Goal: Task Accomplishment & Management: Use online tool/utility

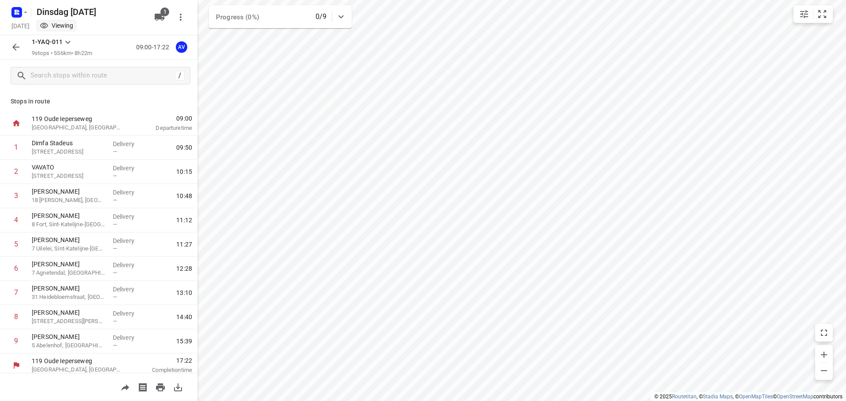
click at [16, 47] on icon "button" at bounding box center [16, 47] width 11 height 11
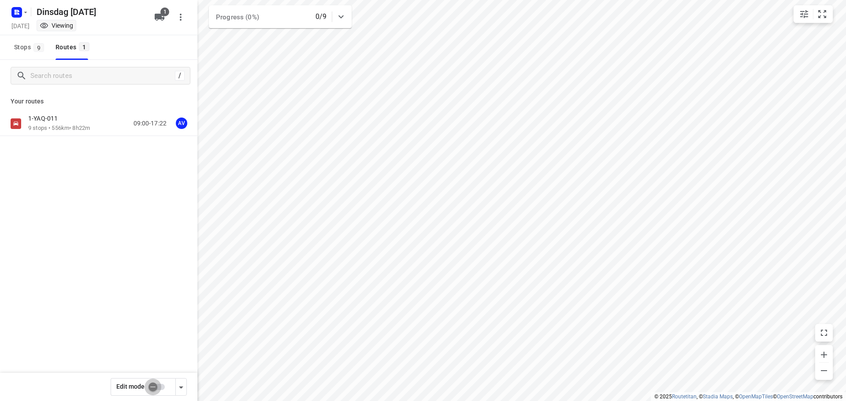
click at [161, 389] on input "checkbox" at bounding box center [153, 387] width 50 height 17
checkbox input "true"
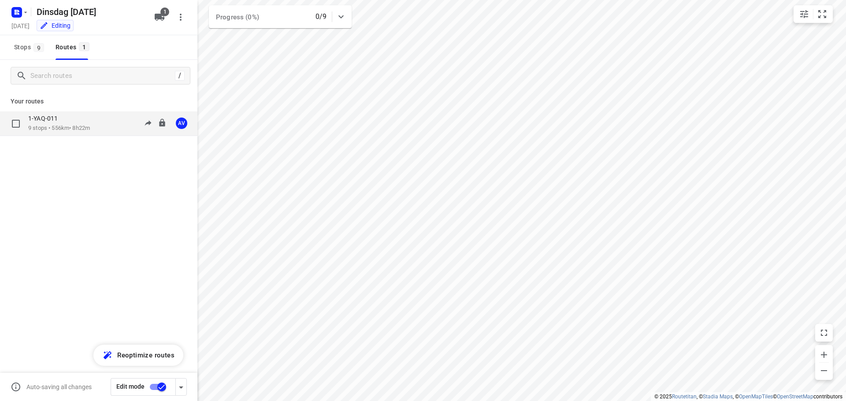
click at [102, 122] on div "1-YAQ-011 9 stops • 556km • 8h22m 09:00-17:22 AV" at bounding box center [112, 124] width 169 height 18
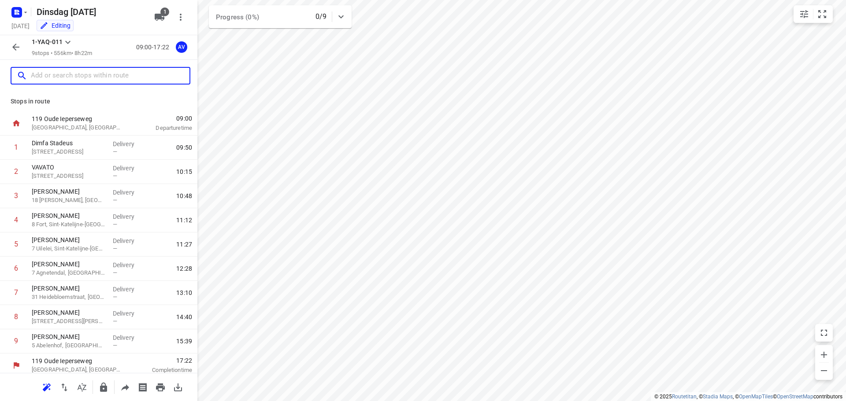
drag, startPoint x: 93, startPoint y: 77, endPoint x: 99, endPoint y: 64, distance: 13.8
click at [93, 76] on input "text" at bounding box center [110, 76] width 159 height 14
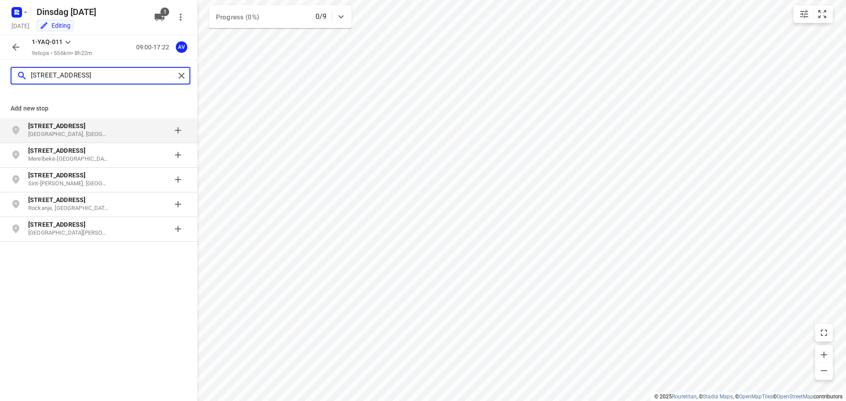
type input "mispelstraat 81"
click at [106, 130] on p "Mispelstraat 81" at bounding box center [68, 126] width 81 height 9
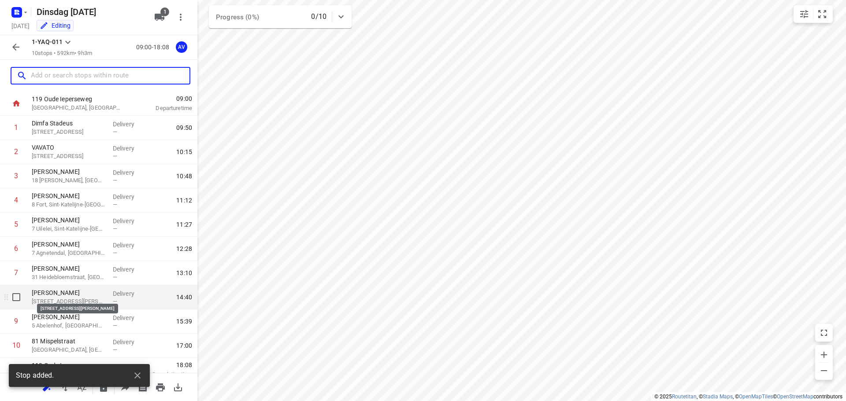
scroll to position [29, 0]
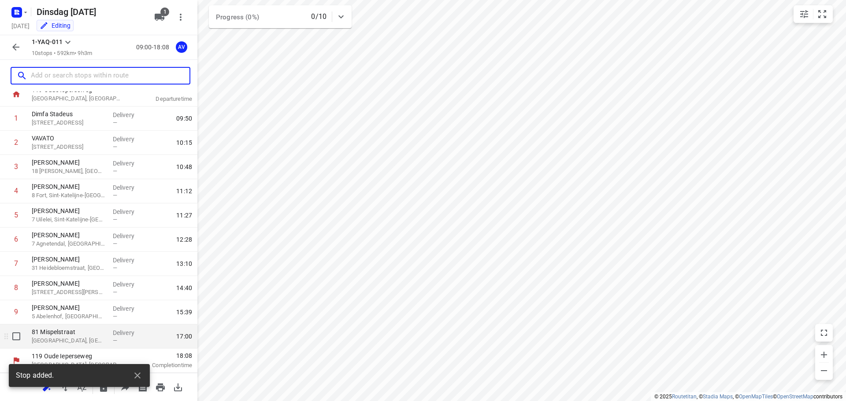
click at [91, 339] on p "Sint-Niklaas, Belgium" at bounding box center [69, 341] width 74 height 9
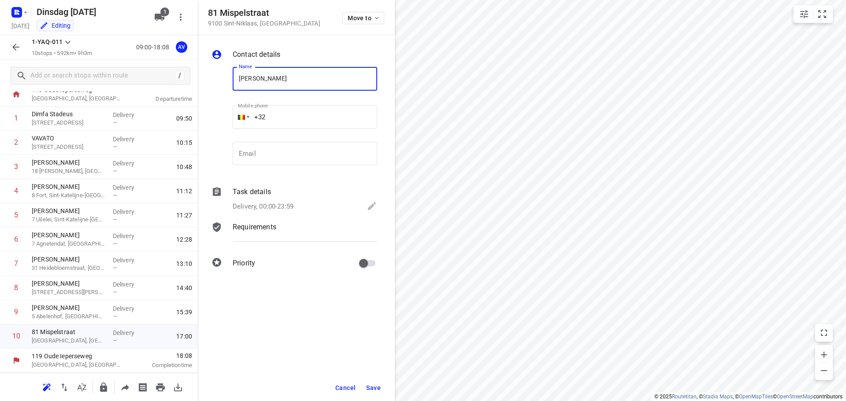
type input "Guido Schonkeren"
click at [316, 115] on input "+32" at bounding box center [305, 117] width 145 height 24
type input "+32 475342820"
click at [293, 203] on p "Delivery, 00:00-23:59" at bounding box center [263, 207] width 61 height 10
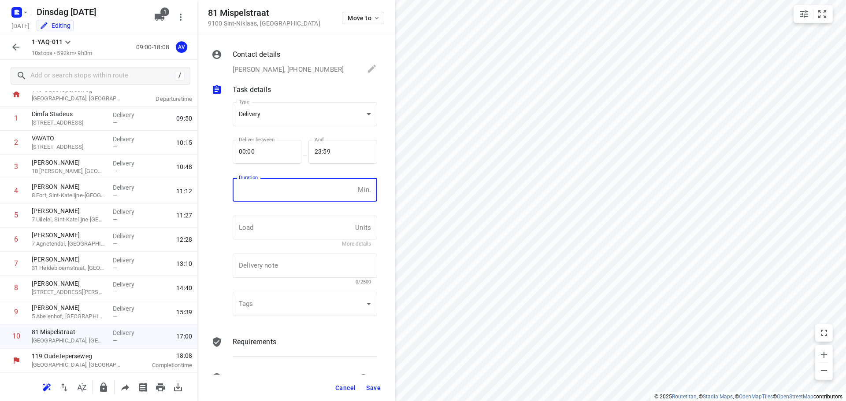
click at [289, 195] on input "number" at bounding box center [294, 190] width 122 height 24
type input "1"
click at [374, 389] on span "Save" at bounding box center [373, 388] width 15 height 7
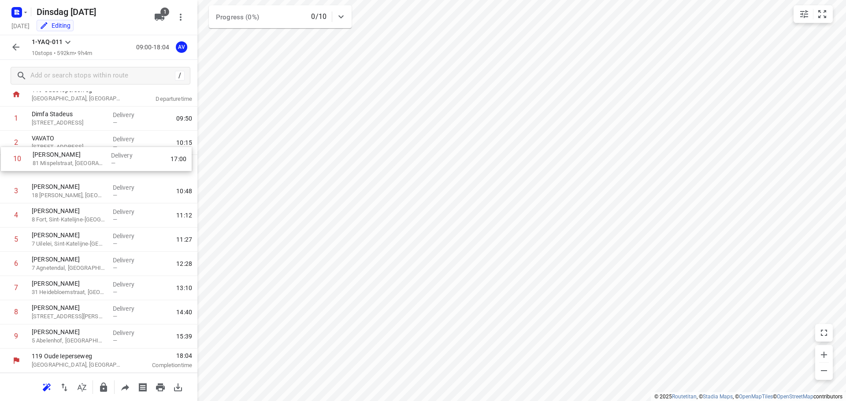
scroll to position [26, 0]
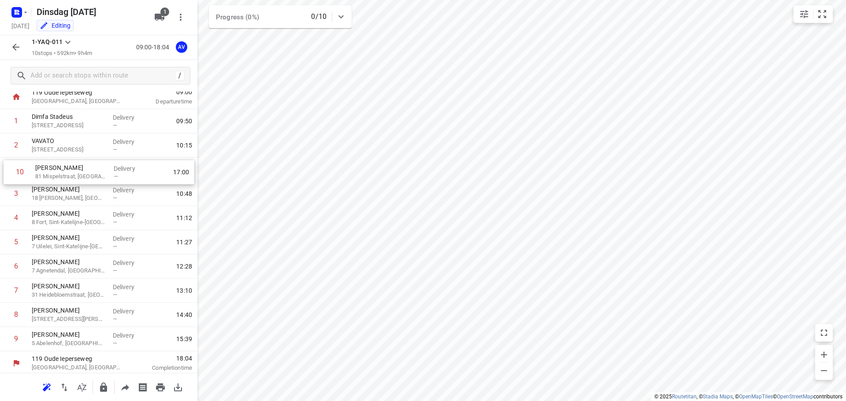
drag, startPoint x: 4, startPoint y: 340, endPoint x: 7, endPoint y: 173, distance: 166.6
click at [7, 173] on div "1 Dimfa Stadeus 26 Rostijnestraat, Gent Delivery — 09:50 2 VAVATO 14 Waaslandla…" at bounding box center [98, 230] width 197 height 242
click at [14, 46] on icon "button" at bounding box center [16, 47] width 11 height 11
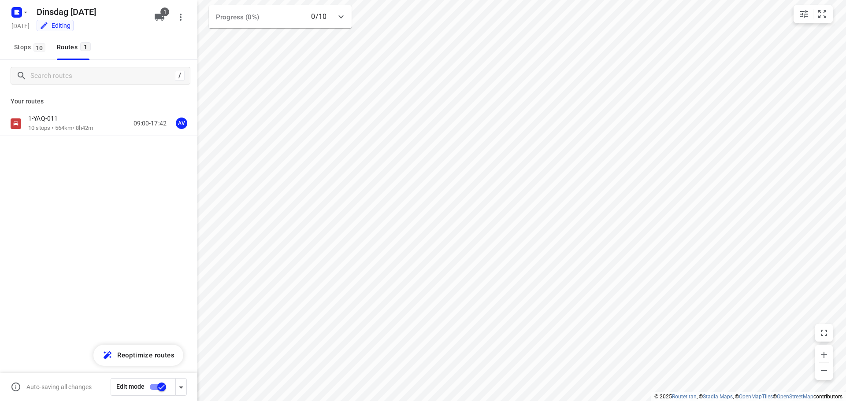
click at [153, 389] on input "checkbox" at bounding box center [162, 387] width 50 height 17
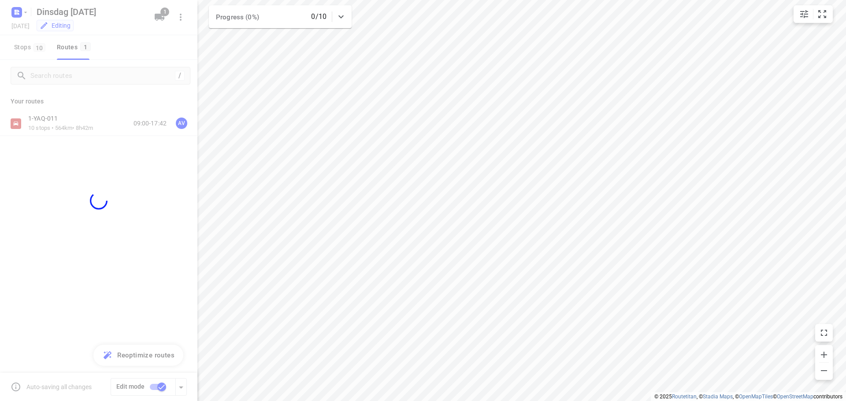
checkbox input "false"
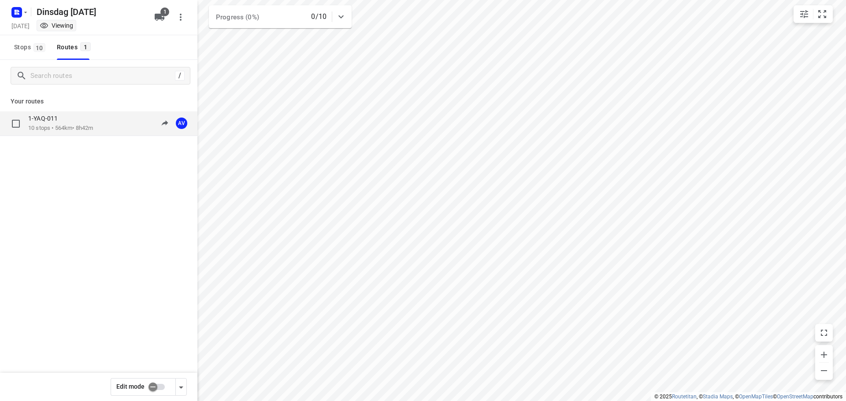
click at [85, 121] on div "1-YAQ-011" at bounding box center [60, 120] width 65 height 10
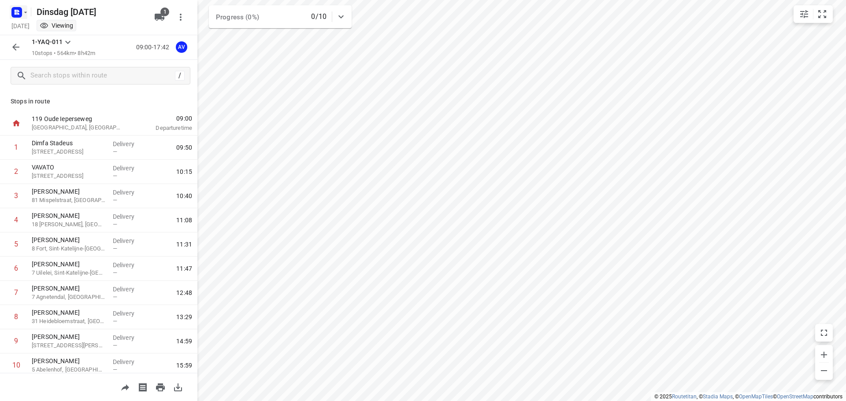
click at [23, 11] on icon "button" at bounding box center [25, 12] width 7 height 7
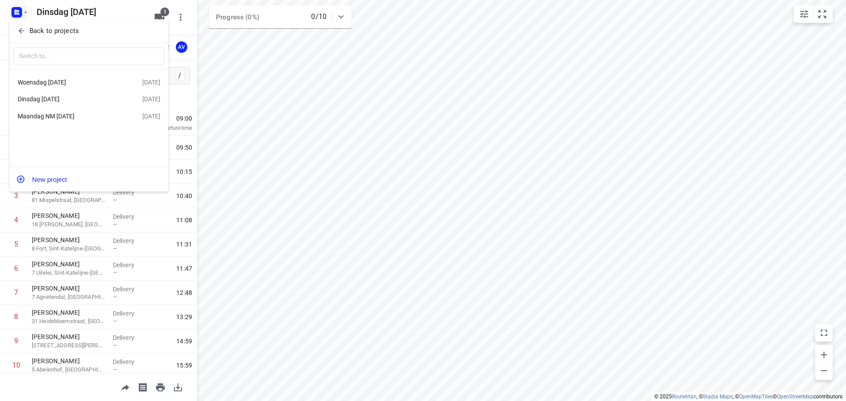
click at [74, 82] on div "[DATE]" at bounding box center [68, 82] width 101 height 7
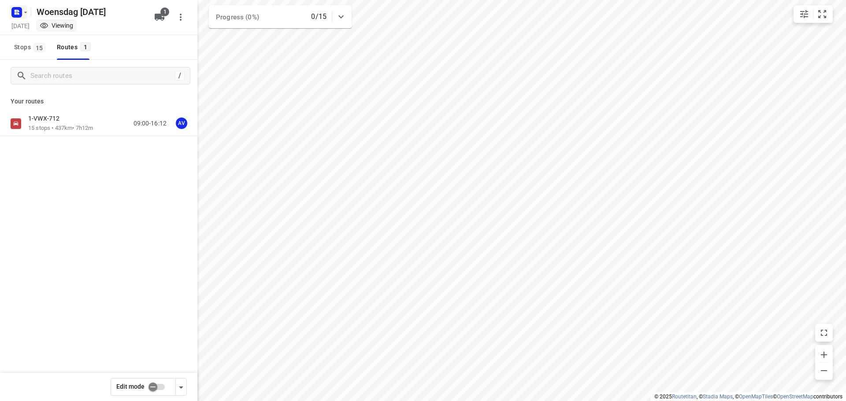
click at [18, 11] on icon "button" at bounding box center [18, 11] width 2 height 2
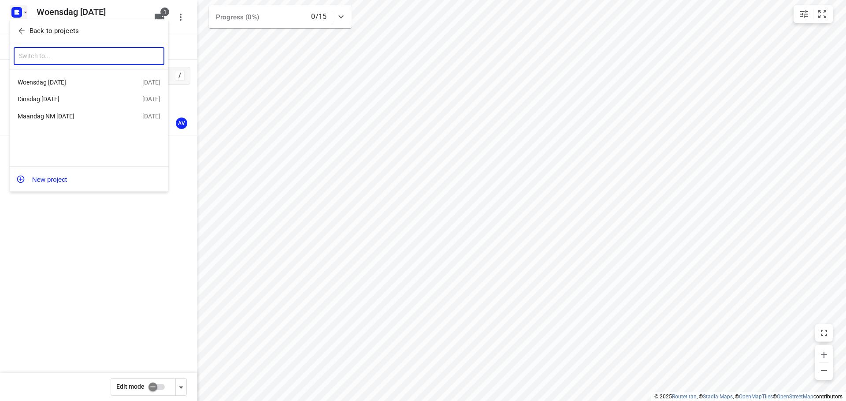
click at [63, 56] on input "text" at bounding box center [89, 57] width 151 height 18
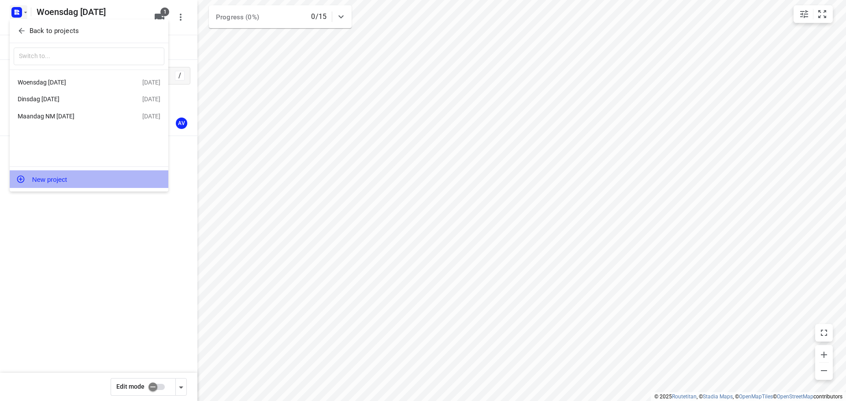
click at [52, 179] on button "New project" at bounding box center [89, 179] width 159 height 18
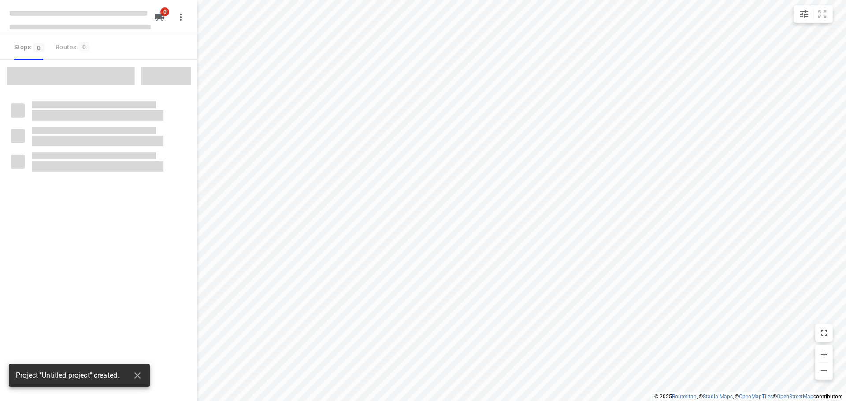
type input "distance"
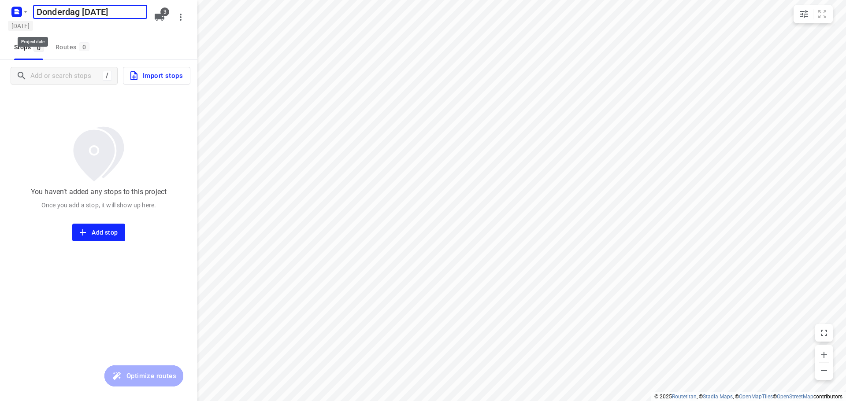
type input "[DATE]"
click at [33, 26] on h5 "[DATE]" at bounding box center [20, 26] width 25 height 10
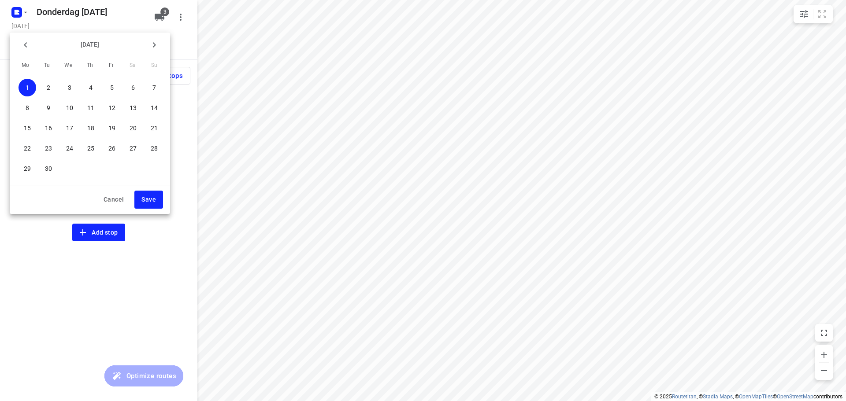
click at [96, 87] on span "4" at bounding box center [91, 87] width 18 height 9
click at [151, 200] on span "Save" at bounding box center [148, 199] width 15 height 11
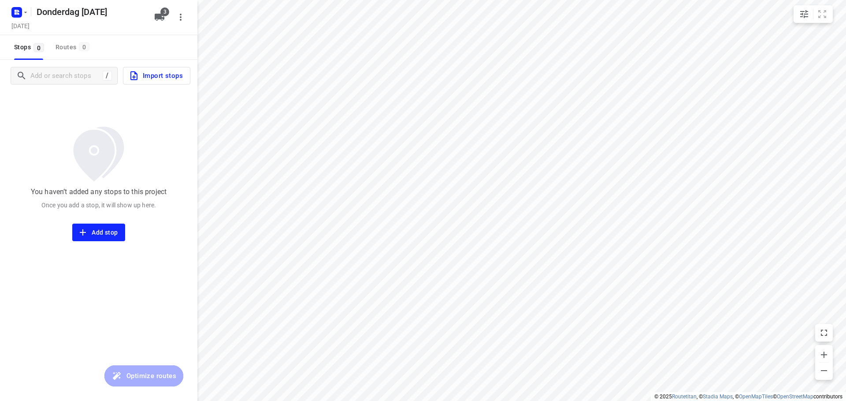
drag, startPoint x: 159, startPoint y: 17, endPoint x: 159, endPoint y: 25, distance: 7.5
click at [160, 18] on icon "button" at bounding box center [160, 17] width 10 height 7
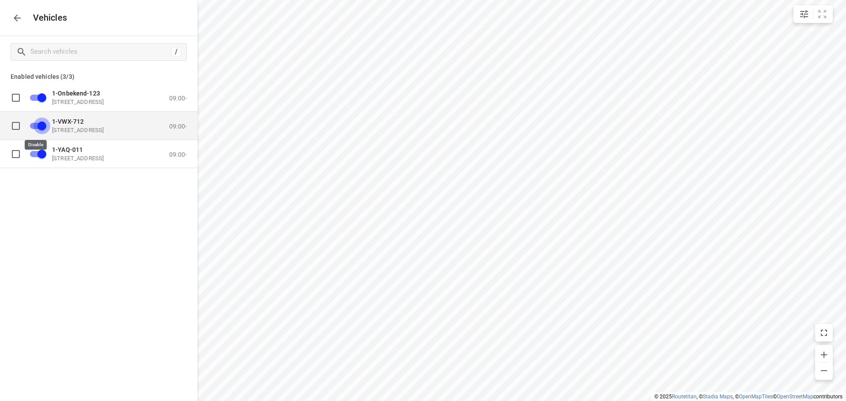
click at [36, 127] on input "grid" at bounding box center [42, 125] width 50 height 17
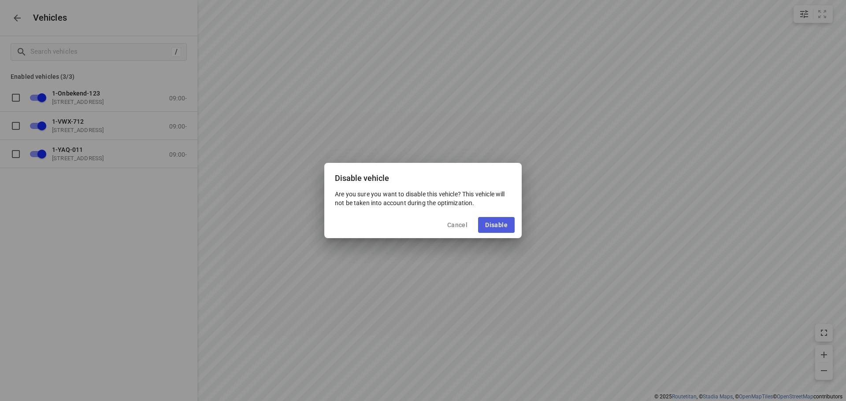
click at [491, 227] on span "Disable" at bounding box center [496, 225] width 22 height 7
checkbox input "false"
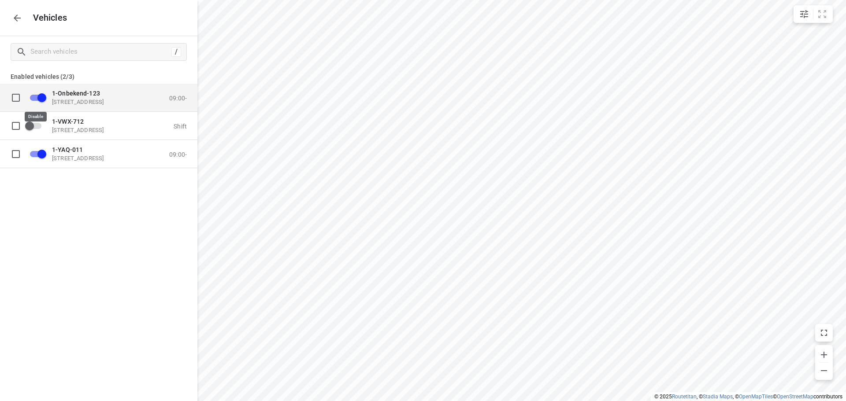
click at [34, 96] on input "grid" at bounding box center [42, 97] width 50 height 17
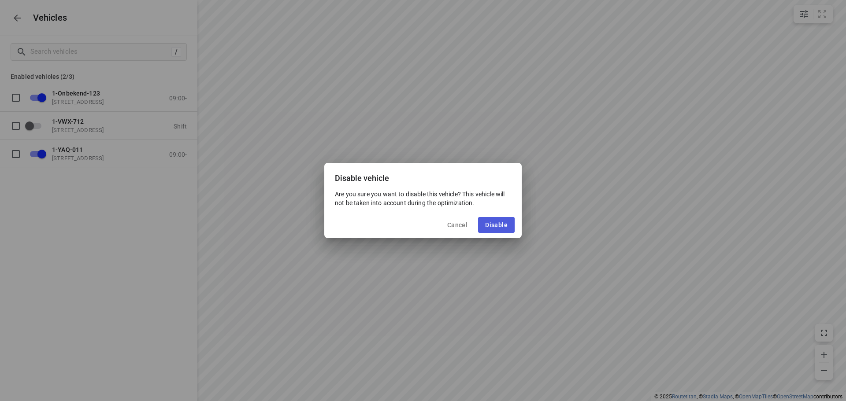
click at [497, 228] on span "Disable" at bounding box center [496, 225] width 22 height 7
checkbox input "false"
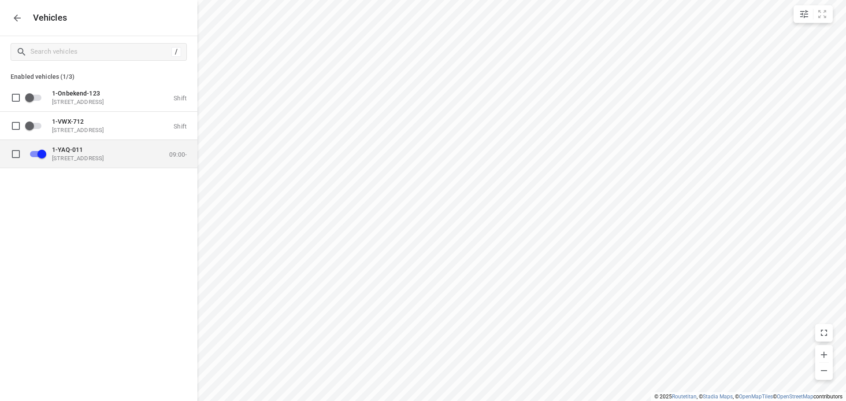
click at [92, 156] on p "[STREET_ADDRESS]" at bounding box center [96, 158] width 88 height 7
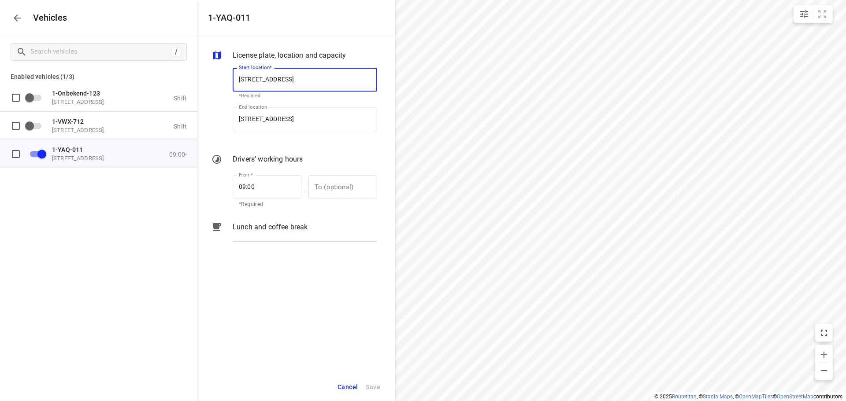
click at [299, 79] on input "[STREET_ADDRESS]" at bounding box center [305, 80] width 145 height 24
click at [298, 78] on input "[STREET_ADDRESS]" at bounding box center [305, 80] width 145 height 24
type input "[STREET_ADDRESS]"
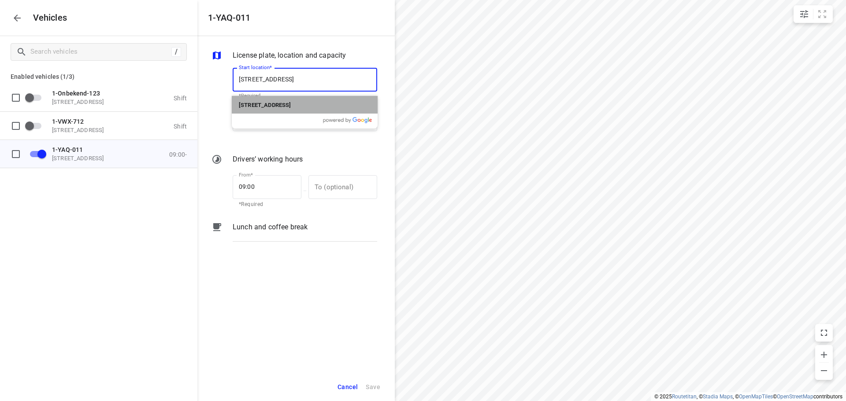
click at [291, 104] on b "[STREET_ADDRESS]" at bounding box center [265, 105] width 52 height 7
type input "[STREET_ADDRESS]"
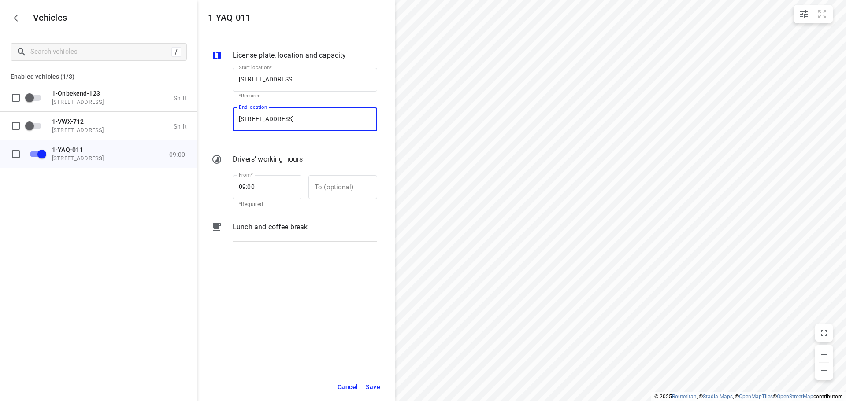
click at [297, 116] on input "[STREET_ADDRESS]" at bounding box center [305, 119] width 145 height 24
click at [297, 117] on input "[STREET_ADDRESS]" at bounding box center [305, 119] width 145 height 24
type input "[STREET_ADDRESS]"
click at [291, 143] on b "[STREET_ADDRESS]" at bounding box center [265, 144] width 52 height 7
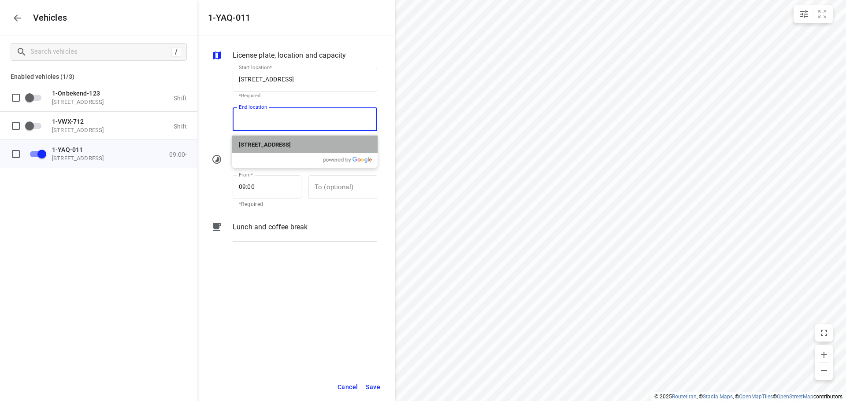
type input "[STREET_ADDRESS]"
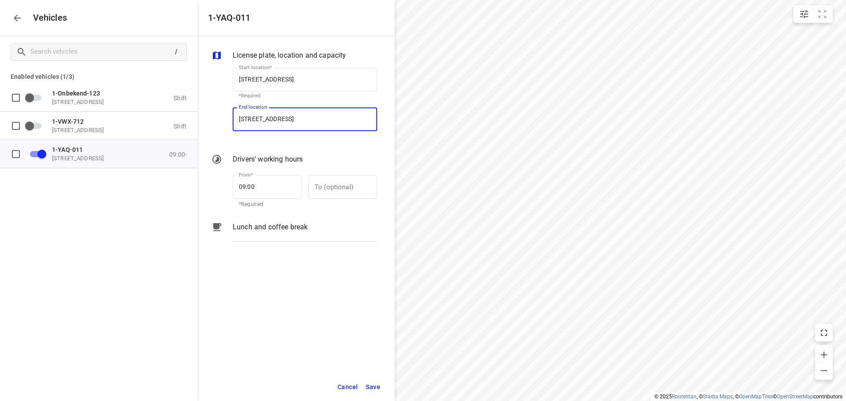
click at [374, 386] on span "Save" at bounding box center [373, 387] width 15 height 11
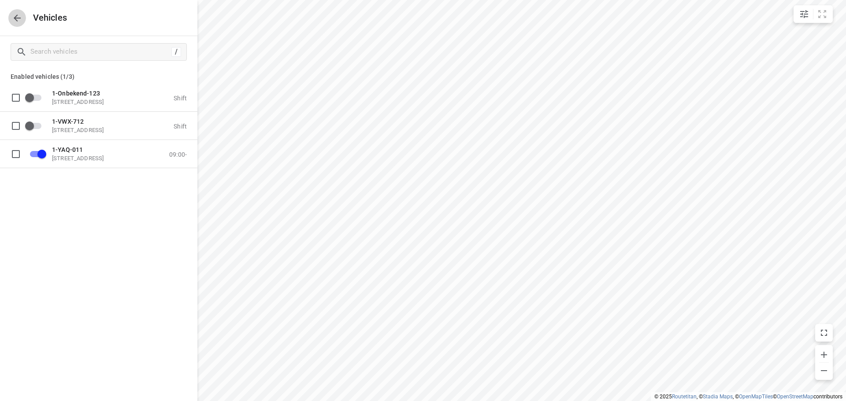
click at [21, 23] on icon "button" at bounding box center [17, 18] width 11 height 11
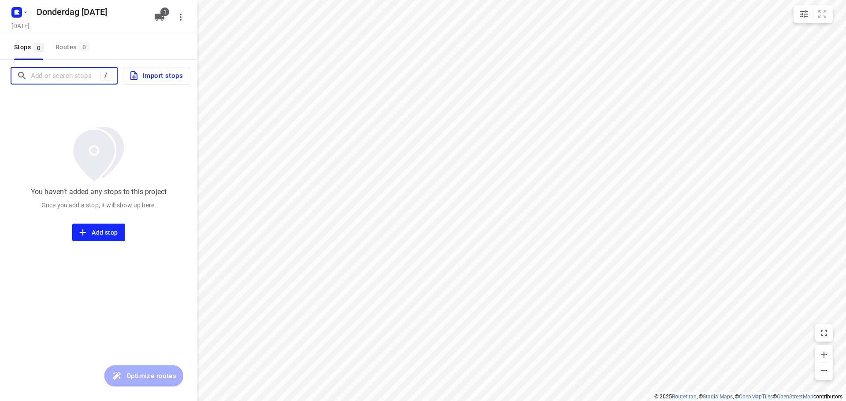
click at [63, 79] on input "Add or search stops" at bounding box center [65, 76] width 69 height 14
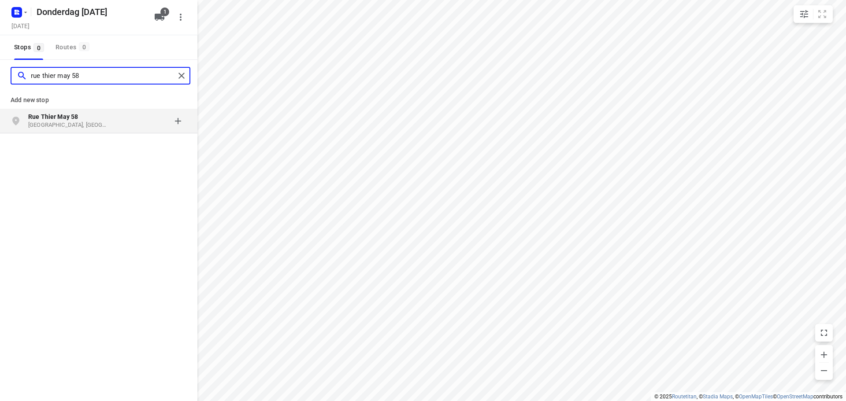
type input "rue thier may 58"
click at [101, 122] on p "Theux, België" at bounding box center [68, 125] width 81 height 8
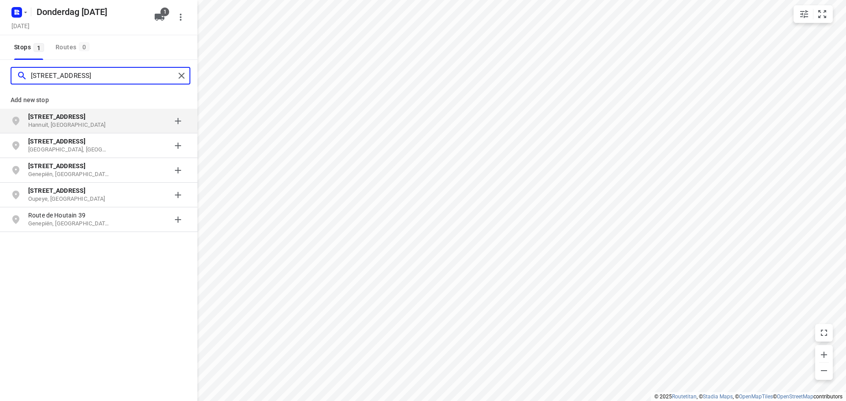
type input "rue de houtain 39"
click at [105, 121] on p "Rue de Houtain 39" at bounding box center [68, 116] width 81 height 9
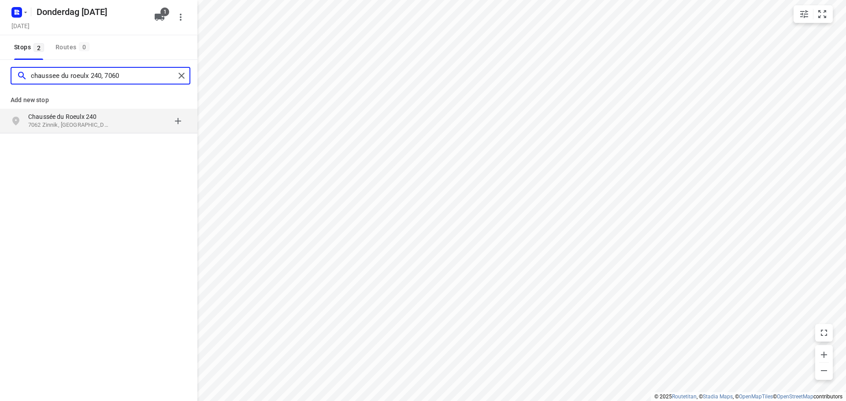
type input "chaussee du roeulx 240, 7060"
click at [91, 120] on p "Chaussée du Roeulx 240" at bounding box center [68, 116] width 81 height 9
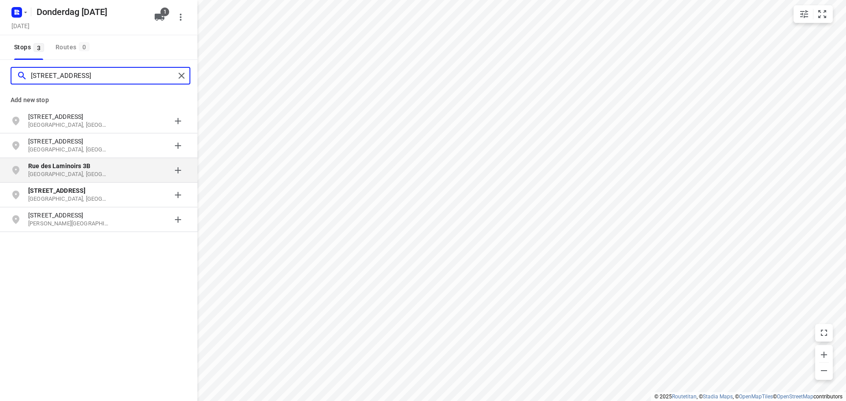
type input "rue des laminoirs 3b"
click at [122, 175] on div "grid" at bounding box center [152, 171] width 69 height 18
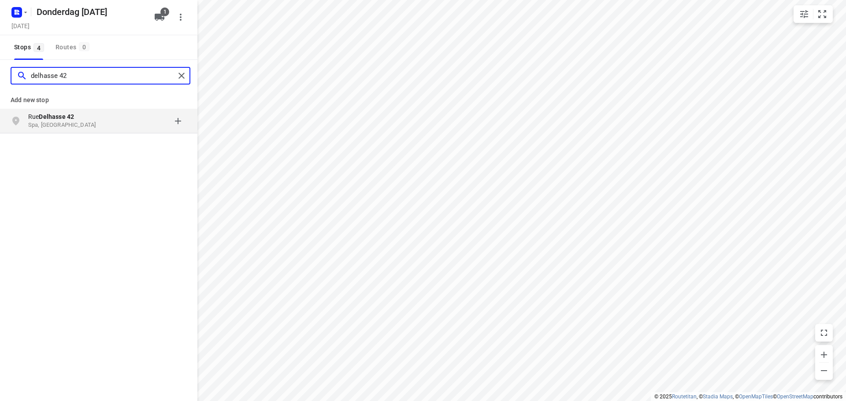
type input "delhasse 42"
click at [96, 121] on p "Spa, [GEOGRAPHIC_DATA]" at bounding box center [68, 125] width 81 height 8
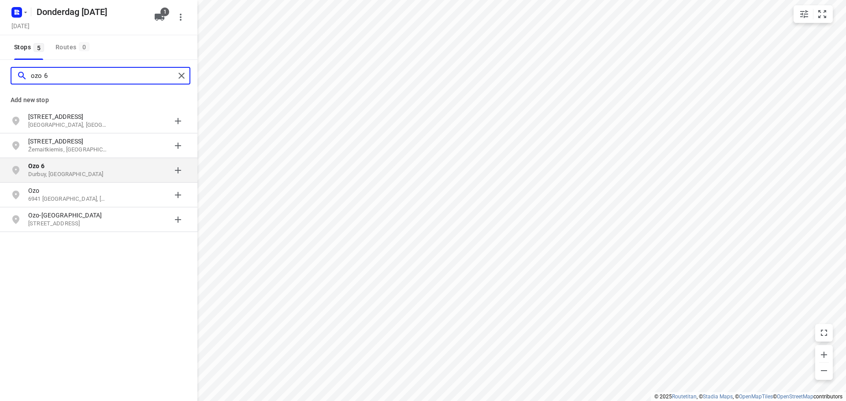
type input "ozo 6"
click at [82, 172] on p "Durbuy, België" at bounding box center [68, 174] width 81 height 8
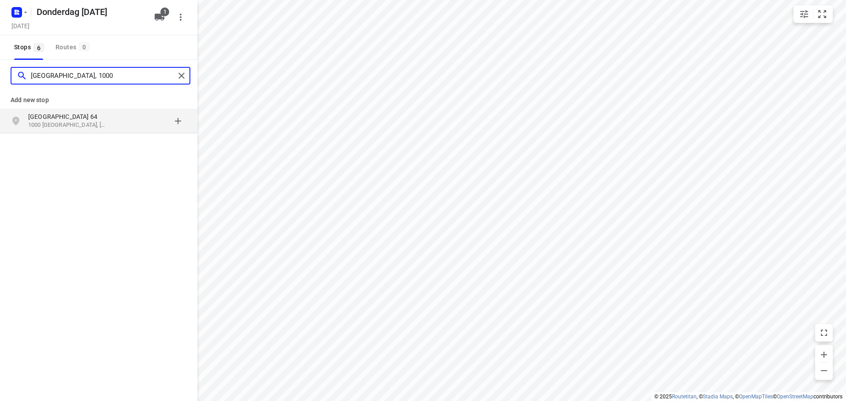
type input "rue du marais 64, 1000"
click at [85, 119] on p "Rue du Marais 64" at bounding box center [68, 116] width 81 height 9
type input "heidestraat 23, 1785"
click at [96, 121] on p "Heidestraat 23" at bounding box center [68, 116] width 81 height 9
type input "lombeekstraat 70"
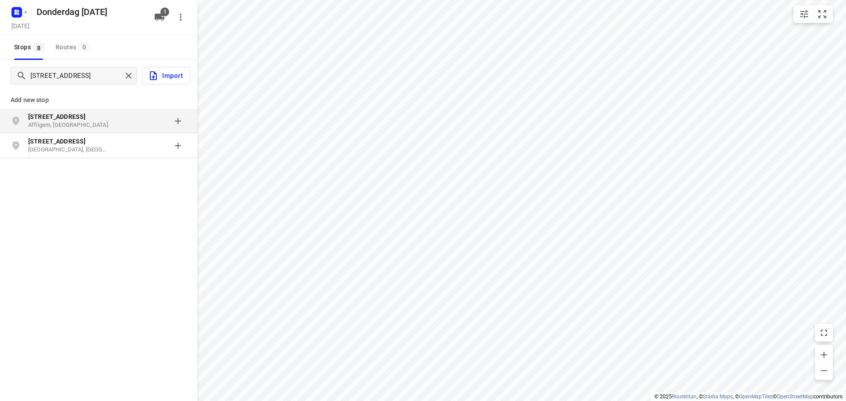
click at [93, 119] on p "Lombeekstraat 70" at bounding box center [68, 116] width 81 height 9
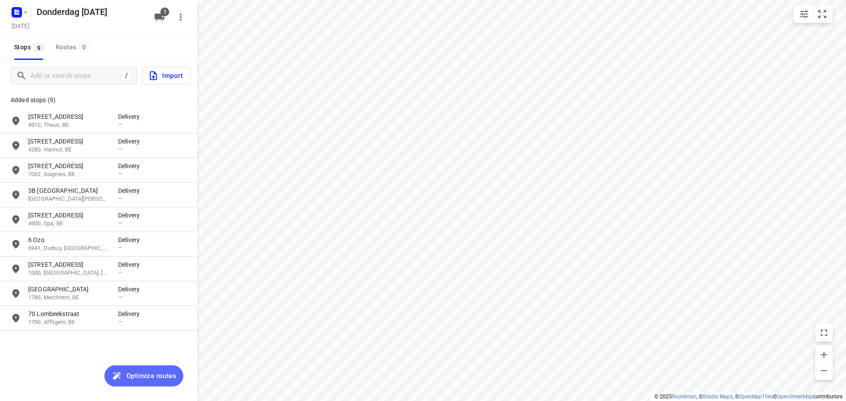
click at [146, 378] on span "Optimize routes" at bounding box center [151, 376] width 50 height 11
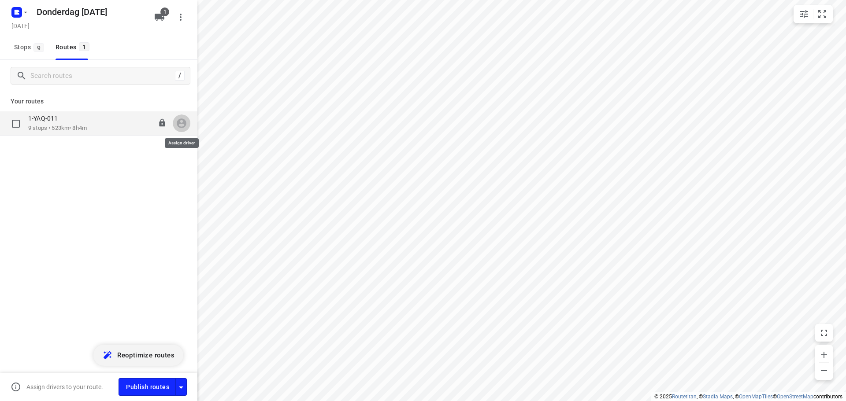
click at [179, 126] on icon "button" at bounding box center [181, 123] width 11 height 11
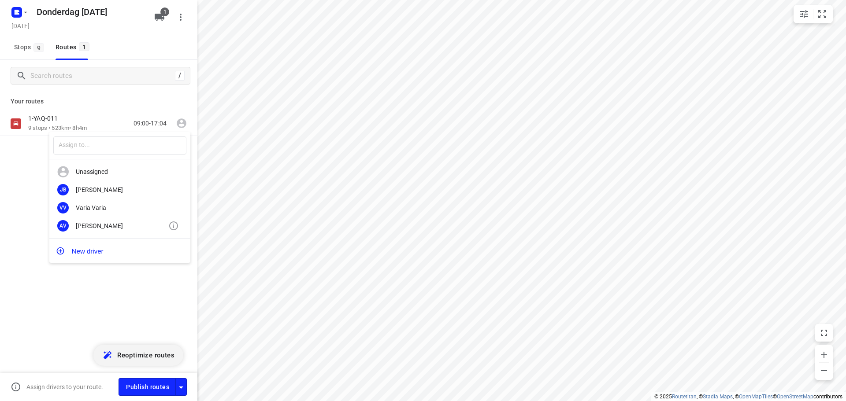
click at [105, 228] on div "[PERSON_NAME]" at bounding box center [122, 225] width 93 height 7
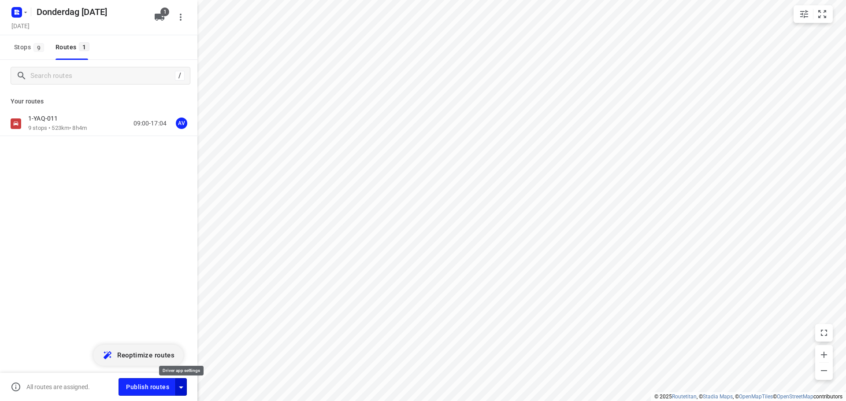
click at [181, 387] on icon "button" at bounding box center [181, 388] width 4 height 2
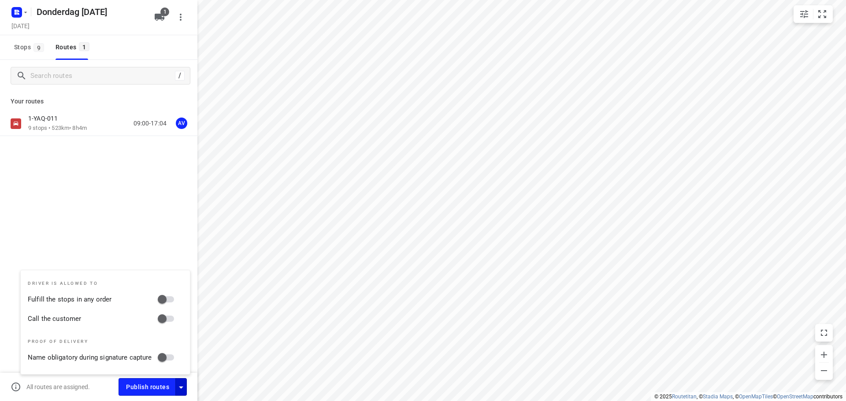
click at [170, 320] on input "Call the customer" at bounding box center [162, 319] width 50 height 17
checkbox input "true"
click at [181, 385] on icon "button" at bounding box center [181, 387] width 11 height 11
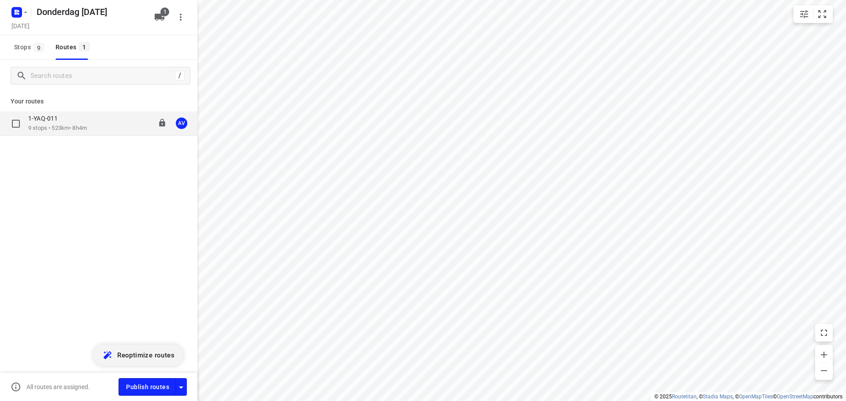
click at [93, 120] on div "1-YAQ-011 9 stops • 523km • 8h4m 09:00-17:04 AV" at bounding box center [112, 124] width 169 height 18
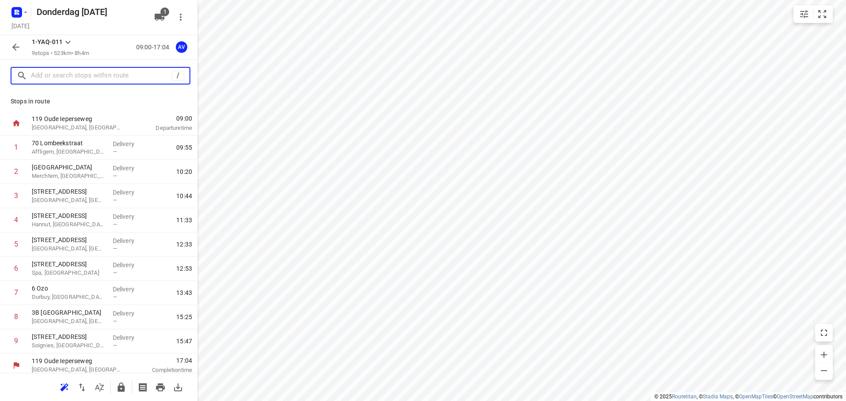
drag, startPoint x: 85, startPoint y: 76, endPoint x: 102, endPoint y: 65, distance: 20.0
click at [85, 75] on input "text" at bounding box center [101, 76] width 141 height 14
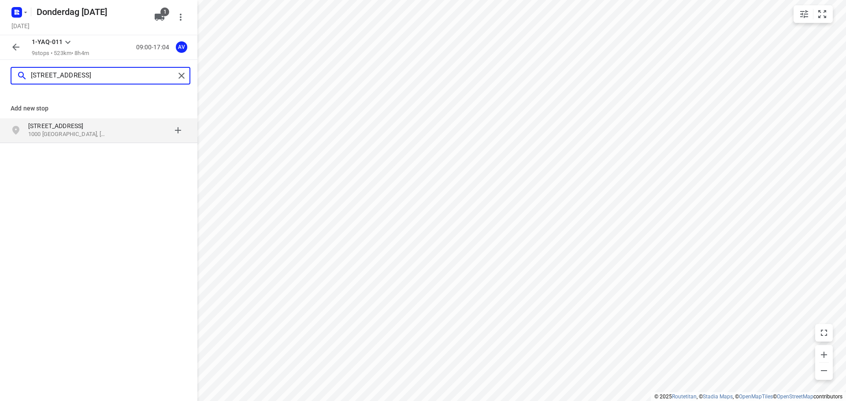
type input "kazernestraat 68, 1000"
click at [97, 126] on p "Kazernestraat 68" at bounding box center [68, 126] width 81 height 9
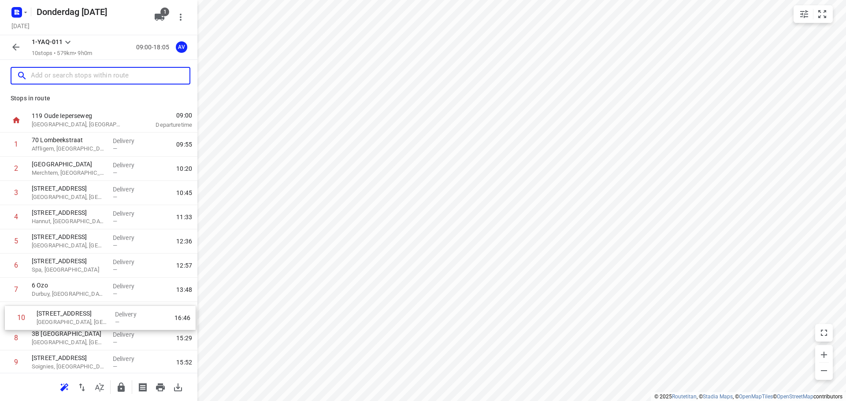
scroll to position [4, 0]
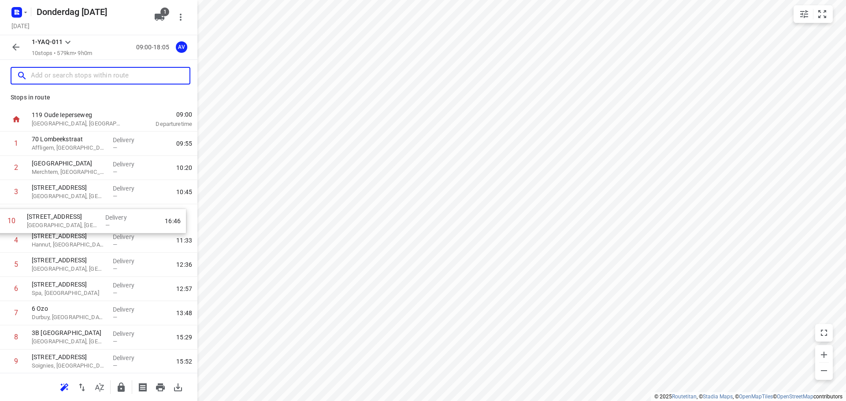
drag, startPoint x: 4, startPoint y: 366, endPoint x: 1, endPoint y: 213, distance: 152.9
click at [1, 213] on div "1 70 Lombeekstraat Affligem, Belgium Delivery — 09:55 2 23 Heidestraat Merchtem…" at bounding box center [98, 253] width 197 height 242
drag, startPoint x: 3, startPoint y: 221, endPoint x: 3, endPoint y: 196, distance: 25.1
click at [3, 196] on div "1 70 Lombeekstraat Affligem, Belgium Delivery — 09:55 2 23 Heidestraat Merchtem…" at bounding box center [98, 253] width 197 height 242
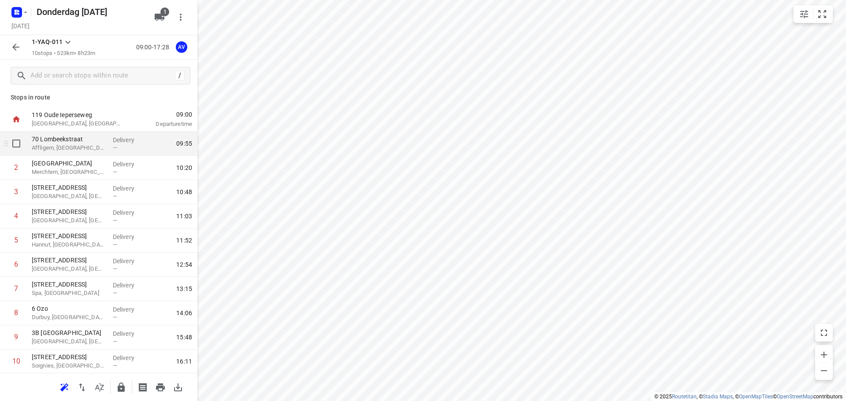
click at [88, 148] on p "Affligem, Belgium" at bounding box center [69, 148] width 74 height 9
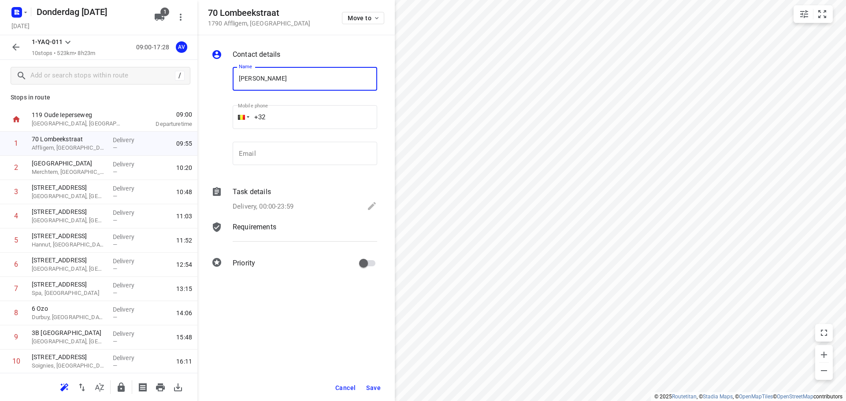
type input "[PERSON_NAME]"
click at [308, 117] on input "+32" at bounding box center [305, 117] width 145 height 24
type input "+32 485688317"
click at [284, 204] on p "Delivery, 00:00-23:59" at bounding box center [263, 207] width 61 height 10
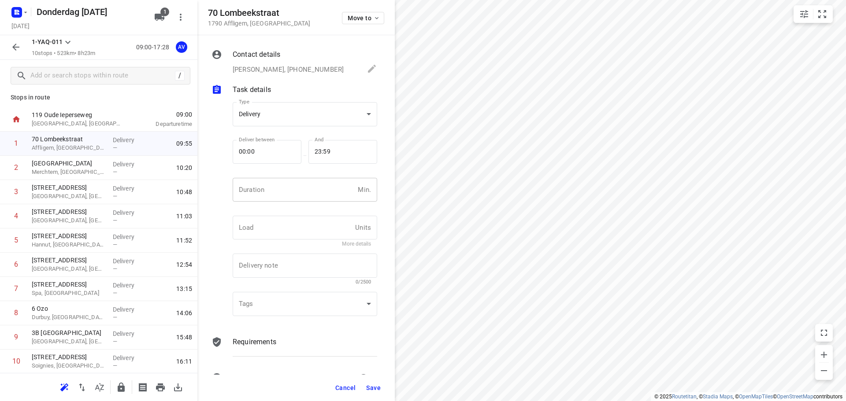
click at [292, 192] on input "number" at bounding box center [294, 190] width 122 height 24
type input "1"
click at [373, 387] on span "Save" at bounding box center [373, 388] width 15 height 7
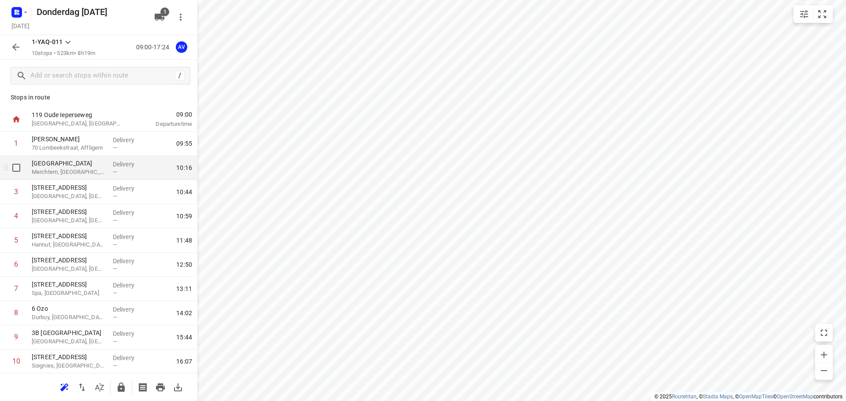
click at [89, 168] on p "Merchtem, Belgium" at bounding box center [69, 172] width 74 height 9
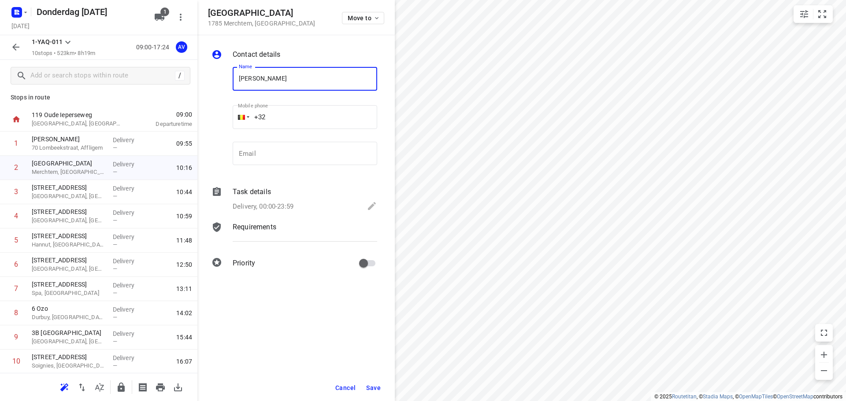
type input "[PERSON_NAME]"
click at [308, 116] on input "+32" at bounding box center [305, 117] width 145 height 24
type input "+32 475681177"
click at [293, 204] on p "Delivery, 00:00-23:59" at bounding box center [263, 207] width 61 height 10
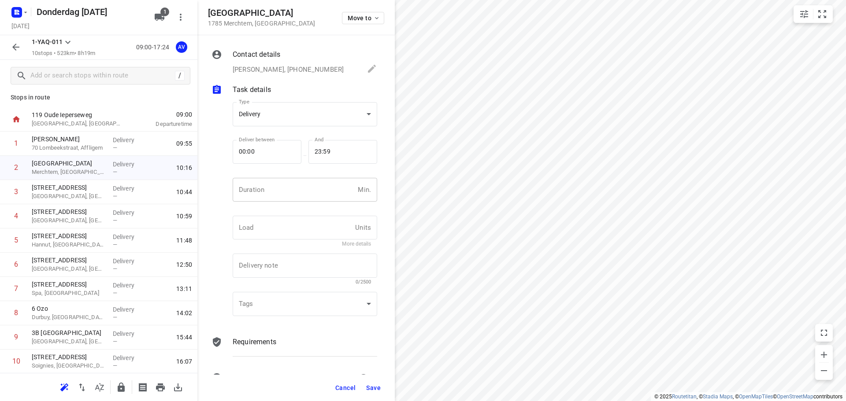
click at [299, 193] on input "number" at bounding box center [294, 190] width 122 height 24
type input "1"
click at [369, 392] on button "Save" at bounding box center [374, 388] width 22 height 16
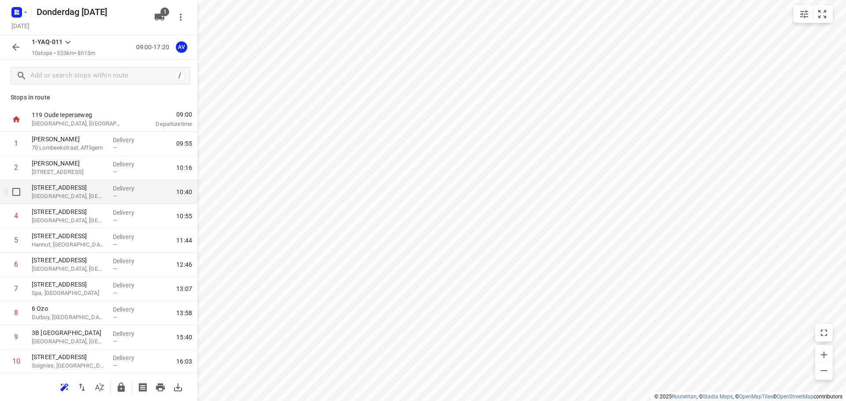
click at [90, 199] on p "Bruxelles, Belgium" at bounding box center [69, 196] width 74 height 9
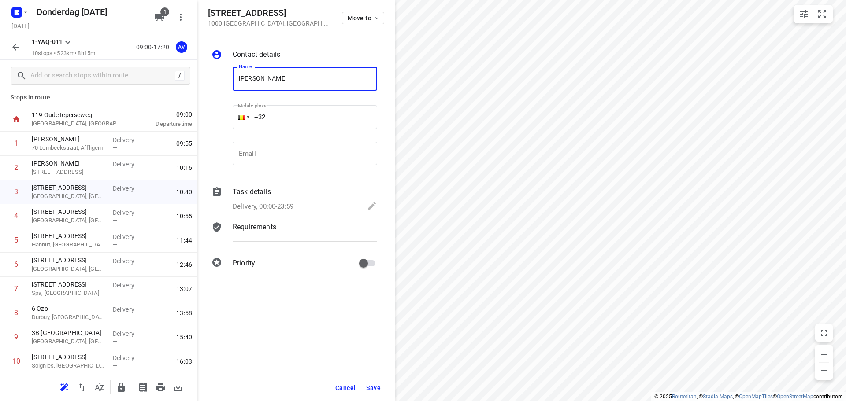
type input "[PERSON_NAME]"
click at [313, 116] on input "+32" at bounding box center [305, 117] width 145 height 24
type input "+32 25040145"
click at [285, 201] on div "Delivery, 00:00-23:59" at bounding box center [305, 207] width 145 height 12
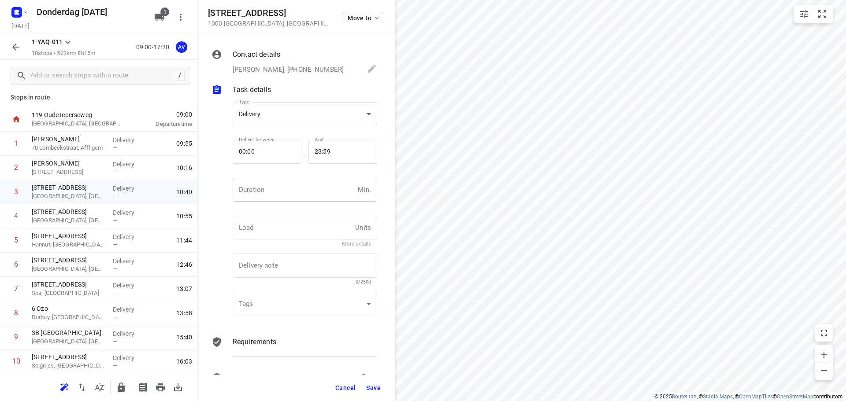
click at [290, 193] on input "number" at bounding box center [294, 190] width 122 height 24
type input "1"
click at [376, 388] on span "Save" at bounding box center [373, 388] width 15 height 7
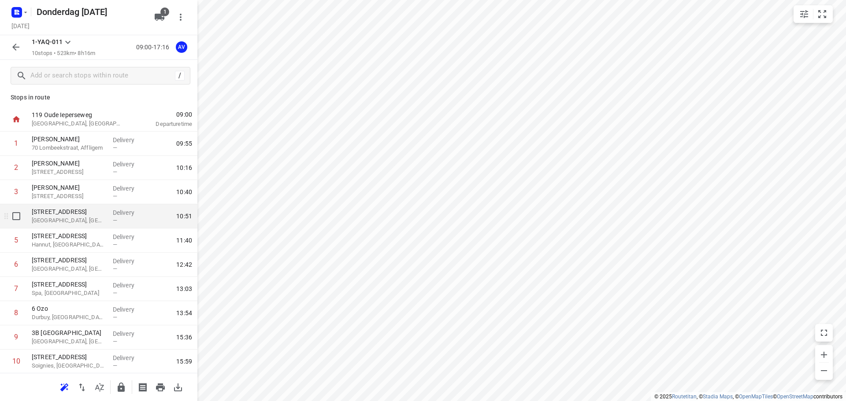
drag, startPoint x: 86, startPoint y: 222, endPoint x: 93, endPoint y: 217, distance: 8.5
click at [86, 222] on p "Bruxelles, Belgium" at bounding box center [69, 220] width 74 height 9
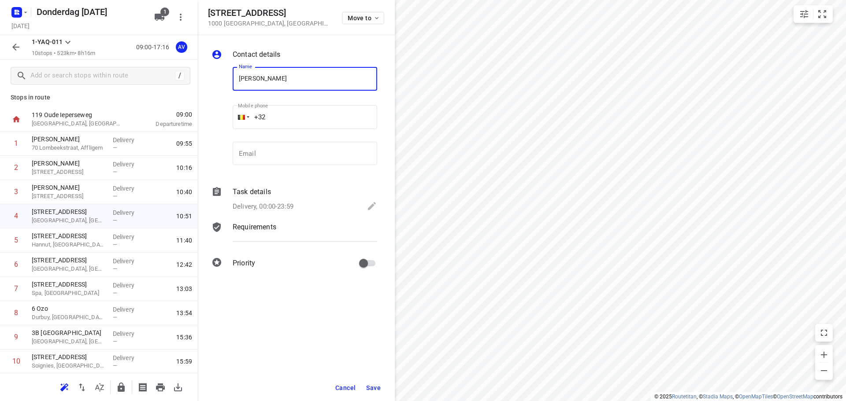
type input "[PERSON_NAME]"
click at [303, 116] on input "+32" at bounding box center [305, 117] width 145 height 24
type input "+32 498016791"
click at [283, 203] on p "Delivery, 00:00-23:59" at bounding box center [263, 207] width 61 height 10
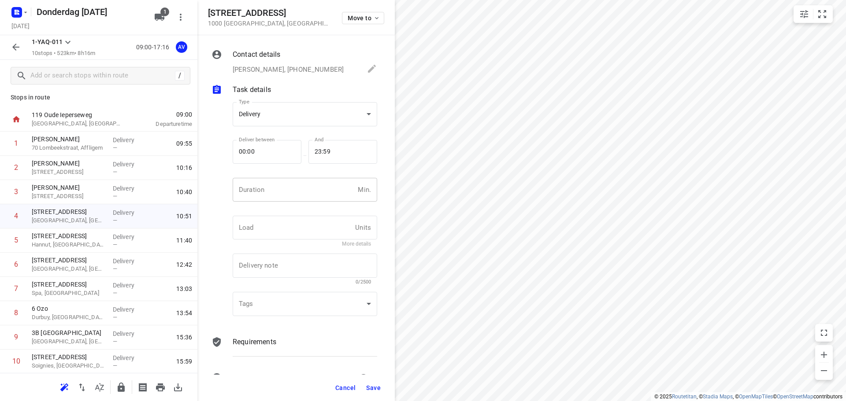
click at [293, 191] on input "number" at bounding box center [294, 190] width 122 height 24
type input "1"
click at [375, 387] on span "Save" at bounding box center [373, 388] width 15 height 7
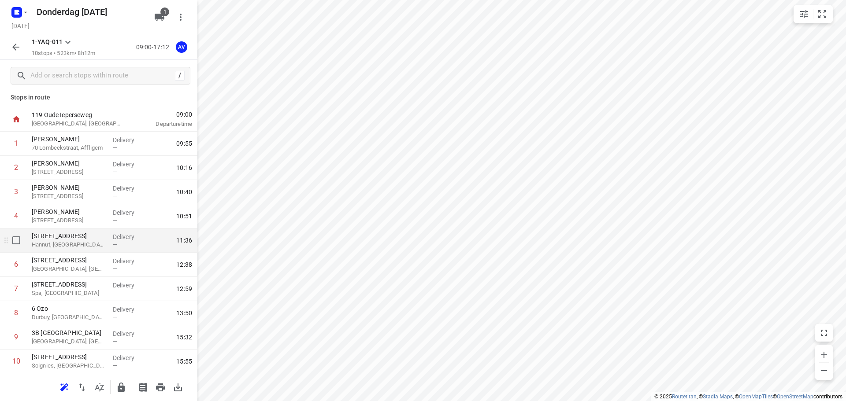
click at [87, 243] on p "Hannut, Belgium" at bounding box center [69, 245] width 74 height 9
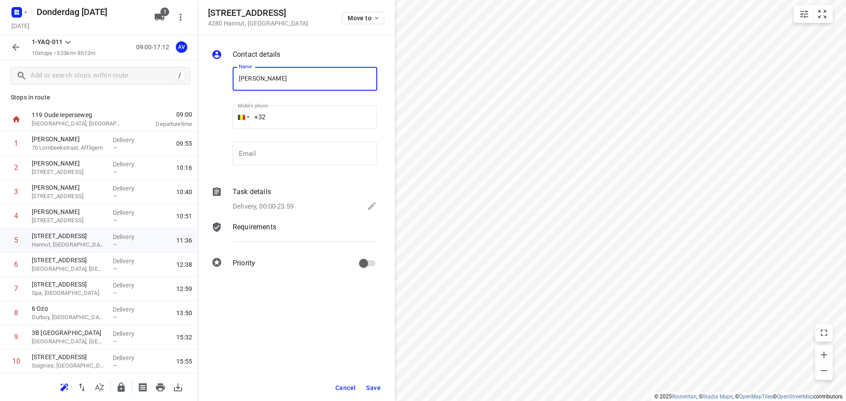
type input "[PERSON_NAME]"
click at [300, 115] on input "+32" at bounding box center [305, 117] width 145 height 24
type input "+32 477679113"
click at [286, 206] on p "Delivery, 00:00-23:59" at bounding box center [263, 207] width 61 height 10
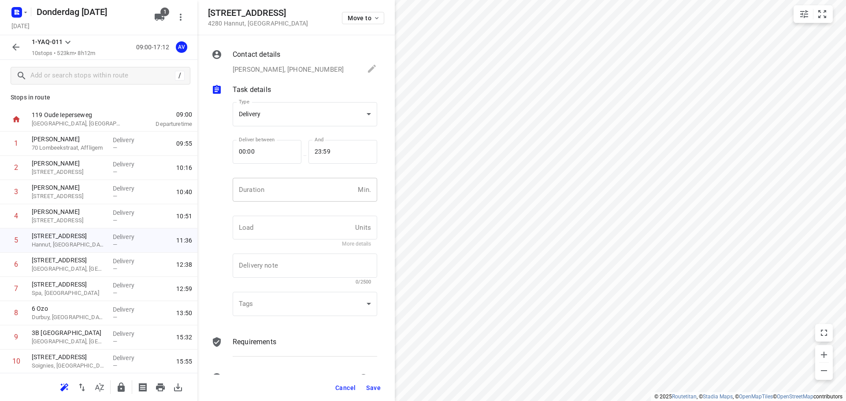
click at [290, 197] on input "number" at bounding box center [294, 190] width 122 height 24
type input "1"
click at [372, 386] on span "Save" at bounding box center [373, 388] width 15 height 7
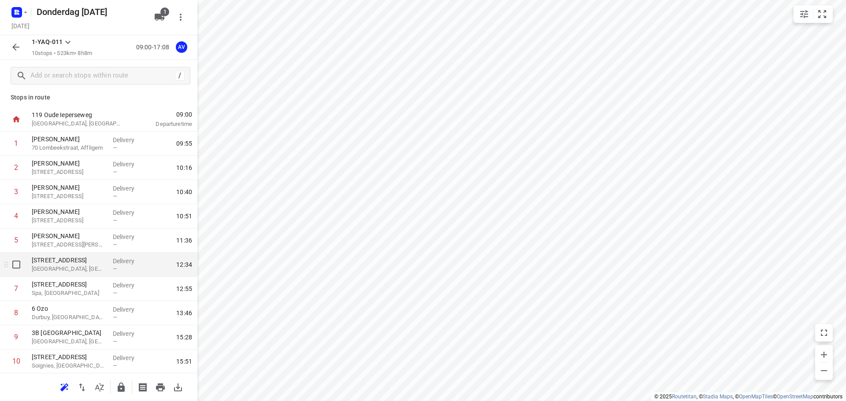
click at [88, 265] on p "Theux, Belgium" at bounding box center [69, 269] width 74 height 9
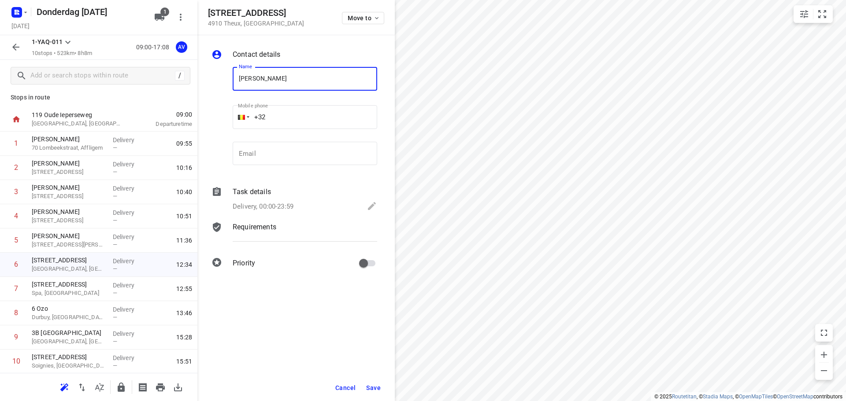
type input "[PERSON_NAME]"
click at [299, 118] on input "+32" at bounding box center [305, 117] width 145 height 24
type input "[PHONE_NUMBER]"
drag, startPoint x: 277, startPoint y: 208, endPoint x: 282, endPoint y: 200, distance: 9.3
click at [277, 207] on p "Delivery, 00:00-23:59" at bounding box center [263, 207] width 61 height 10
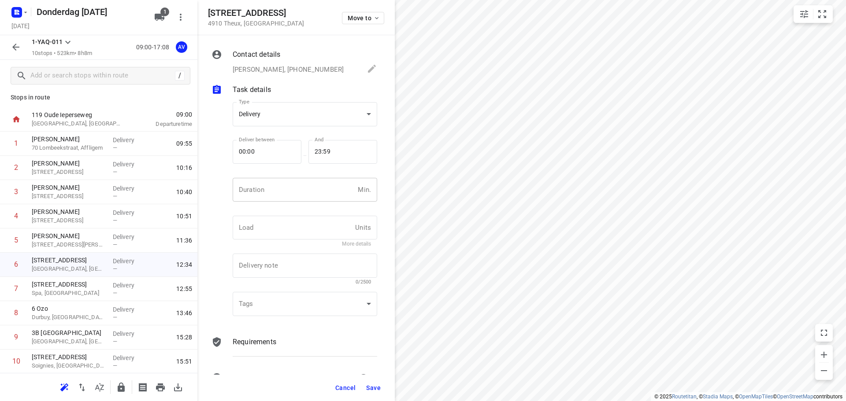
click at [285, 195] on input "number" at bounding box center [294, 190] width 122 height 24
type input "1"
click at [374, 387] on span "Save" at bounding box center [373, 388] width 15 height 7
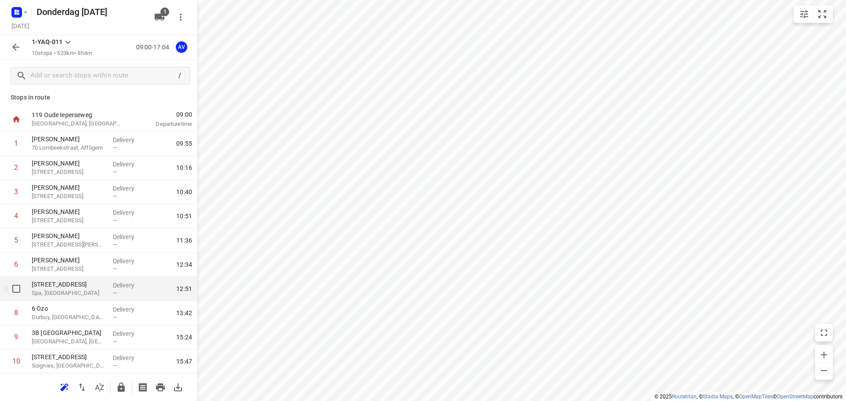
drag, startPoint x: 86, startPoint y: 297, endPoint x: 101, endPoint y: 281, distance: 21.8
click at [86, 296] on p "Spa, Belgium" at bounding box center [69, 293] width 74 height 9
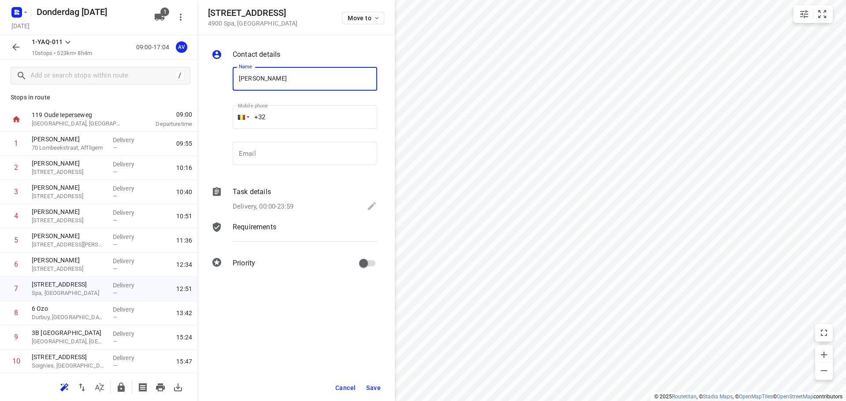
type input "[PERSON_NAME]"
click at [285, 115] on input "+32" at bounding box center [305, 117] width 145 height 24
type input "+32 471896448"
click at [263, 206] on p "Delivery, 00:00-23:59" at bounding box center [263, 207] width 61 height 10
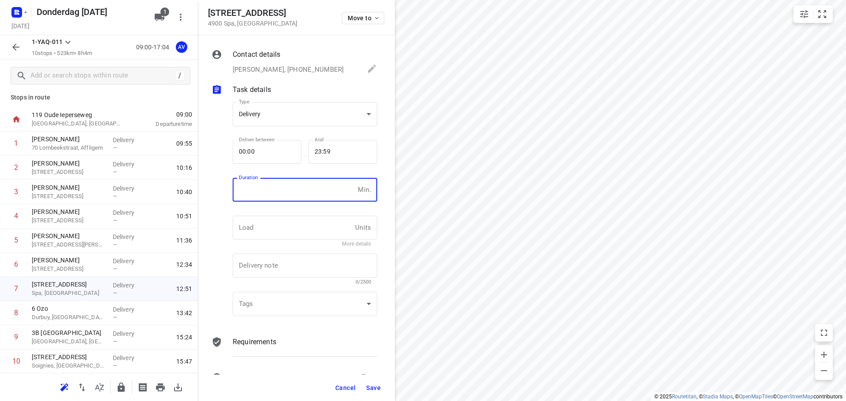
click at [271, 196] on input "number" at bounding box center [294, 190] width 122 height 24
type input "1"
click at [374, 391] on span "Save" at bounding box center [373, 388] width 15 height 7
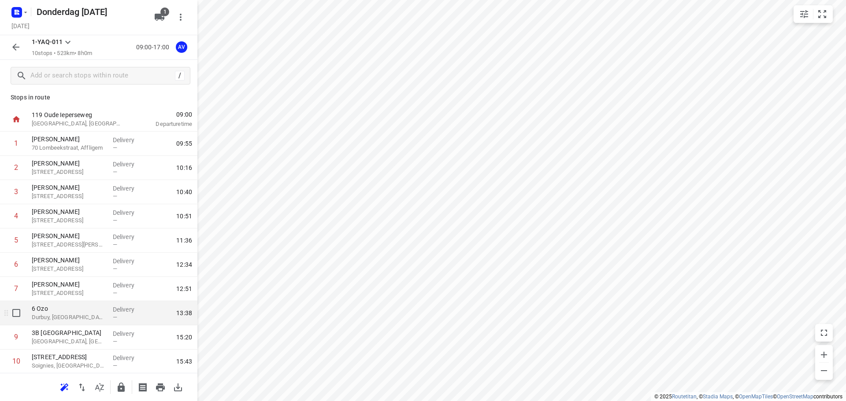
click at [85, 320] on p "Durbuy, Belgium" at bounding box center [69, 317] width 74 height 9
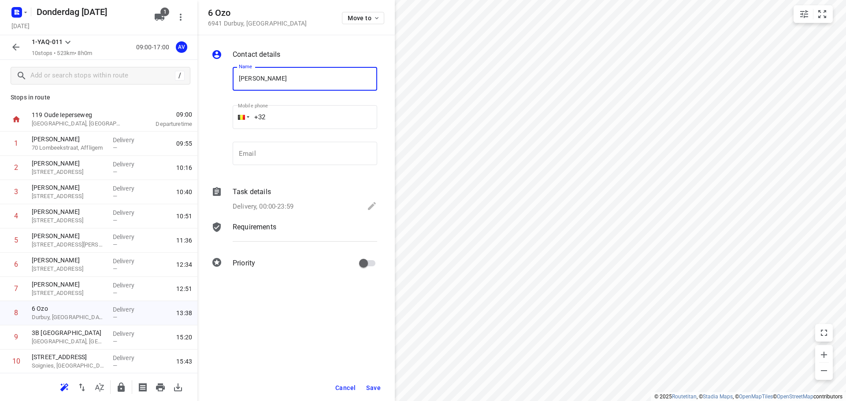
type input "[PERSON_NAME]"
click at [282, 112] on input "+32" at bounding box center [305, 117] width 145 height 24
type input "+32 479603782"
click at [279, 205] on p "Delivery, 00:00-23:59" at bounding box center [263, 207] width 61 height 10
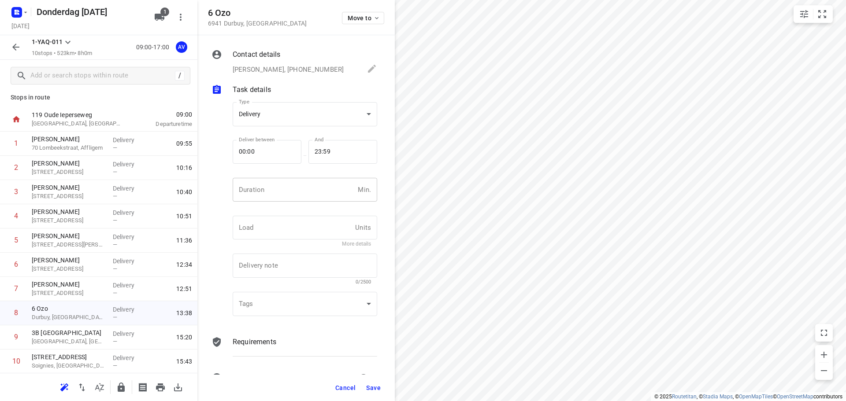
click at [288, 197] on input "number" at bounding box center [294, 190] width 122 height 24
type input "1"
click at [371, 389] on span "Save" at bounding box center [373, 388] width 15 height 7
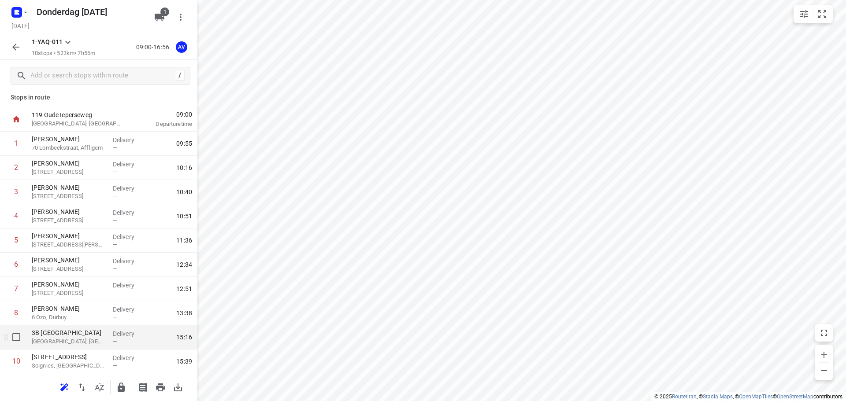
click at [98, 343] on p "La Louvière, Belgium" at bounding box center [69, 341] width 74 height 9
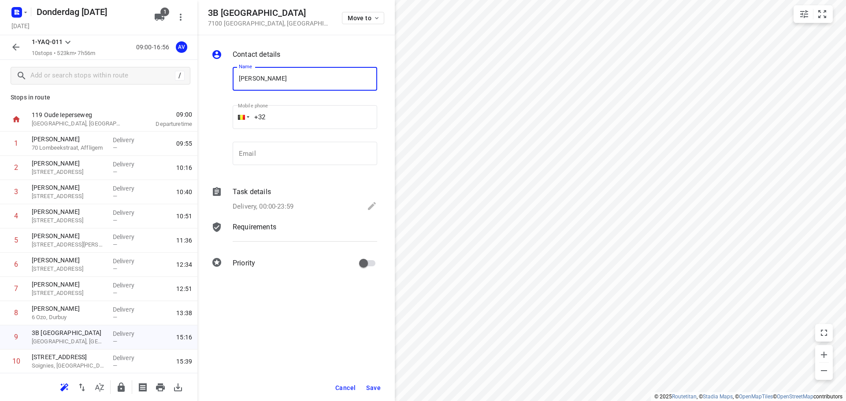
type input "[PERSON_NAME]"
click at [295, 111] on input "+32" at bounding box center [305, 117] width 145 height 24
type input "+32 488286620"
click at [293, 206] on p "Delivery, 00:00-23:59" at bounding box center [263, 207] width 61 height 10
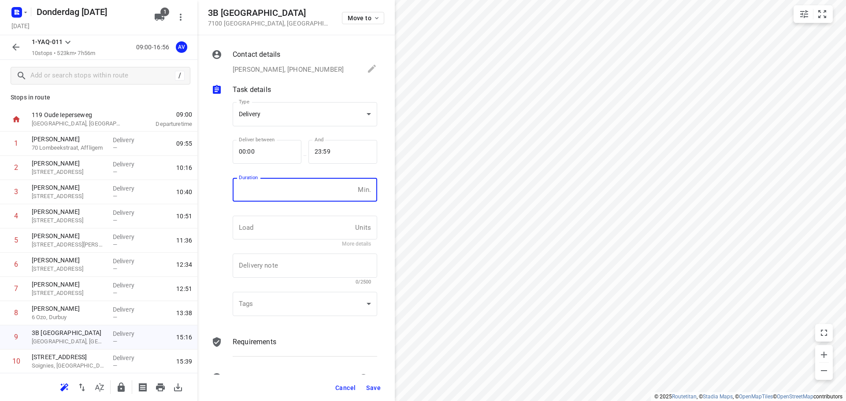
click at [294, 197] on input "number" at bounding box center [294, 190] width 122 height 24
type input "1"
click at [374, 388] on span "Save" at bounding box center [373, 388] width 15 height 7
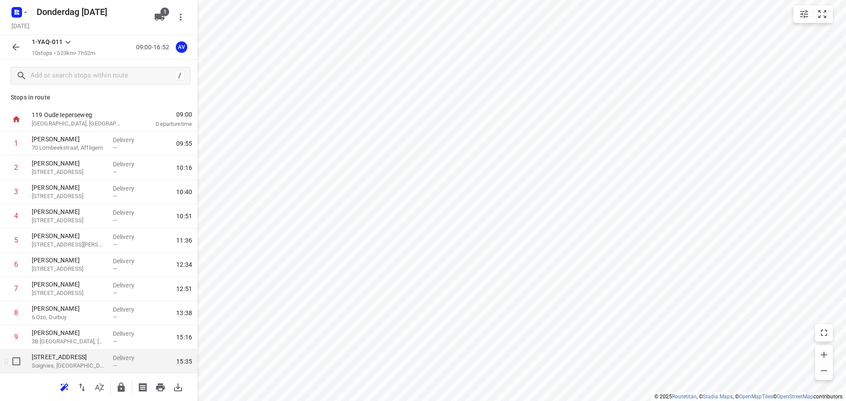
click at [81, 365] on p "Soignies, [GEOGRAPHIC_DATA]" at bounding box center [69, 366] width 74 height 9
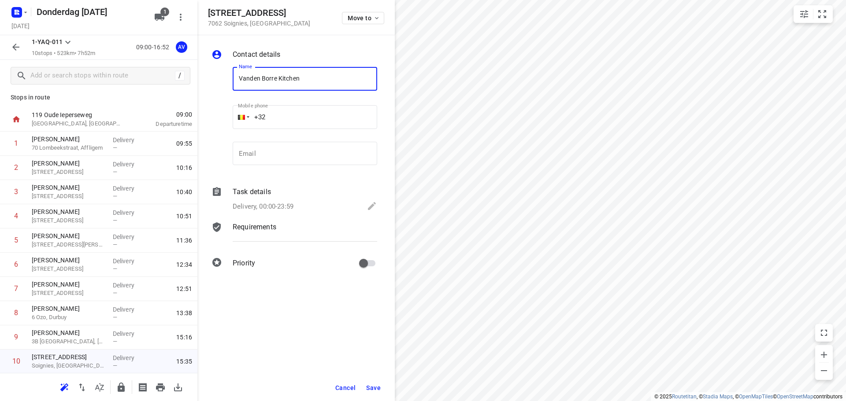
type input "Vanden Borre Kitchen"
click at [298, 111] on input "+32" at bounding box center [305, 117] width 145 height 24
type input "+32 475595179"
click at [282, 206] on p "Delivery, 00:00-23:59" at bounding box center [263, 207] width 61 height 10
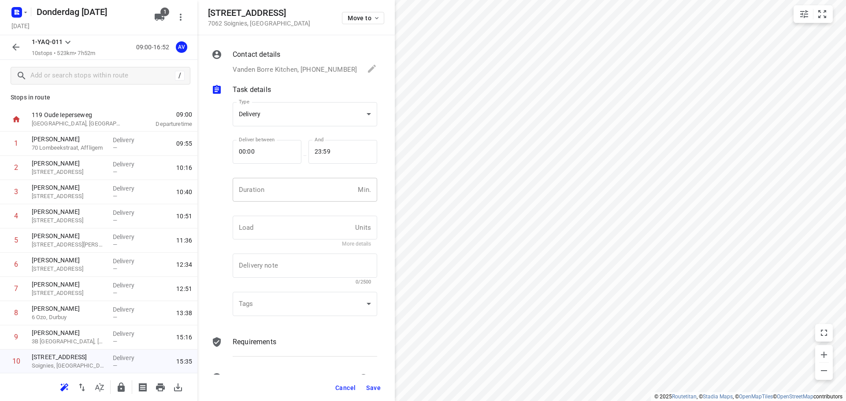
click at [286, 193] on input "number" at bounding box center [294, 190] width 122 height 24
type input "1"
click at [372, 386] on span "Save" at bounding box center [373, 388] width 15 height 7
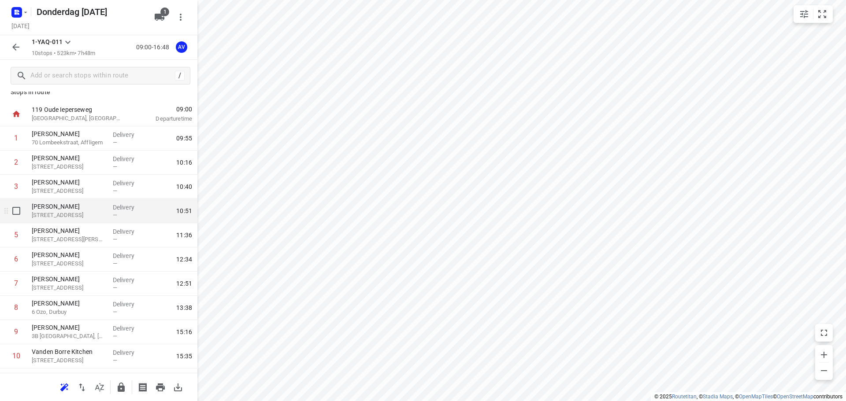
scroll to position [0, 0]
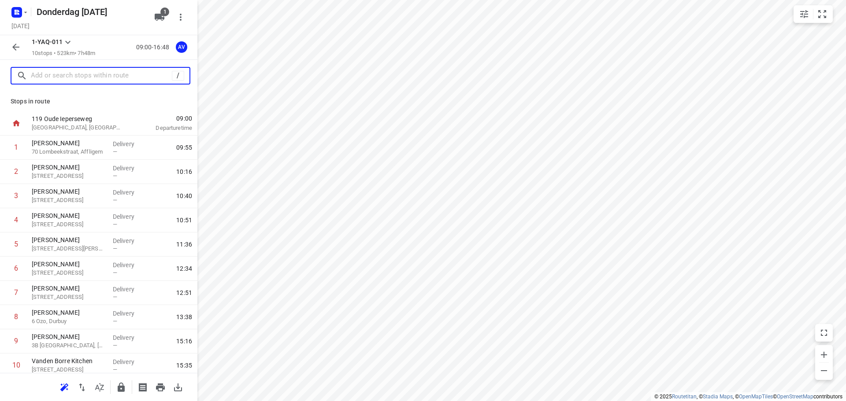
click at [91, 81] on input "text" at bounding box center [101, 76] width 141 height 14
click at [101, 77] on input "text" at bounding box center [110, 76] width 159 height 14
click at [845, 220] on html "i © 2025 Routetitan , © Stadia Maps , © OpenMapTiles © OpenStreetMap contributo…" at bounding box center [423, 200] width 846 height 401
click at [78, 79] on input "text" at bounding box center [101, 76] width 141 height 14
drag, startPoint x: 85, startPoint y: 73, endPoint x: 95, endPoint y: 63, distance: 14.3
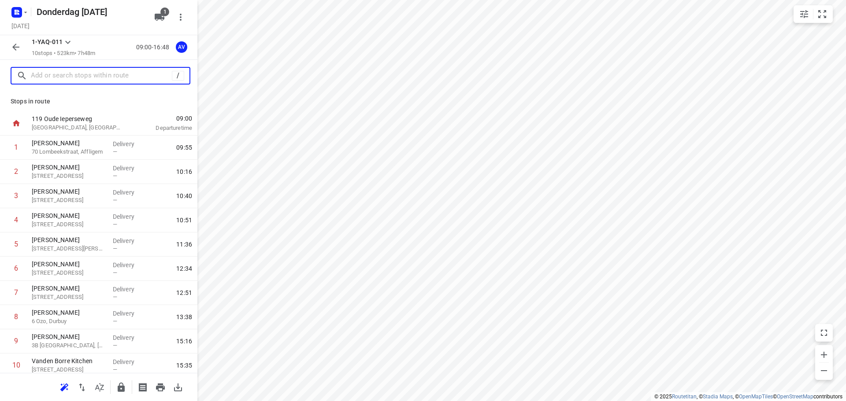
click at [87, 71] on input "text" at bounding box center [101, 76] width 141 height 14
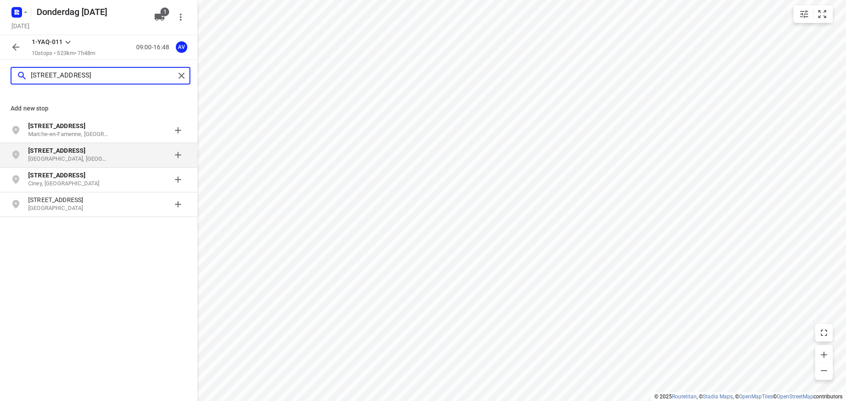
type input "[STREET_ADDRESS]"
click at [96, 153] on p "[STREET_ADDRESS]" at bounding box center [68, 150] width 81 height 9
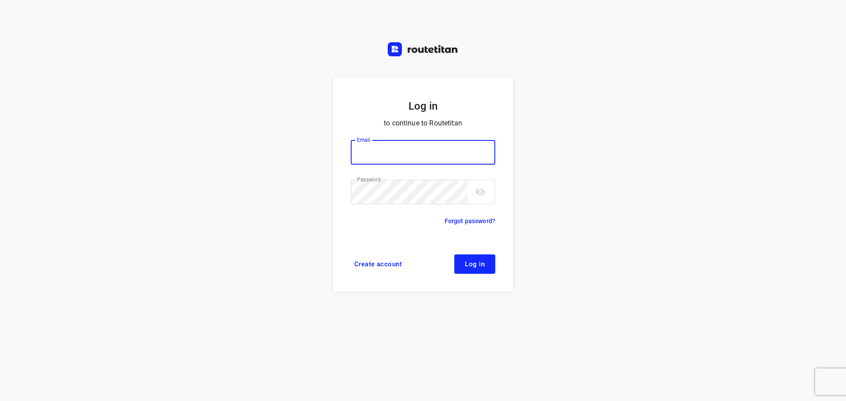
type input "[PERSON_NAME][EMAIL_ADDRESS][DOMAIN_NAME]"
click at [480, 261] on span "Log in" at bounding box center [475, 264] width 20 height 7
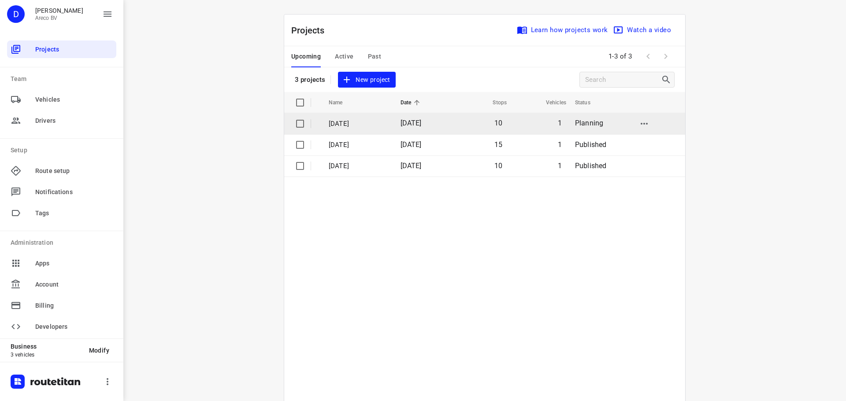
click at [387, 121] on p "[DATE]" at bounding box center [358, 124] width 59 height 10
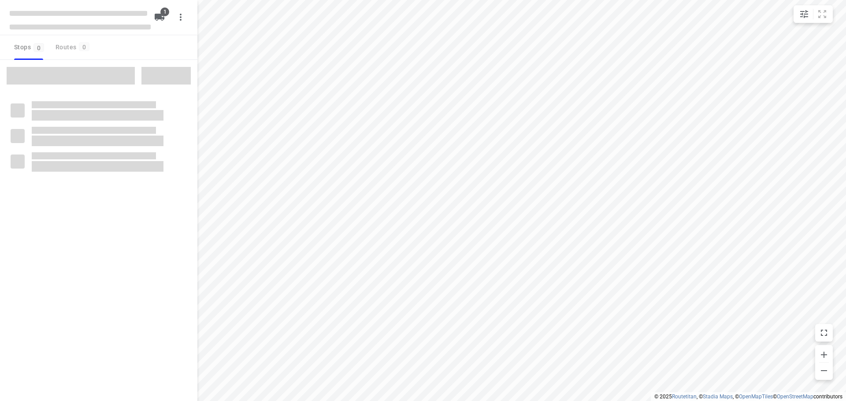
type input "distance"
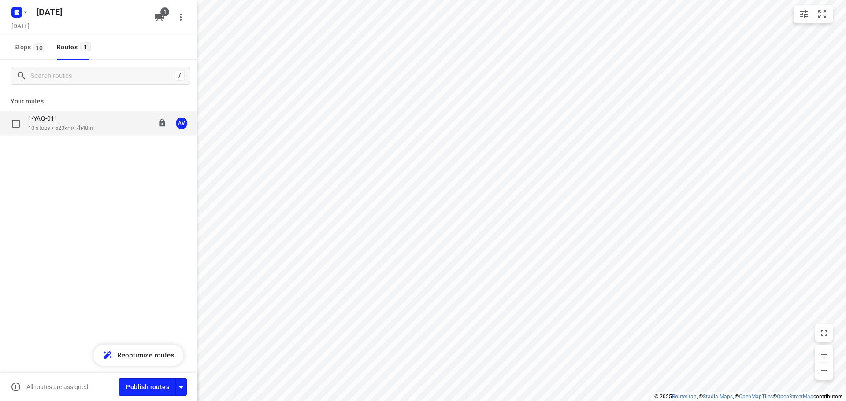
click at [93, 123] on div "1-YAQ-011" at bounding box center [60, 120] width 65 height 10
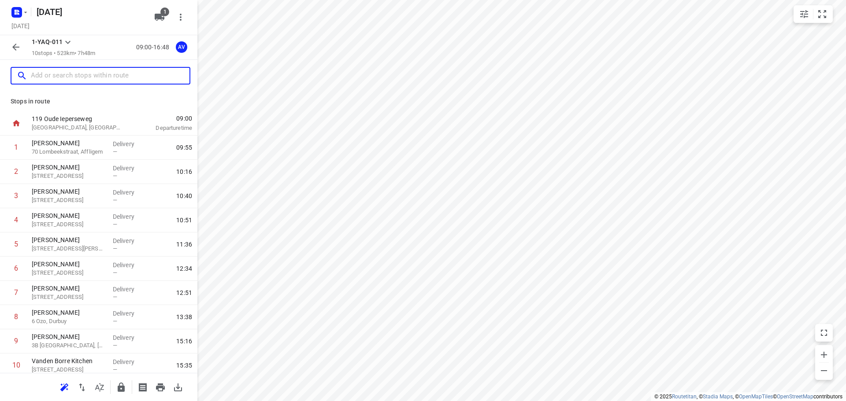
click at [89, 74] on input "text" at bounding box center [110, 76] width 159 height 14
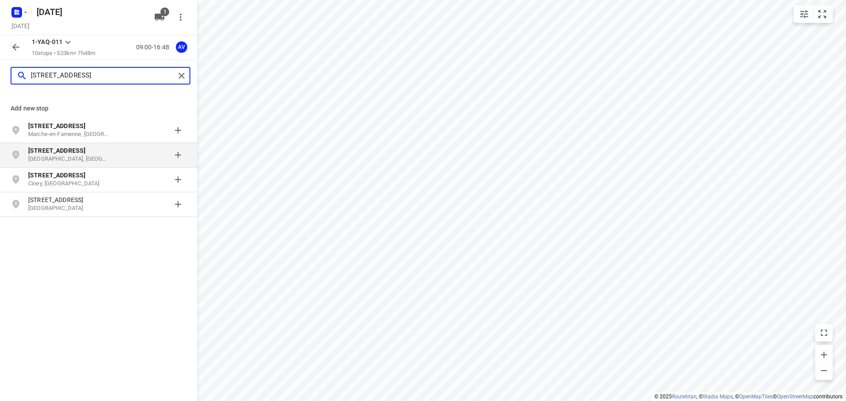
type input "[STREET_ADDRESS]"
click at [86, 159] on p "[GEOGRAPHIC_DATA], [GEOGRAPHIC_DATA]" at bounding box center [68, 159] width 81 height 8
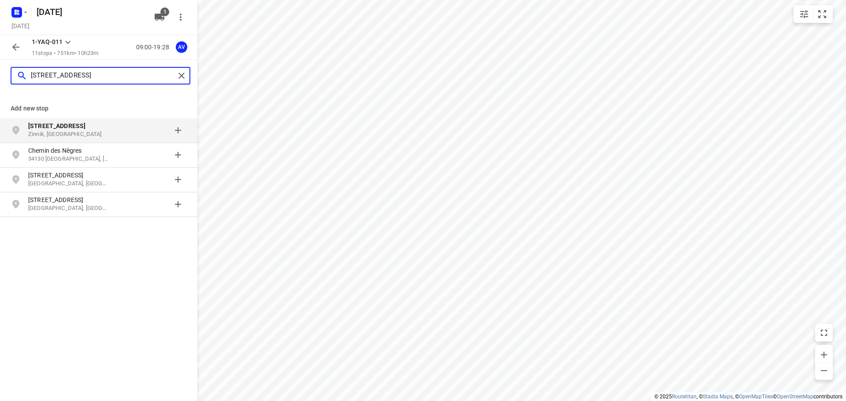
type input "[STREET_ADDRESS]"
click at [90, 131] on p "Zinnik, [GEOGRAPHIC_DATA]" at bounding box center [68, 134] width 81 height 8
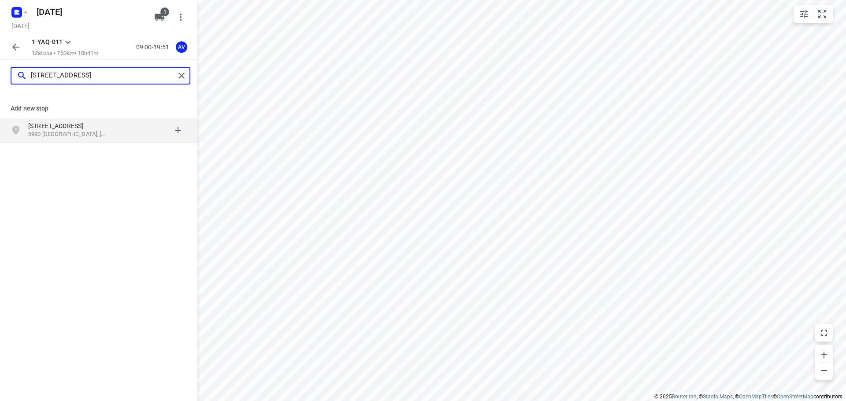
type input "[STREET_ADDRESS]"
click at [85, 132] on p "6990 [GEOGRAPHIC_DATA], [GEOGRAPHIC_DATA]" at bounding box center [68, 134] width 81 height 8
type input "rue du bois de lens 14"
click at [108, 133] on p "Chièvres, [GEOGRAPHIC_DATA]" at bounding box center [68, 134] width 81 height 8
type input "panlevé 8b"
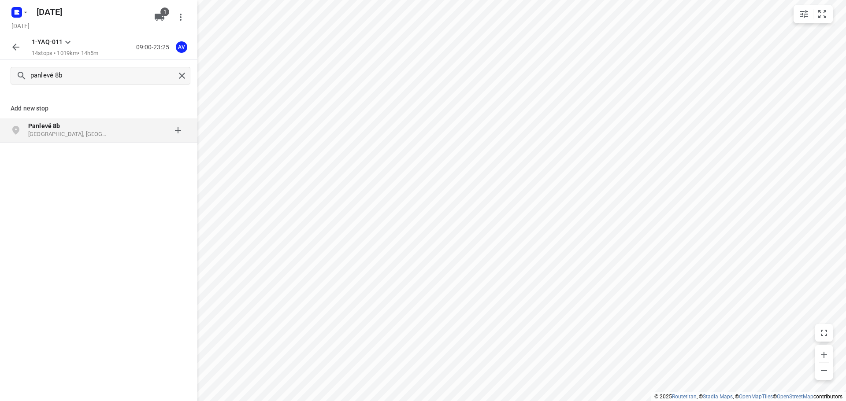
click at [96, 133] on p "[GEOGRAPHIC_DATA], [GEOGRAPHIC_DATA]" at bounding box center [68, 134] width 81 height 8
type input "[STREET_ADDRESS][PERSON_NAME]"
click at [90, 133] on p "Crisnée, [GEOGRAPHIC_DATA]" at bounding box center [68, 134] width 81 height 8
type input "[STREET_ADDRESS]"
click at [87, 130] on p "[STREET_ADDRESS]" at bounding box center [68, 126] width 81 height 9
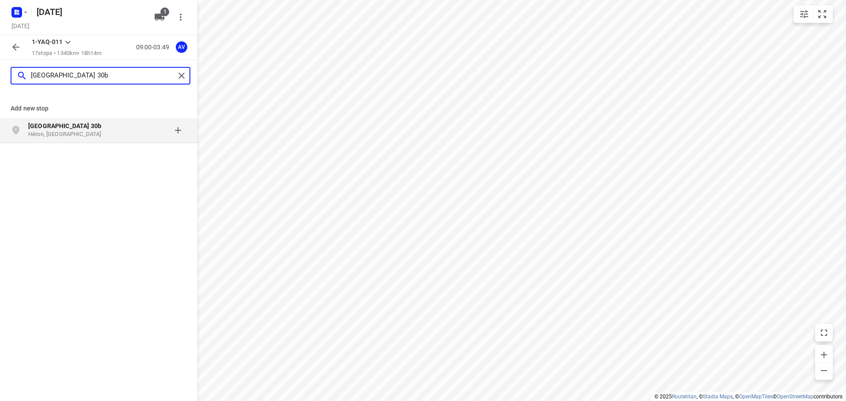
type input "[GEOGRAPHIC_DATA] 30b"
click at [69, 135] on p "Héron, [GEOGRAPHIC_DATA]" at bounding box center [68, 134] width 81 height 8
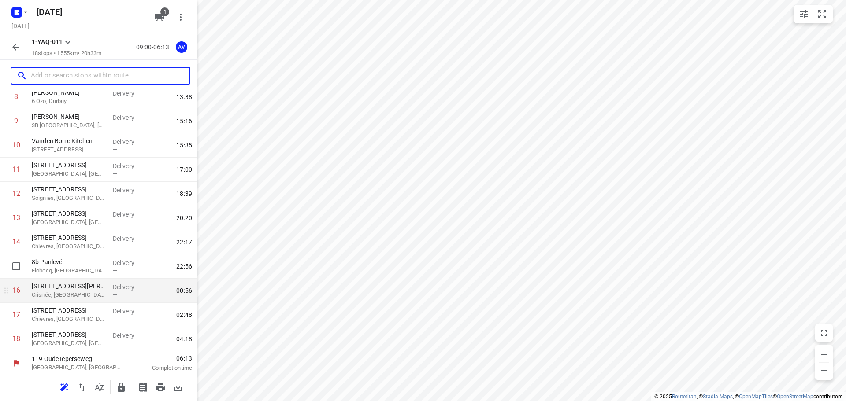
scroll to position [223, 0]
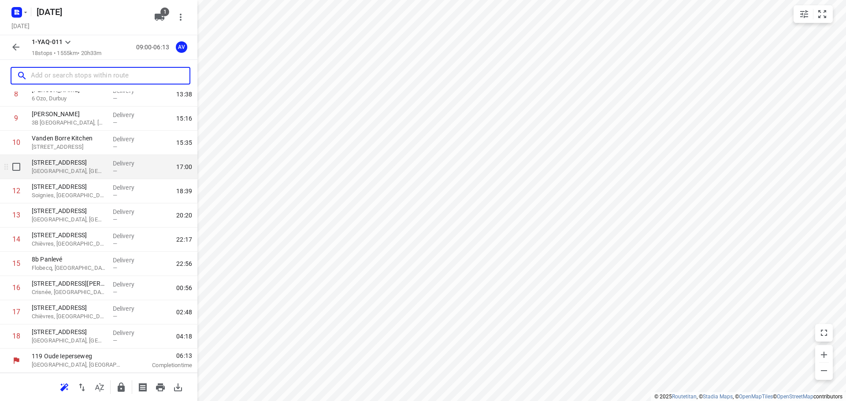
click at [87, 169] on p "[GEOGRAPHIC_DATA], [GEOGRAPHIC_DATA]" at bounding box center [69, 171] width 74 height 9
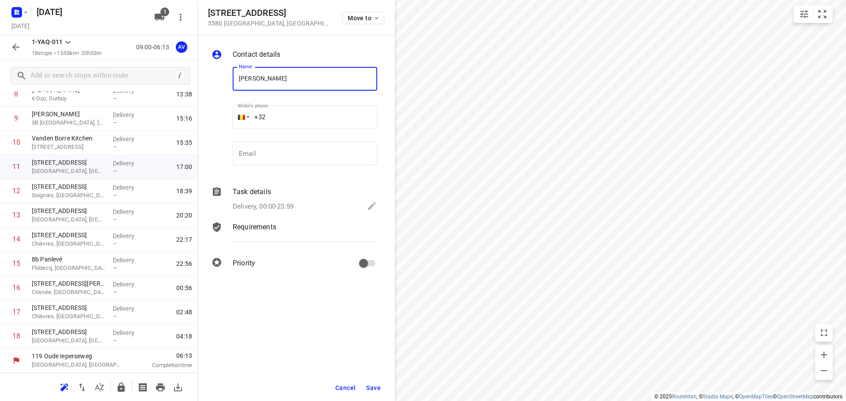
type input "[PERSON_NAME]"
drag, startPoint x: 298, startPoint y: 114, endPoint x: 300, endPoint y: 109, distance: 5.6
click at [298, 114] on input "+32" at bounding box center [305, 117] width 145 height 24
type input "[PHONE_NUMBER]"
click at [287, 206] on p "Delivery, 00:00-23:59" at bounding box center [263, 207] width 61 height 10
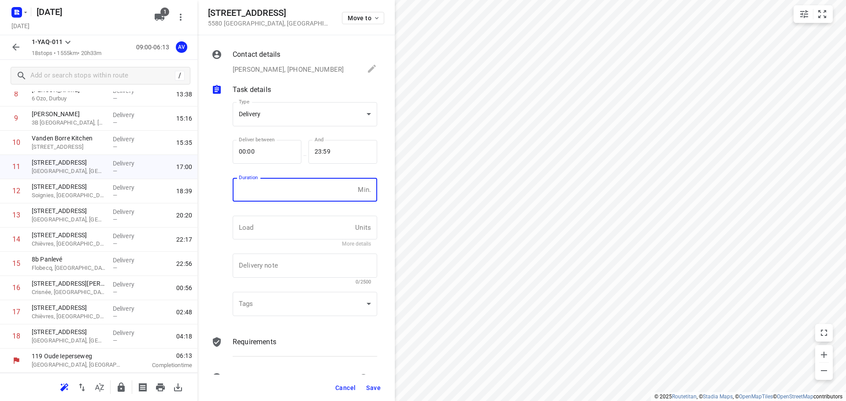
click at [292, 195] on input "number" at bounding box center [294, 190] width 122 height 24
type input "1"
click at [371, 391] on span "Save" at bounding box center [373, 388] width 15 height 7
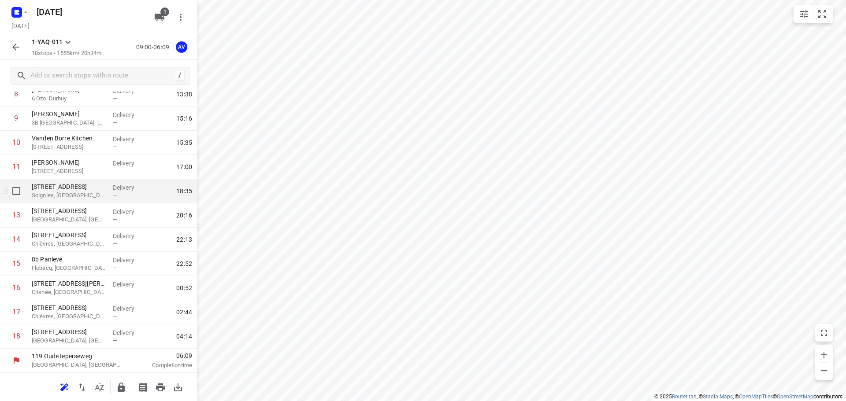
click at [80, 194] on p "Soignies, [GEOGRAPHIC_DATA]" at bounding box center [69, 195] width 74 height 9
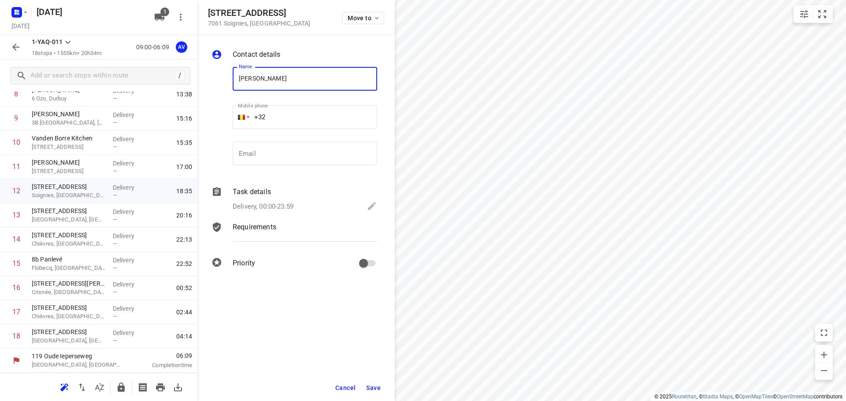
type input "[PERSON_NAME]"
click at [306, 121] on input "+32" at bounding box center [305, 117] width 145 height 24
type input "[PHONE_NUMBER]"
click at [293, 204] on p "Delivery, 00:00-23:59" at bounding box center [263, 207] width 61 height 10
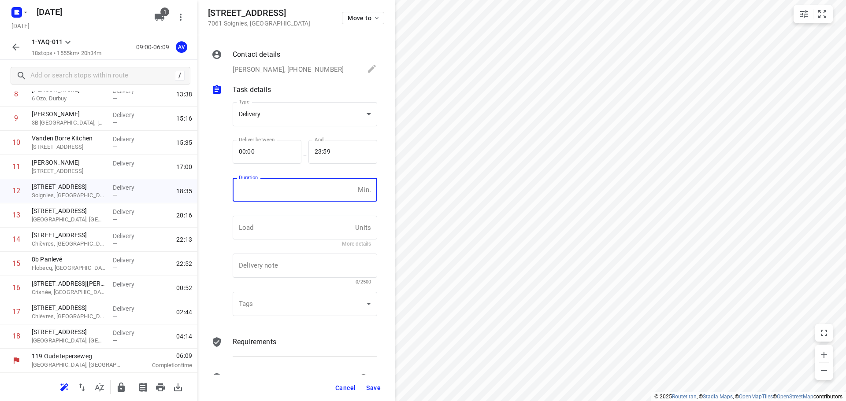
click at [294, 196] on input "number" at bounding box center [294, 190] width 122 height 24
type input "1"
click at [372, 389] on span "Save" at bounding box center [373, 388] width 15 height 7
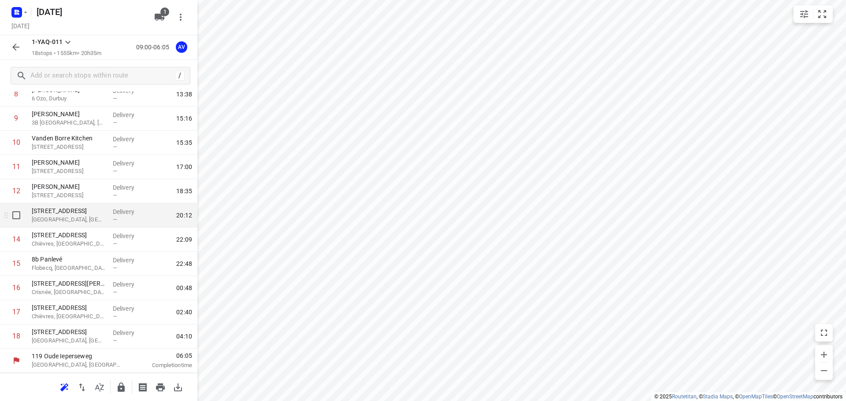
click at [67, 219] on p "[GEOGRAPHIC_DATA], [GEOGRAPHIC_DATA]" at bounding box center [69, 219] width 74 height 9
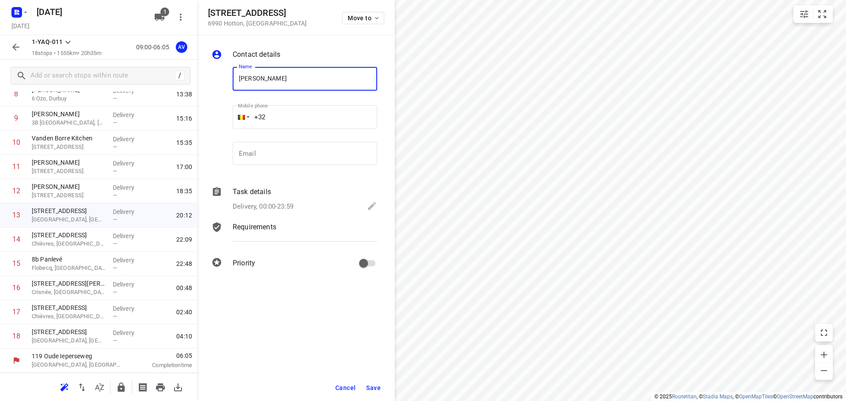
type input "[PERSON_NAME]"
click at [304, 116] on input "+32" at bounding box center [305, 117] width 145 height 24
type input "[PHONE_NUMBER]"
drag, startPoint x: 283, startPoint y: 208, endPoint x: 286, endPoint y: 203, distance: 5.6
click at [283, 208] on p "Delivery, 00:00-23:59" at bounding box center [263, 207] width 61 height 10
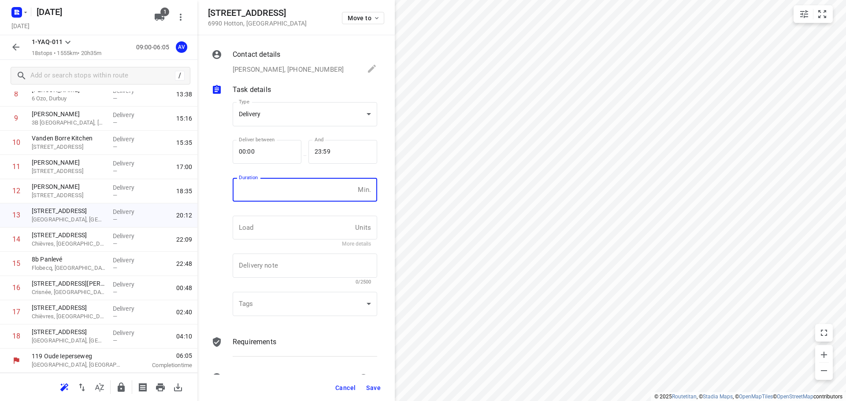
click at [289, 199] on input "number" at bounding box center [294, 190] width 122 height 24
type input "1"
click at [373, 389] on span "Save" at bounding box center [373, 388] width 15 height 7
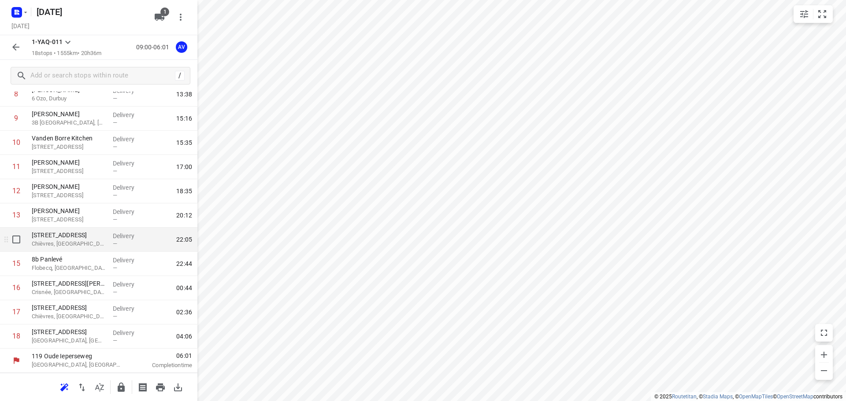
click at [99, 242] on p "Chièvres, [GEOGRAPHIC_DATA]" at bounding box center [69, 244] width 74 height 9
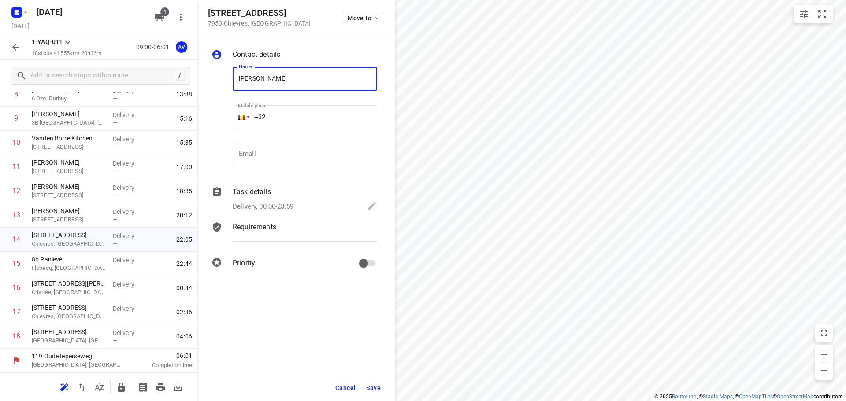
type input "[PERSON_NAME]"
click at [329, 112] on input "+32" at bounding box center [305, 117] width 145 height 24
type input "[PHONE_NUMBER]"
click at [308, 208] on div "Delivery, 00:00-23:59" at bounding box center [305, 207] width 145 height 12
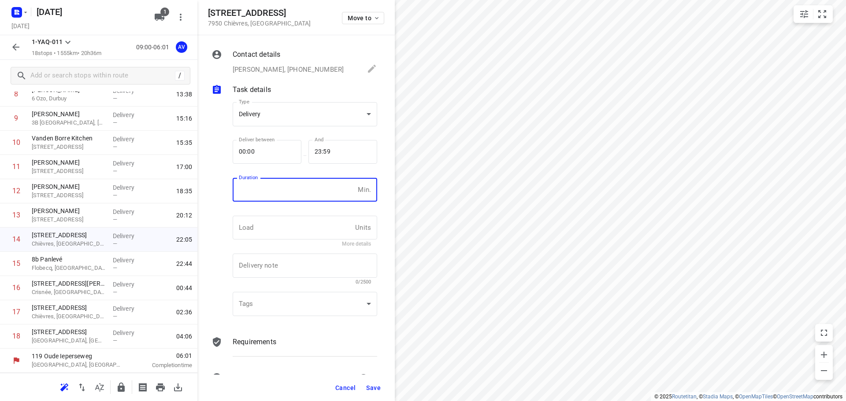
click at [300, 198] on input "number" at bounding box center [294, 190] width 122 height 24
type input "1"
click at [379, 387] on span "Save" at bounding box center [373, 388] width 15 height 7
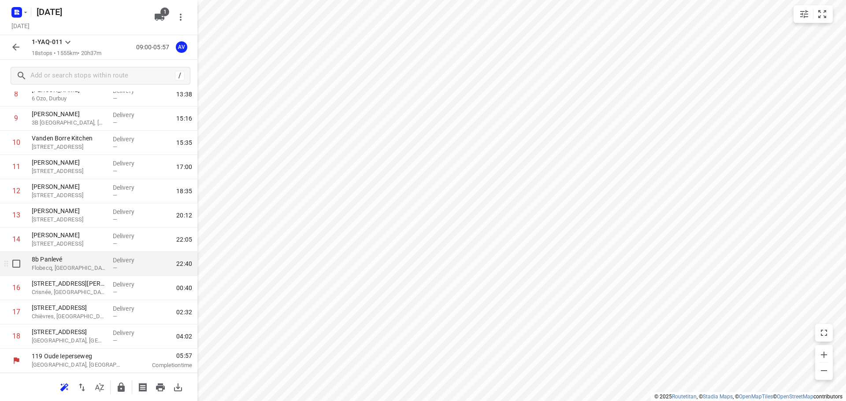
drag, startPoint x: 77, startPoint y: 272, endPoint x: 182, endPoint y: 236, distance: 111.2
click at [77, 272] on p "Flobecq, [GEOGRAPHIC_DATA]" at bounding box center [69, 268] width 74 height 9
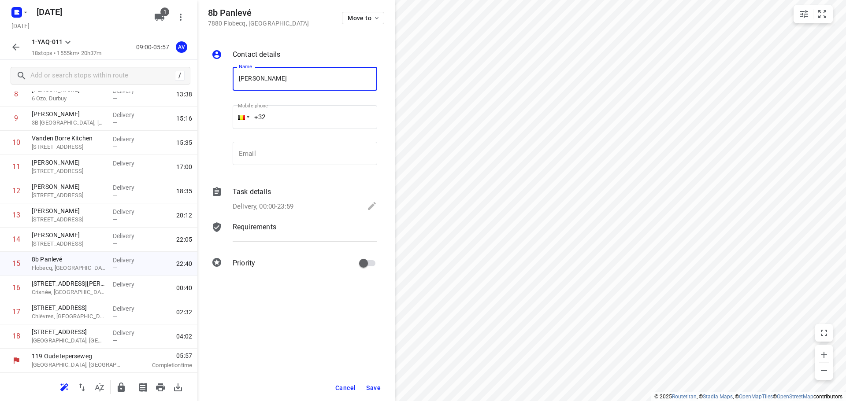
type input "[PERSON_NAME]"
click at [306, 111] on input "+32" at bounding box center [305, 117] width 145 height 24
type input "[PHONE_NUMBER]"
click at [282, 207] on p "Delivery, 00:00-23:59" at bounding box center [263, 207] width 61 height 10
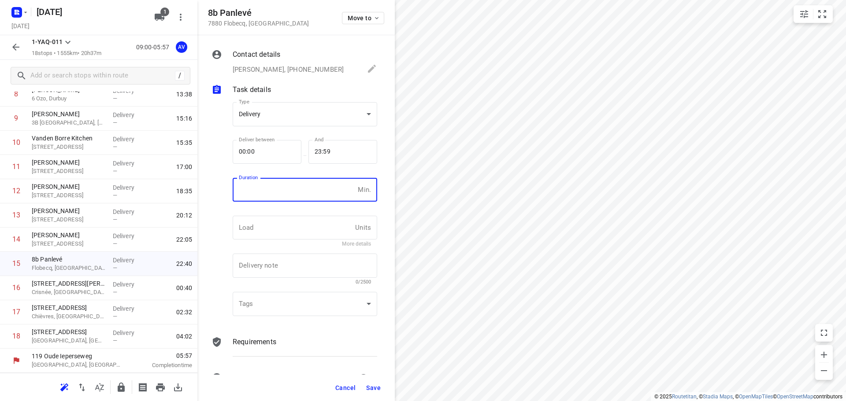
click at [288, 196] on input "number" at bounding box center [294, 190] width 122 height 24
type input "1"
click at [372, 386] on span "Save" at bounding box center [373, 388] width 15 height 7
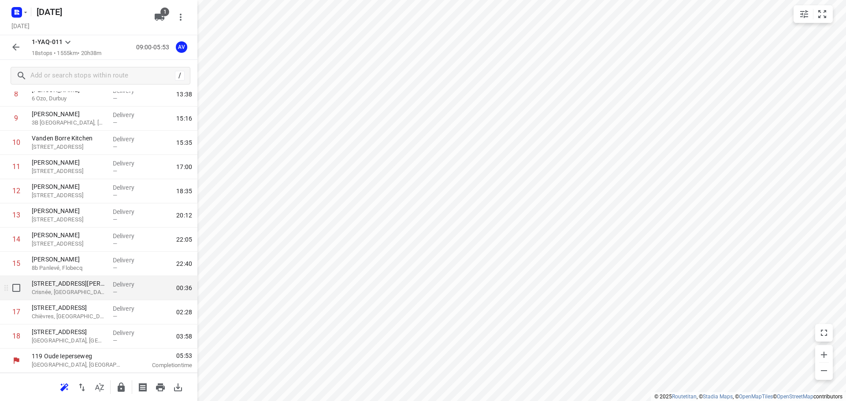
click at [89, 293] on p "Crisnée, [GEOGRAPHIC_DATA]" at bounding box center [69, 292] width 74 height 9
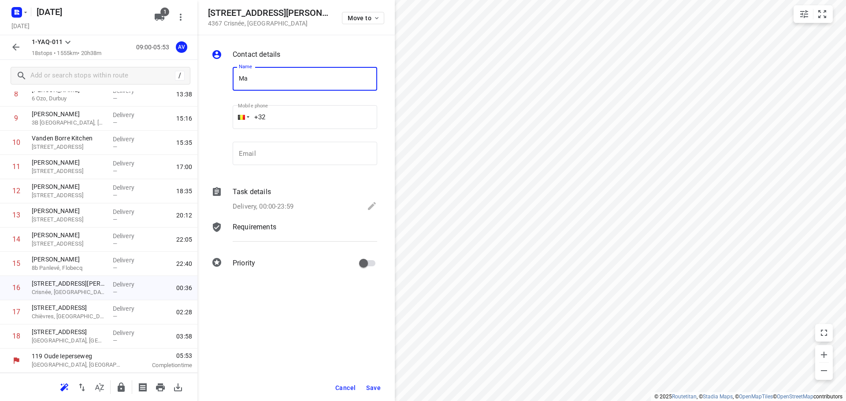
type input "M"
type input "[PERSON_NAME]"
click at [298, 116] on input "+32" at bounding box center [305, 117] width 145 height 24
type input "[PHONE_NUMBER]"
click at [283, 208] on p "Delivery, 00:00-23:59" at bounding box center [263, 207] width 61 height 10
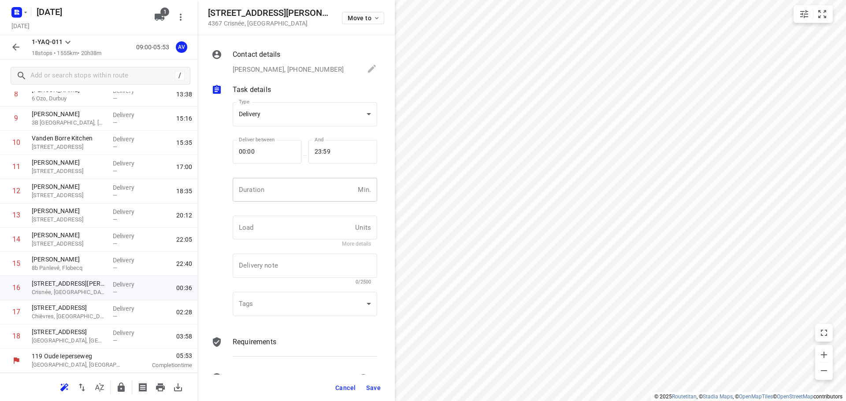
click at [294, 189] on input "number" at bounding box center [294, 190] width 122 height 24
type input "1"
click at [375, 390] on span "Save" at bounding box center [373, 388] width 15 height 7
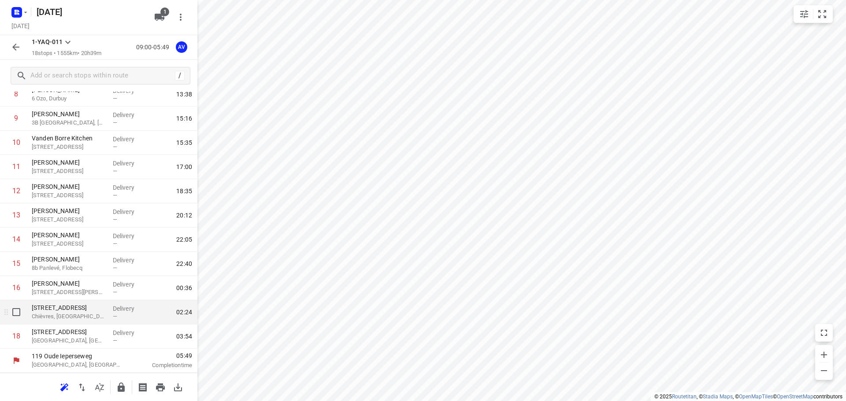
click at [82, 314] on p "Chièvres, [GEOGRAPHIC_DATA]" at bounding box center [69, 316] width 74 height 9
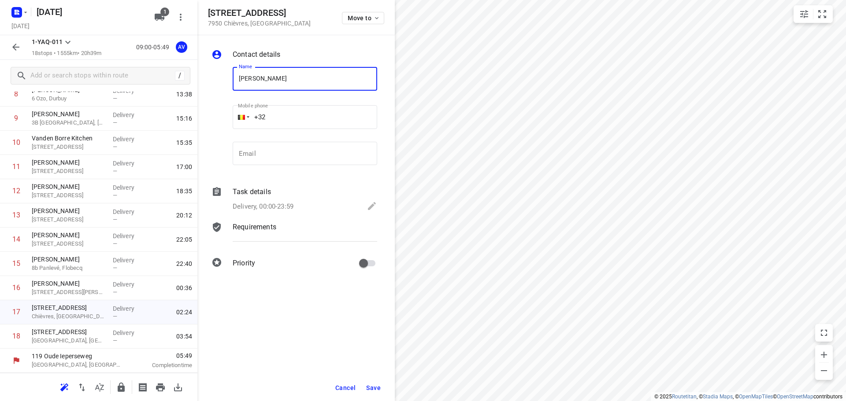
type input "[PERSON_NAME]"
click at [296, 109] on input "+32" at bounding box center [305, 117] width 145 height 24
type input "[PHONE_NUMBER]"
click at [284, 208] on p "Delivery, 00:00-23:59" at bounding box center [263, 207] width 61 height 10
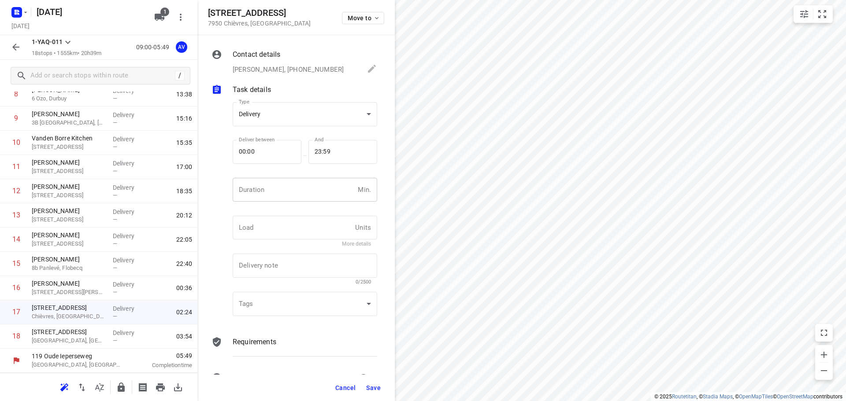
click at [286, 200] on input "number" at bounding box center [294, 190] width 122 height 24
type input "1"
click at [372, 386] on span "Save" at bounding box center [373, 388] width 15 height 7
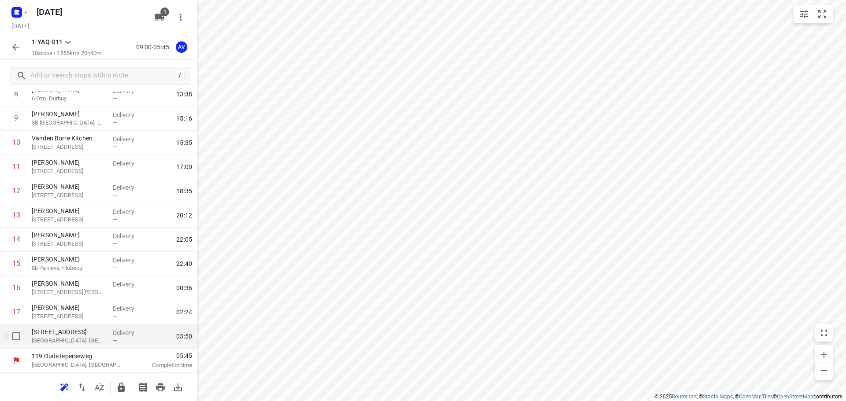
click at [84, 338] on p "[GEOGRAPHIC_DATA], [GEOGRAPHIC_DATA]" at bounding box center [69, 341] width 74 height 9
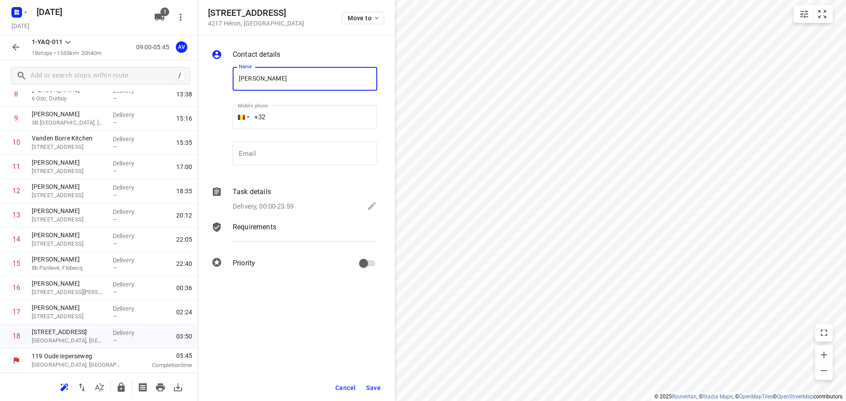
type input "[PERSON_NAME]"
click at [285, 115] on input "+32" at bounding box center [305, 117] width 145 height 24
type input "[PHONE_NUMBER]"
click at [288, 204] on p "Delivery, 00:00-23:59" at bounding box center [263, 207] width 61 height 10
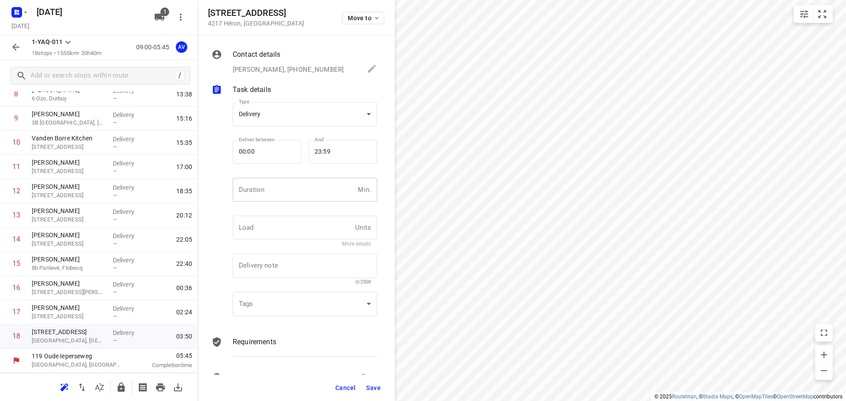
click at [294, 193] on input "number" at bounding box center [294, 190] width 122 height 24
type input "1"
click at [374, 386] on span "Save" at bounding box center [373, 388] width 15 height 7
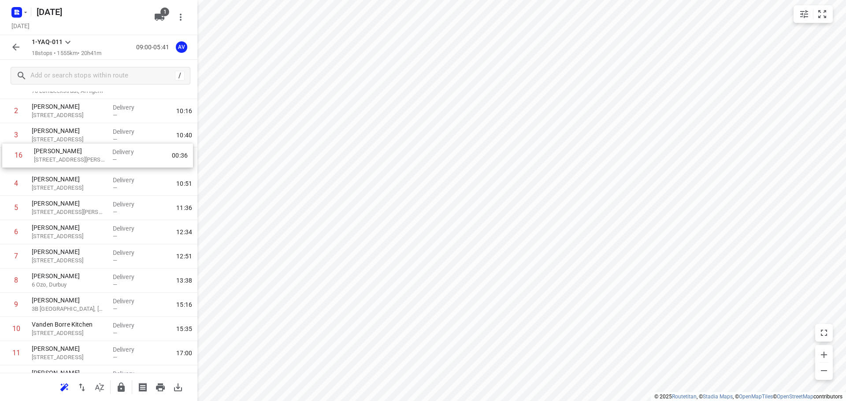
scroll to position [60, 0]
drag, startPoint x: 5, startPoint y: 287, endPoint x: 6, endPoint y: 208, distance: 79.8
click at [6, 208] on div "1 [PERSON_NAME] 70 Lombeekstraat, Affligem Delivery — 09:55 2 [PERSON_NAME][GEO…" at bounding box center [98, 294] width 197 height 436
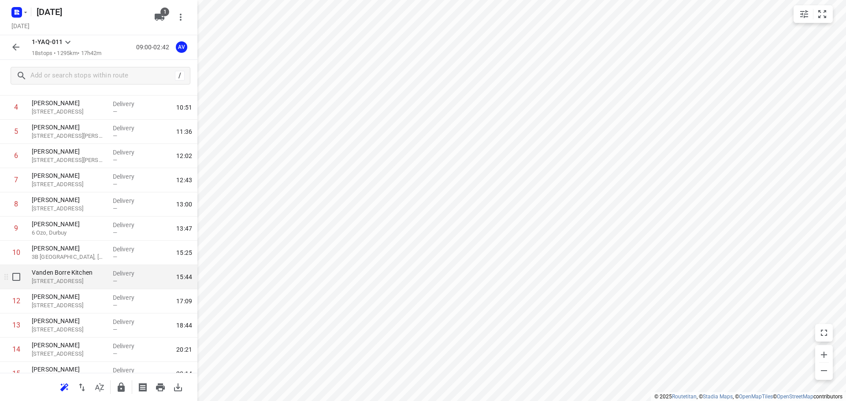
scroll to position [192, 0]
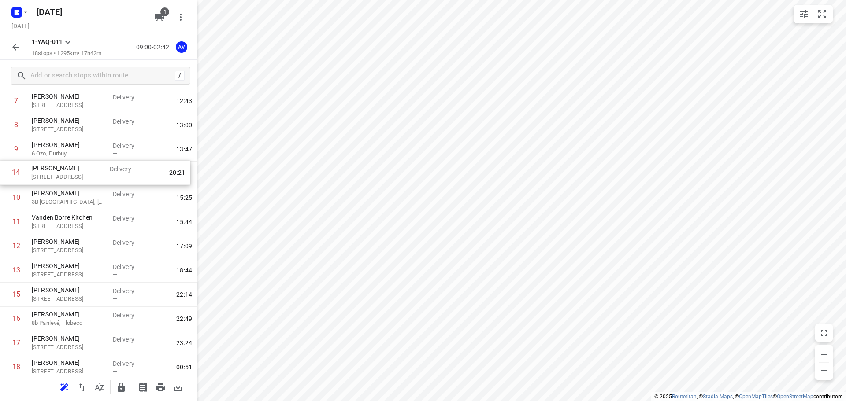
drag, startPoint x: 4, startPoint y: 276, endPoint x: 4, endPoint y: 176, distance: 100.0
click at [4, 176] on div "1 [PERSON_NAME] 70 Lombeekstraat, Affligem Delivery — 09:55 2 [PERSON_NAME][GEO…" at bounding box center [98, 162] width 197 height 436
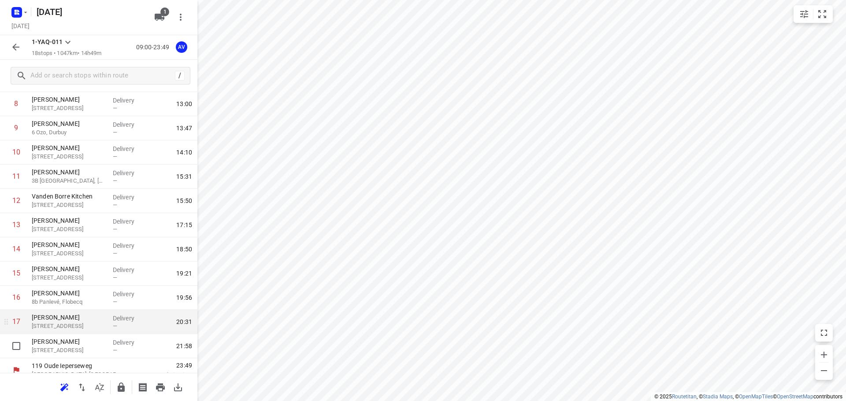
scroll to position [223, 0]
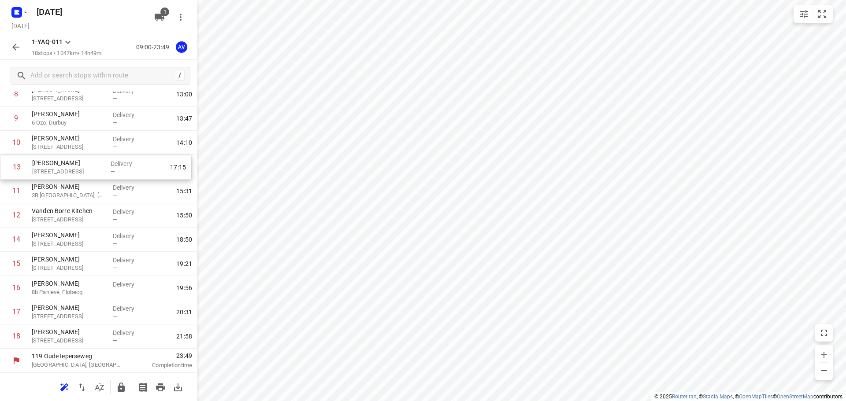
drag, startPoint x: 4, startPoint y: 218, endPoint x: 4, endPoint y: 167, distance: 50.2
click at [4, 167] on div "1 [PERSON_NAME] 70 Lombeekstraat, Affligem Delivery — 09:55 2 [PERSON_NAME][GEO…" at bounding box center [98, 131] width 197 height 436
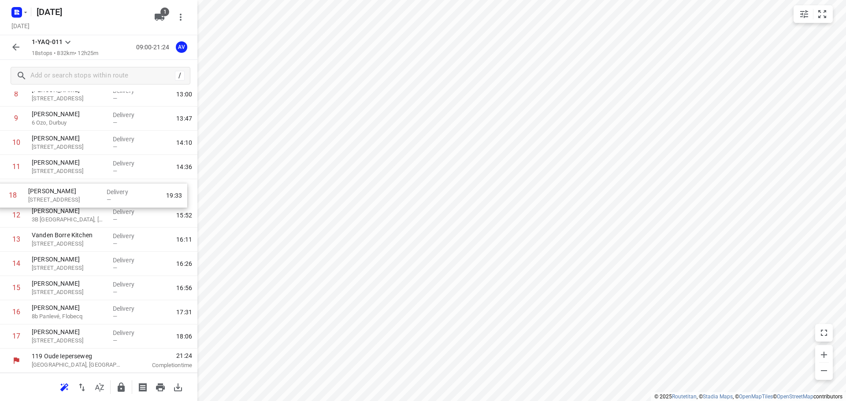
drag, startPoint x: 4, startPoint y: 343, endPoint x: 0, endPoint y: 199, distance: 144.1
click at [0, 199] on div "1 [PERSON_NAME] 70 Lombeekstraat, Affligem Delivery — 09:55 2 [PERSON_NAME][GEO…" at bounding box center [98, 131] width 197 height 436
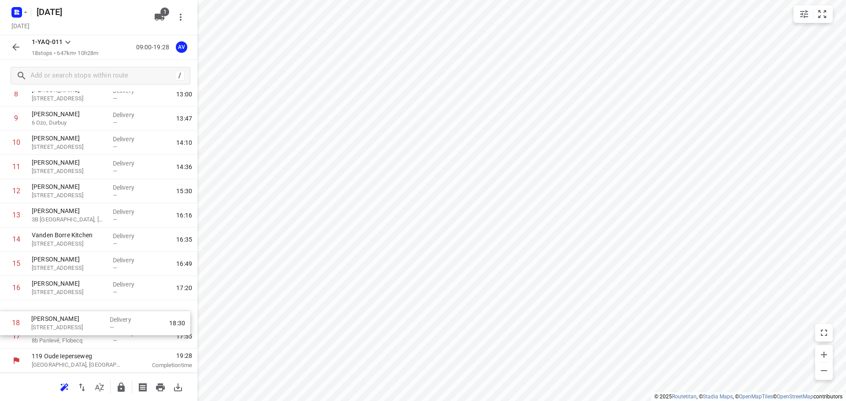
drag, startPoint x: 3, startPoint y: 339, endPoint x: 3, endPoint y: 315, distance: 24.2
click at [3, 315] on div "1 [PERSON_NAME] 70 Lombeekstraat, Affligem Delivery — 09:55 2 [PERSON_NAME][GEO…" at bounding box center [98, 131] width 197 height 436
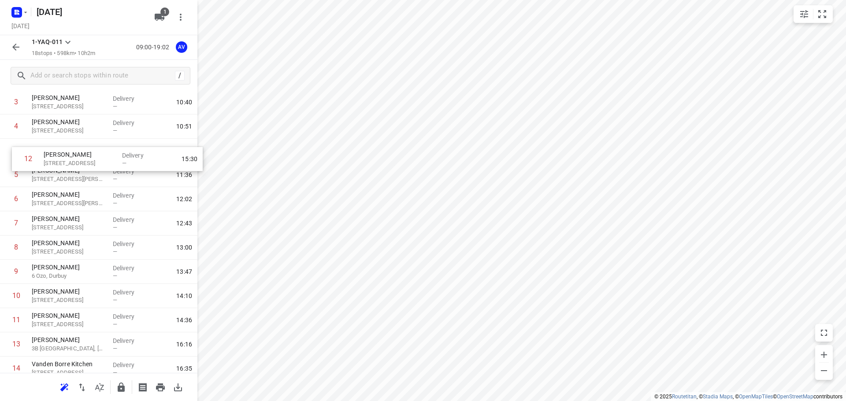
scroll to position [93, 0]
drag, startPoint x: 5, startPoint y: 194, endPoint x: 10, endPoint y: 183, distance: 12.4
click at [10, 183] on div "1 [PERSON_NAME] 70 Lombeekstraat, Affligem Delivery — 09:55 2 [PERSON_NAME][GEO…" at bounding box center [98, 261] width 197 height 436
click at [16, 181] on input "checkbox" at bounding box center [16, 176] width 18 height 18
checkbox input "true"
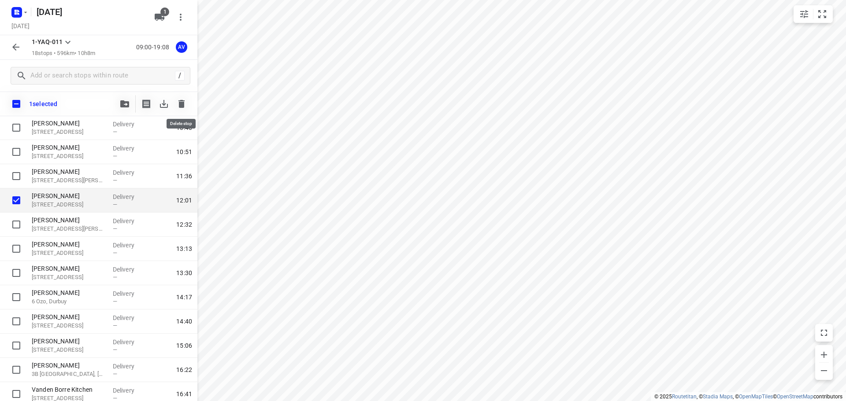
click at [183, 104] on icon "button" at bounding box center [181, 104] width 6 height 8
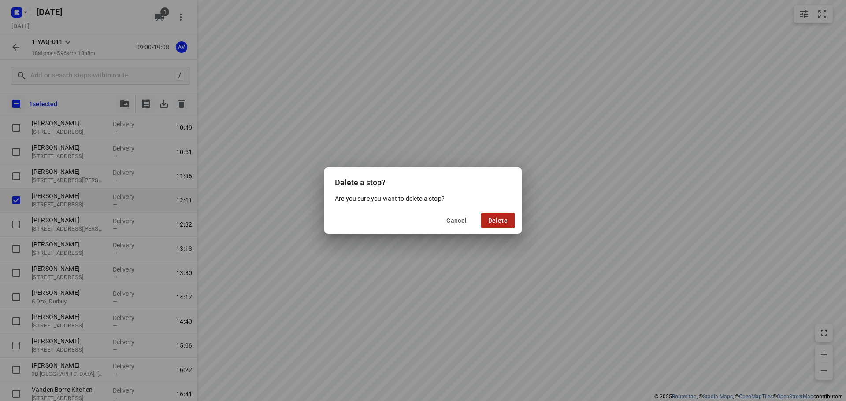
click at [494, 217] on span "Delete" at bounding box center [497, 220] width 19 height 7
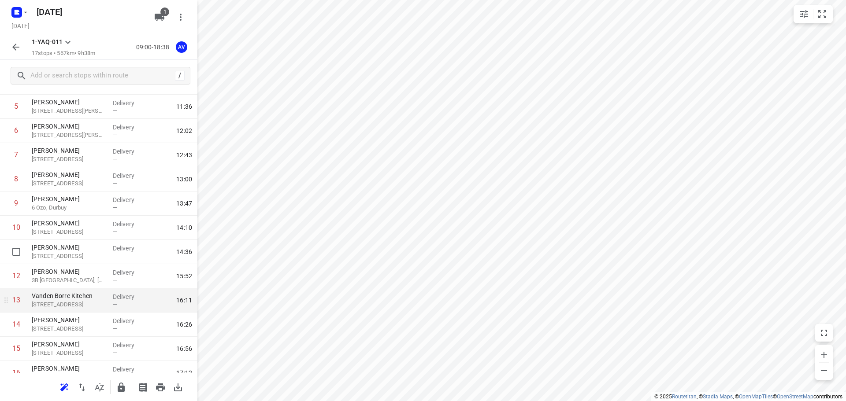
scroll to position [199, 0]
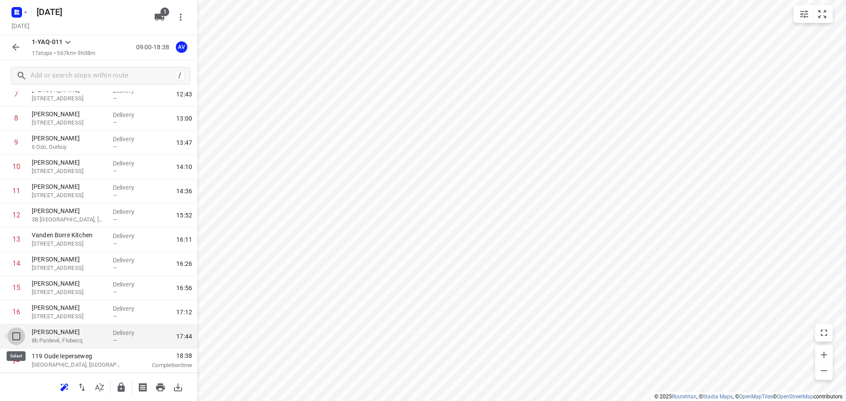
click at [14, 337] on input "checkbox" at bounding box center [16, 337] width 18 height 18
checkbox input "true"
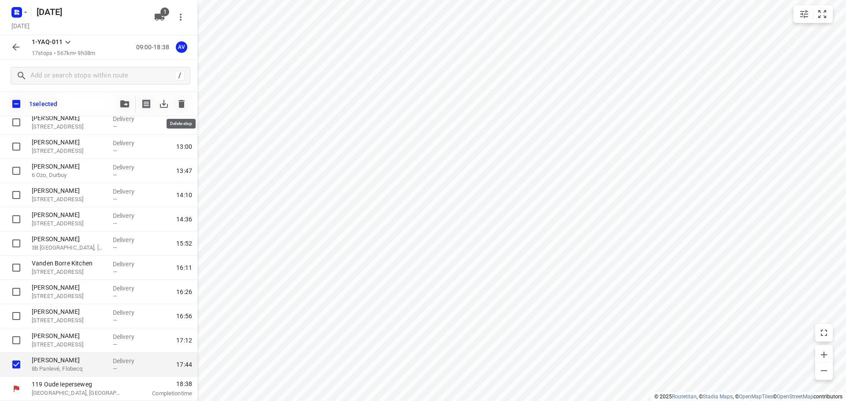
click at [180, 102] on icon "button" at bounding box center [181, 104] width 6 height 8
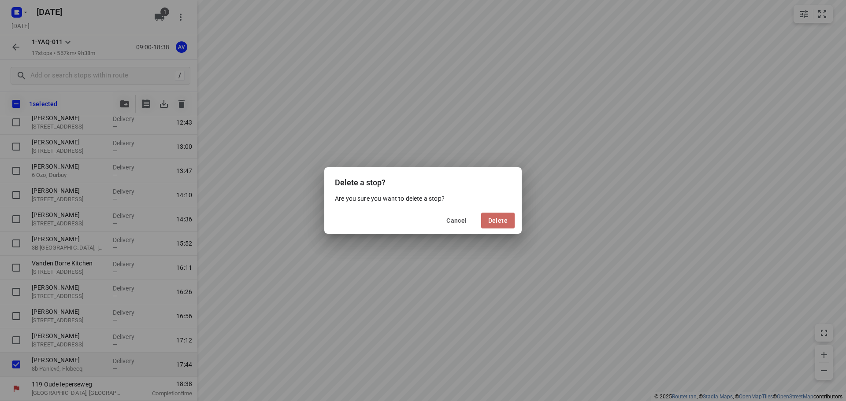
click at [502, 221] on span "Delete" at bounding box center [497, 220] width 19 height 7
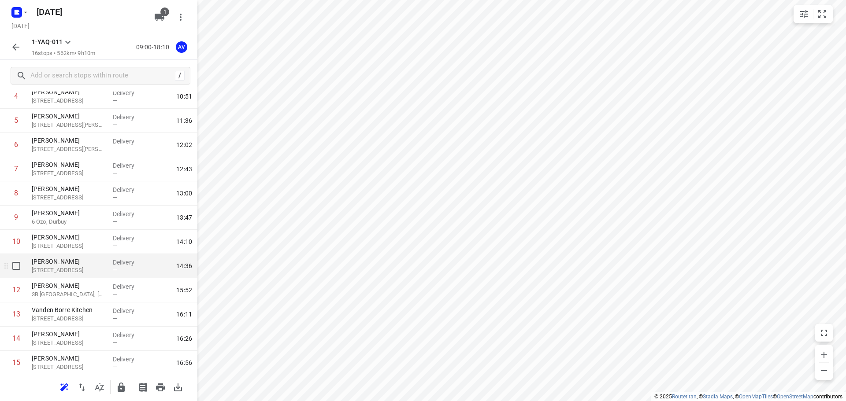
scroll to position [174, 0]
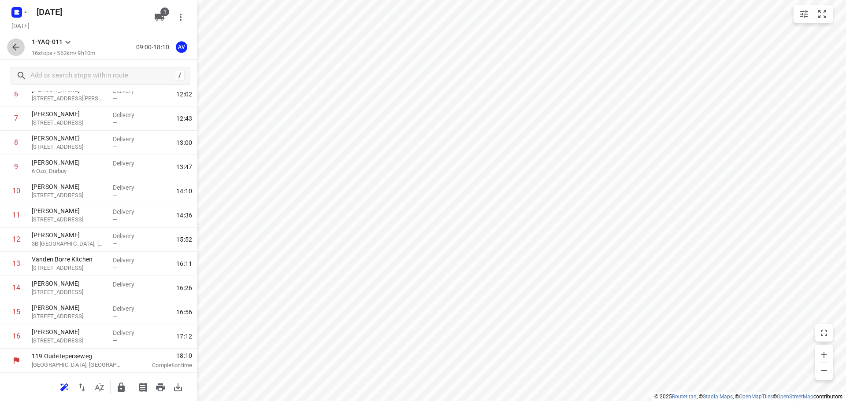
click at [14, 47] on icon "button" at bounding box center [15, 47] width 7 height 7
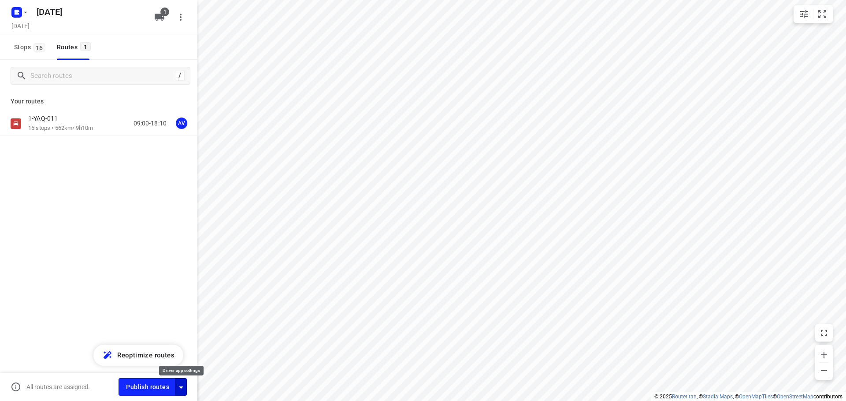
click at [184, 390] on icon "button" at bounding box center [181, 387] width 11 height 11
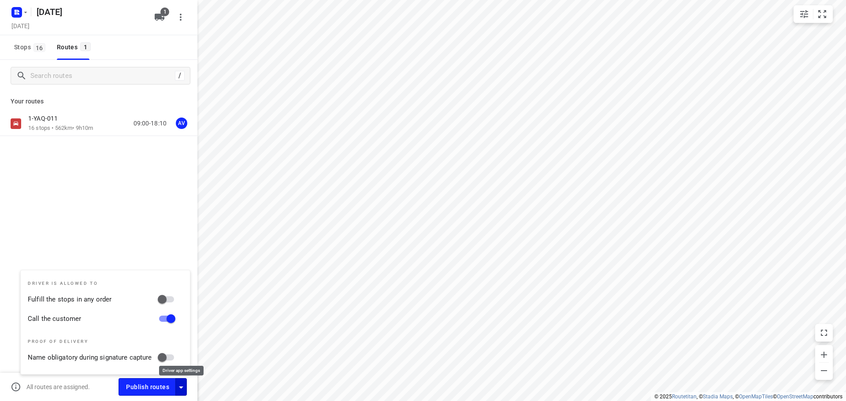
click at [182, 390] on icon "button" at bounding box center [181, 387] width 11 height 11
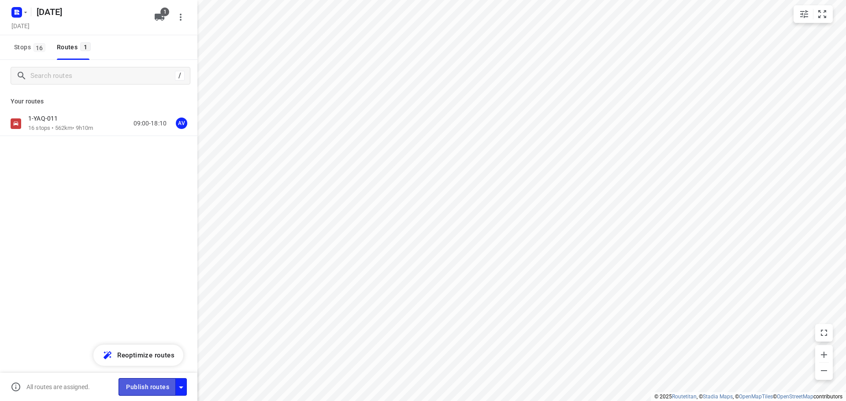
click at [150, 388] on span "Publish routes" at bounding box center [147, 387] width 43 height 11
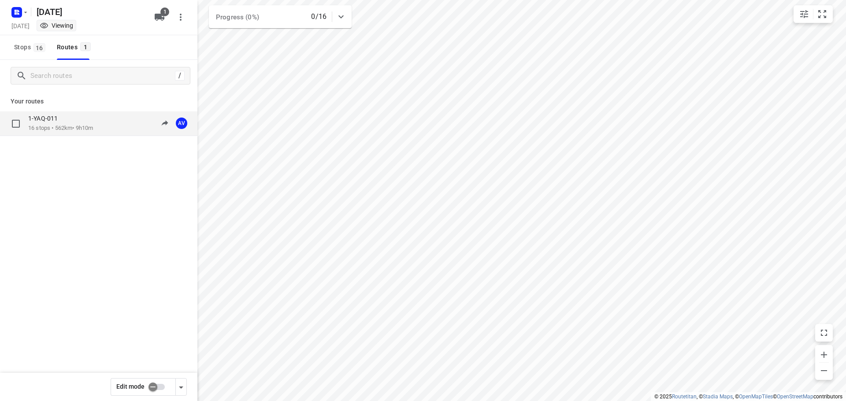
click at [102, 122] on div "1-YAQ-011 16 stops • 562km • 9h10m 09:00-18:10 AV" at bounding box center [112, 124] width 169 height 18
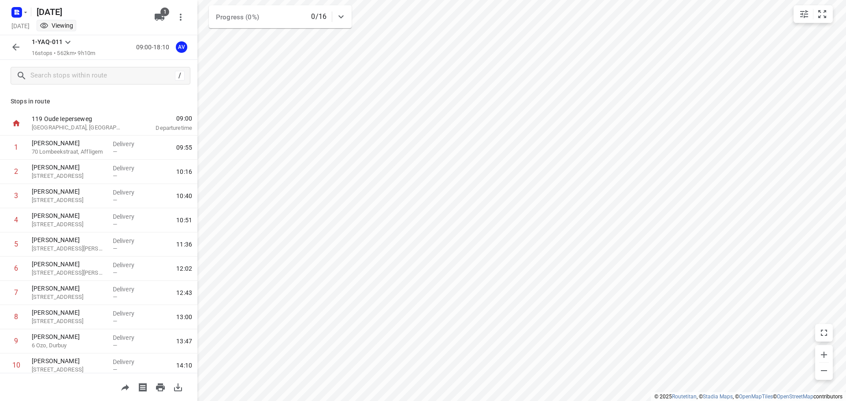
click at [16, 47] on icon "button" at bounding box center [16, 47] width 11 height 11
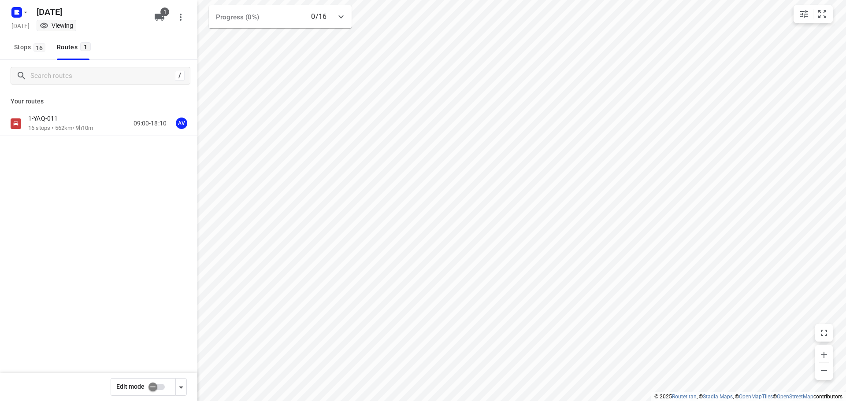
click at [162, 388] on input "checkbox" at bounding box center [153, 387] width 50 height 17
checkbox input "true"
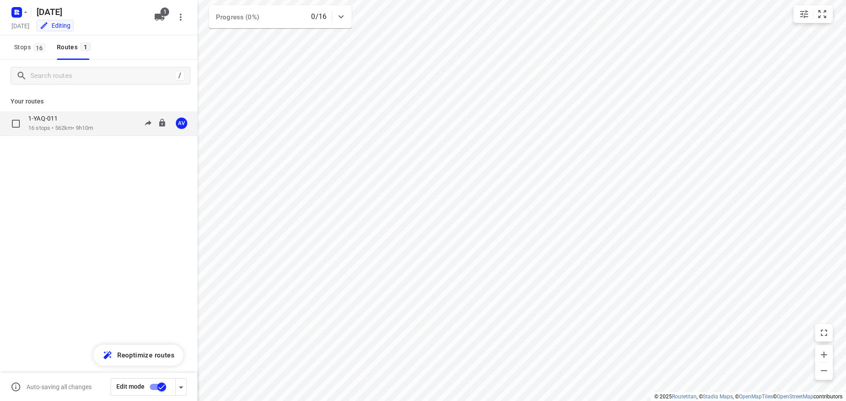
click at [103, 123] on div "1-YAQ-011 16 stops • 562km • 9h10m 09:00-18:10 AV" at bounding box center [112, 124] width 169 height 18
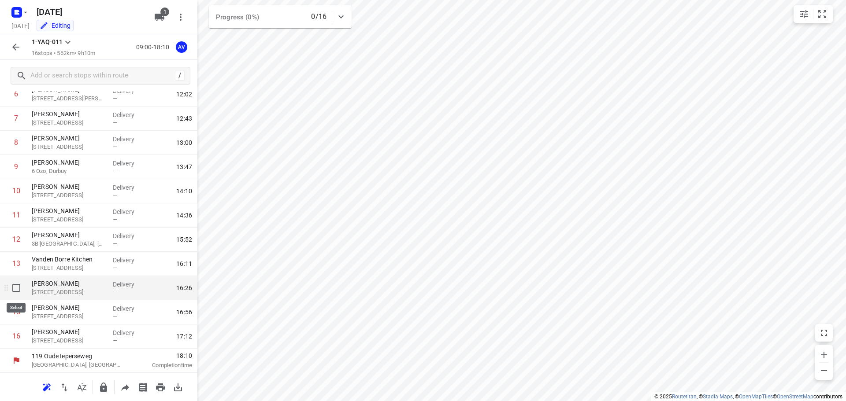
click at [14, 288] on input "checkbox" at bounding box center [16, 288] width 18 height 18
checkbox input "true"
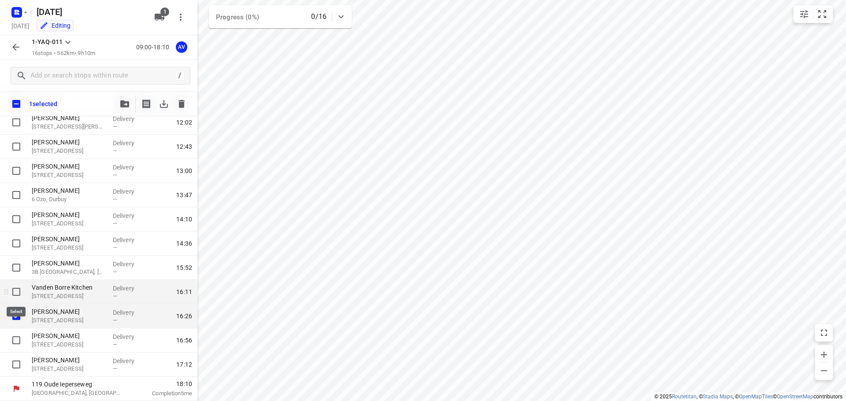
scroll to position [171, 0]
click at [181, 100] on icon "button" at bounding box center [181, 104] width 6 height 8
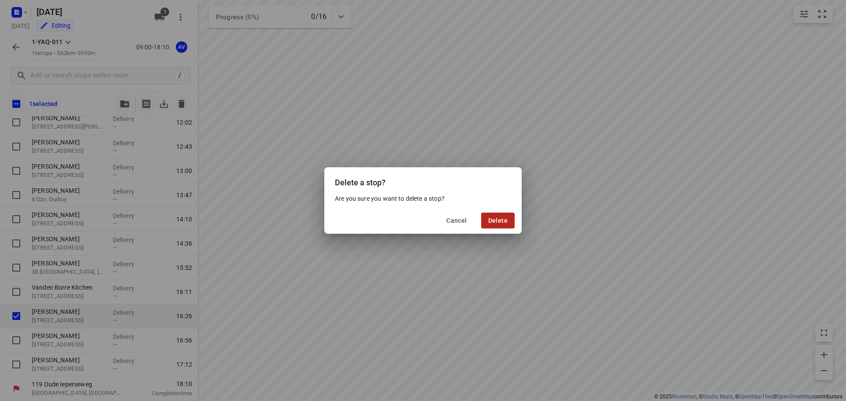
click at [501, 220] on span "Delete" at bounding box center [497, 220] width 19 height 7
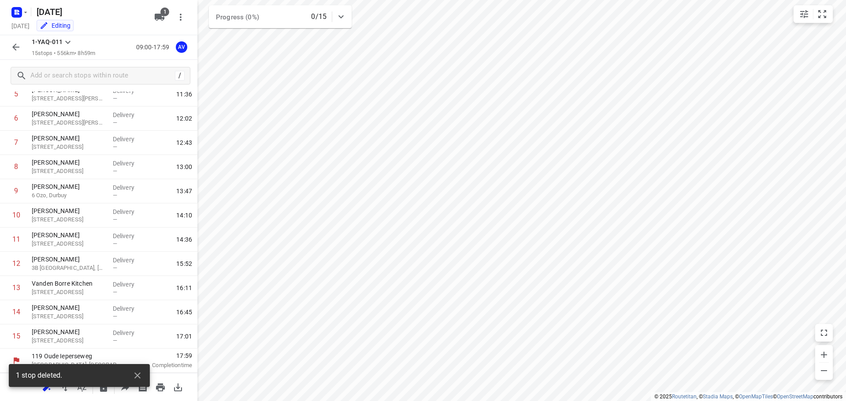
scroll to position [150, 0]
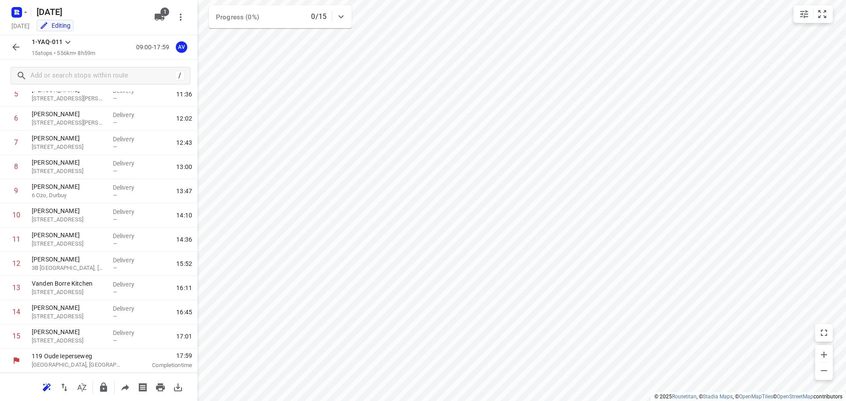
click at [16, 48] on icon "button" at bounding box center [15, 47] width 7 height 7
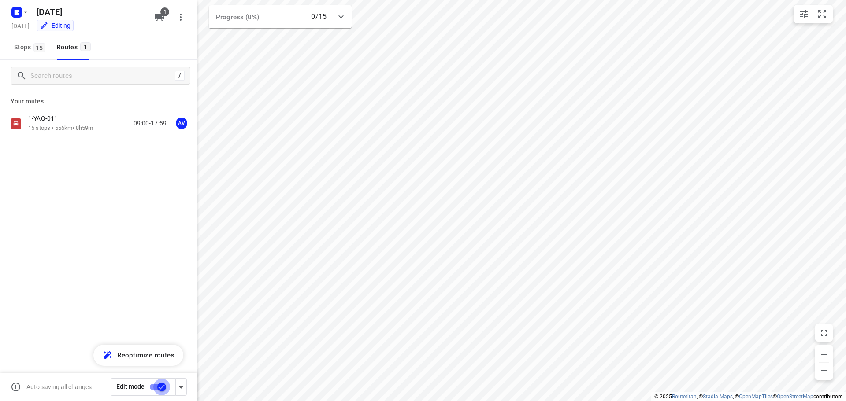
click at [155, 387] on input "checkbox" at bounding box center [162, 387] width 50 height 17
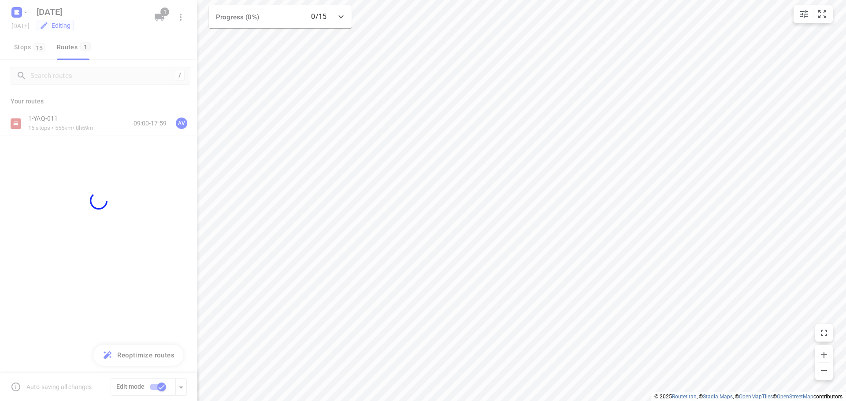
checkbox input "false"
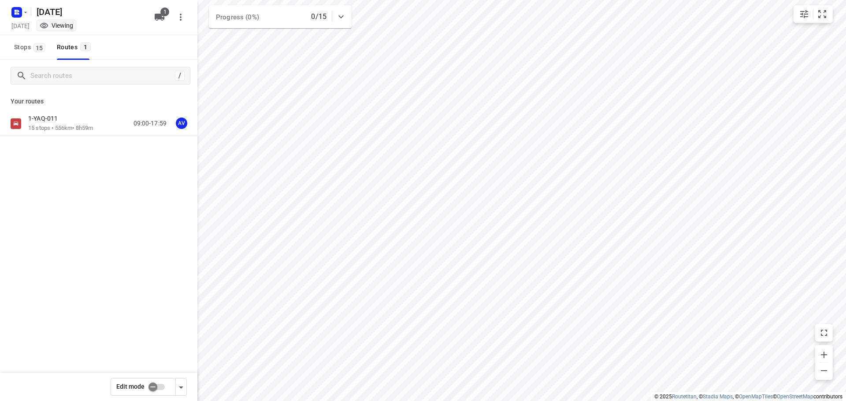
click at [108, 126] on div "1-YAQ-011 15 stops • 556km • 8h59m 09:00-17:59 AV" at bounding box center [112, 124] width 169 height 18
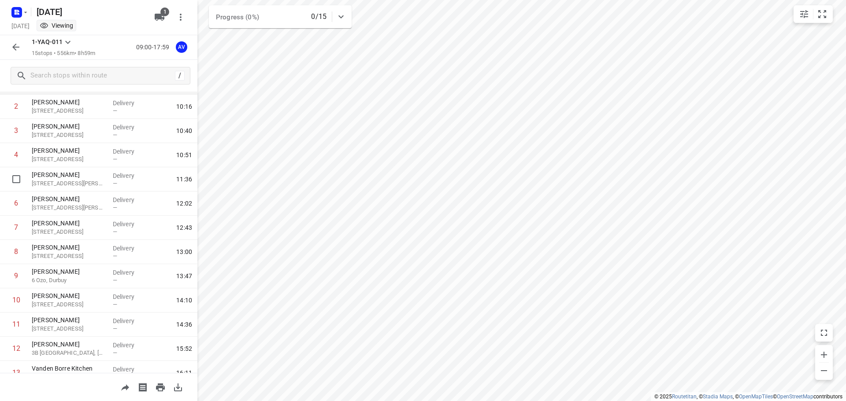
scroll to position [0, 0]
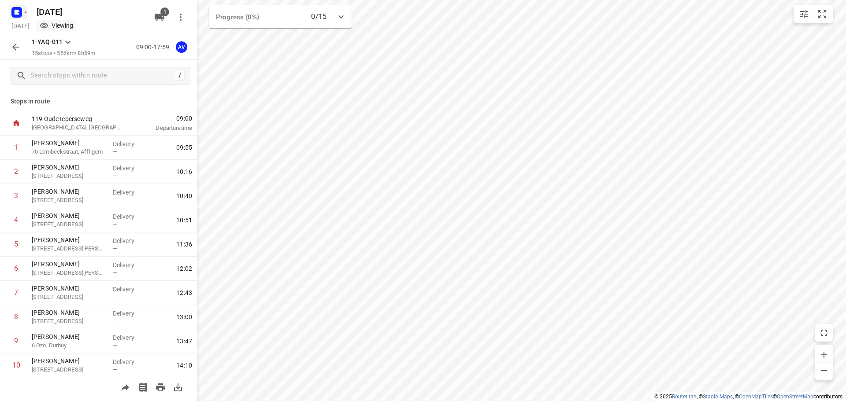
click at [24, 10] on icon "button" at bounding box center [25, 12] width 7 height 7
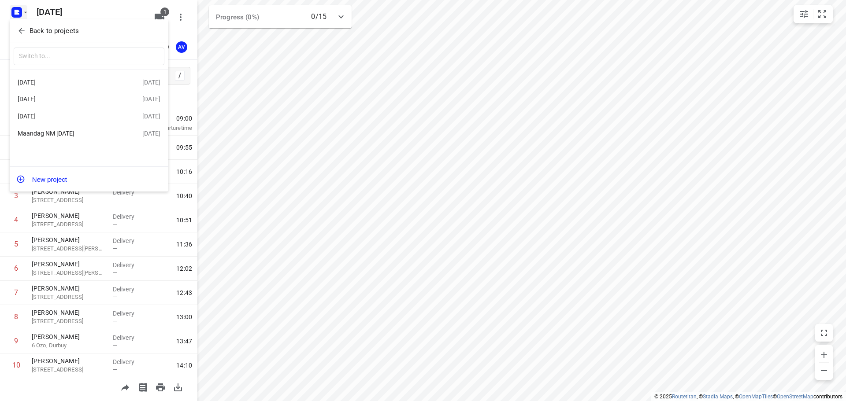
click at [23, 11] on div at bounding box center [423, 200] width 846 height 401
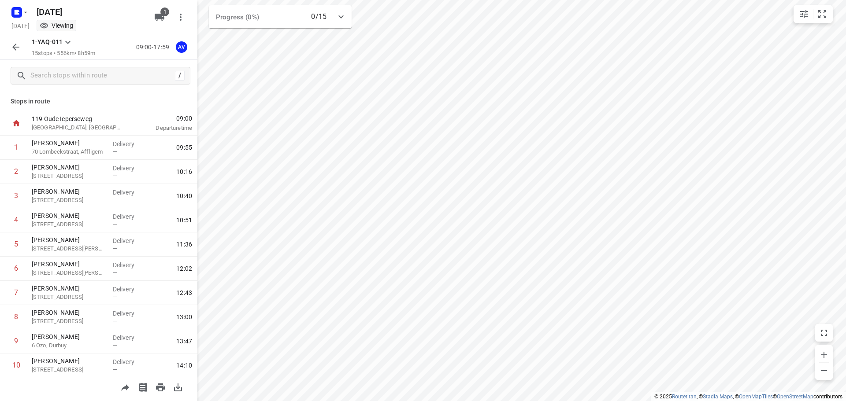
click at [19, 47] on icon "button" at bounding box center [16, 47] width 11 height 11
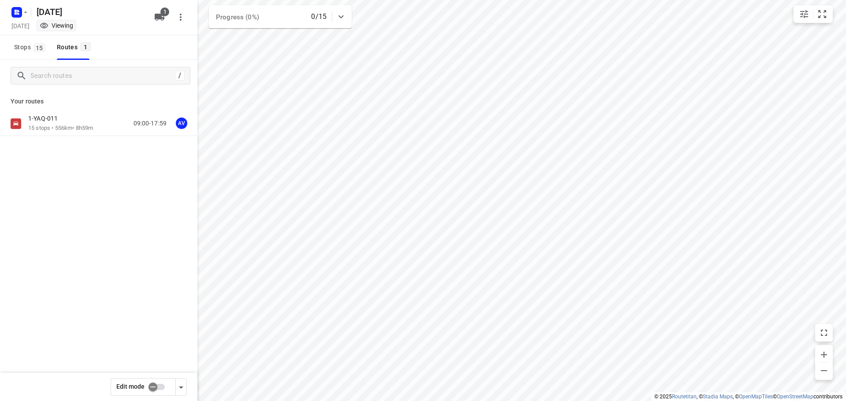
click at [159, 389] on input "checkbox" at bounding box center [153, 387] width 50 height 17
checkbox input "true"
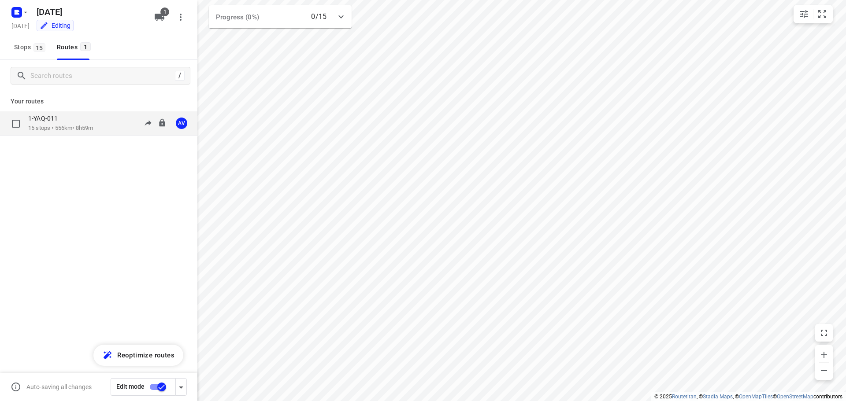
click at [80, 125] on p "15 stops • 556km • 8h59m" at bounding box center [60, 128] width 65 height 8
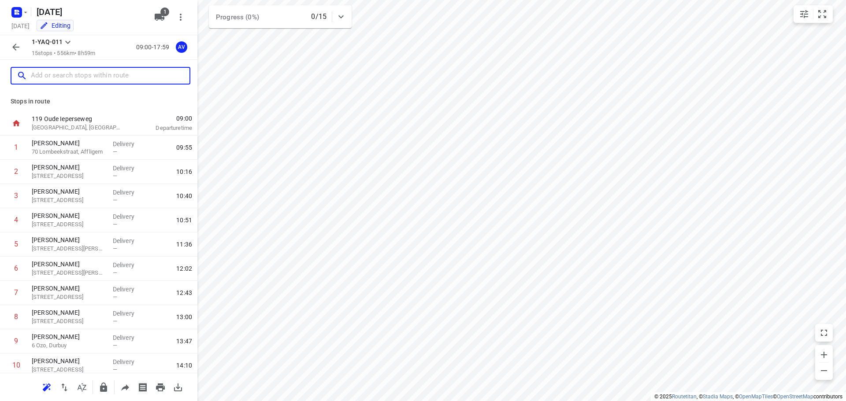
click at [103, 81] on input "text" at bounding box center [110, 76] width 159 height 14
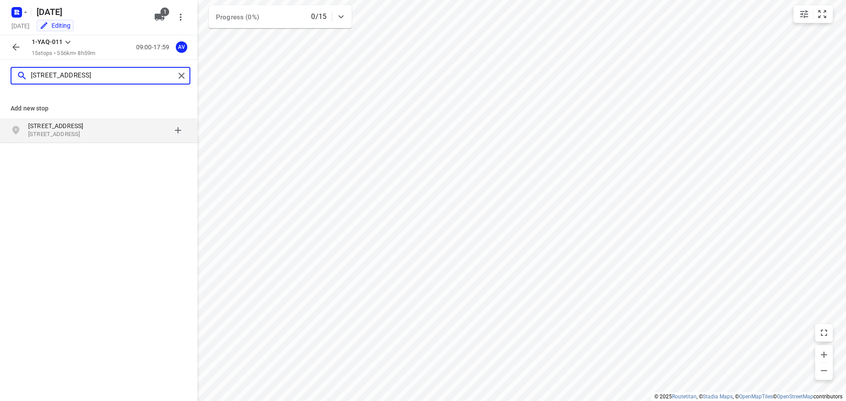
type input "[STREET_ADDRESS]"
click at [92, 131] on p "[STREET_ADDRESS]" at bounding box center [68, 134] width 81 height 8
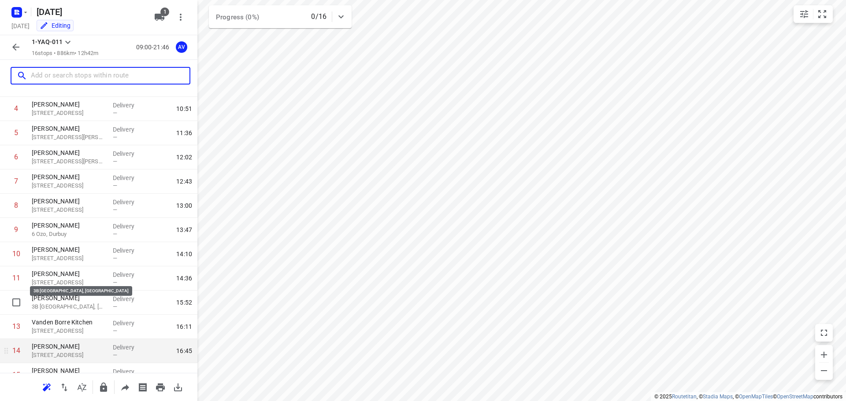
scroll to position [174, 0]
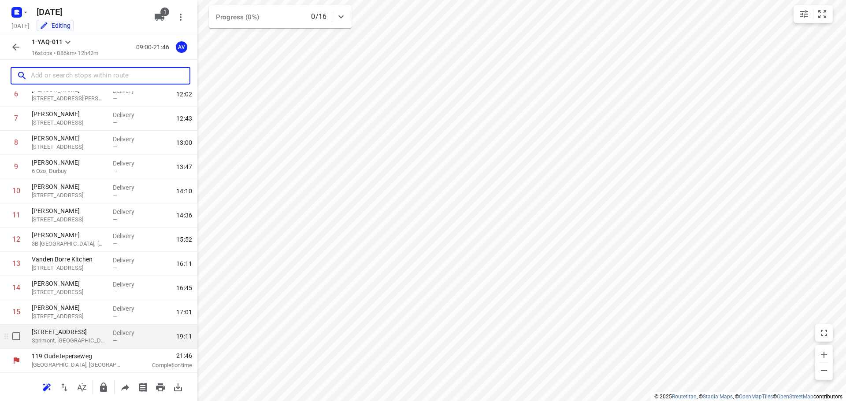
click at [96, 340] on p "Sprimont, [GEOGRAPHIC_DATA]" at bounding box center [69, 341] width 74 height 9
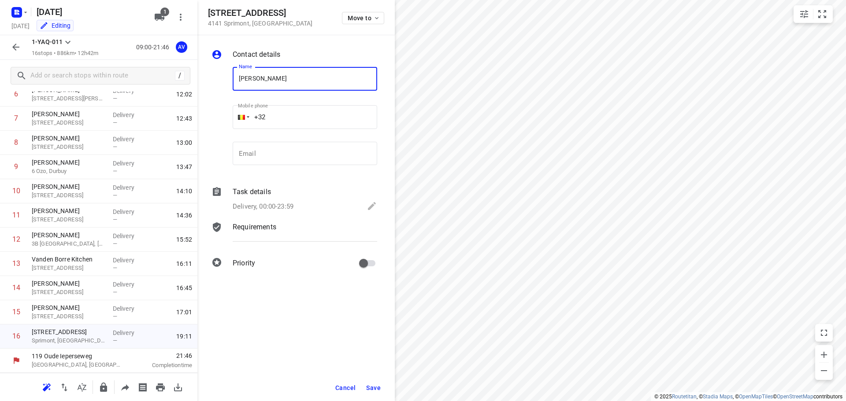
type input "[PERSON_NAME]"
click at [300, 119] on input "+32" at bounding box center [305, 117] width 145 height 24
type input "[PHONE_NUMBER]"
click at [271, 210] on p "Delivery, 00:00-23:59" at bounding box center [263, 207] width 61 height 10
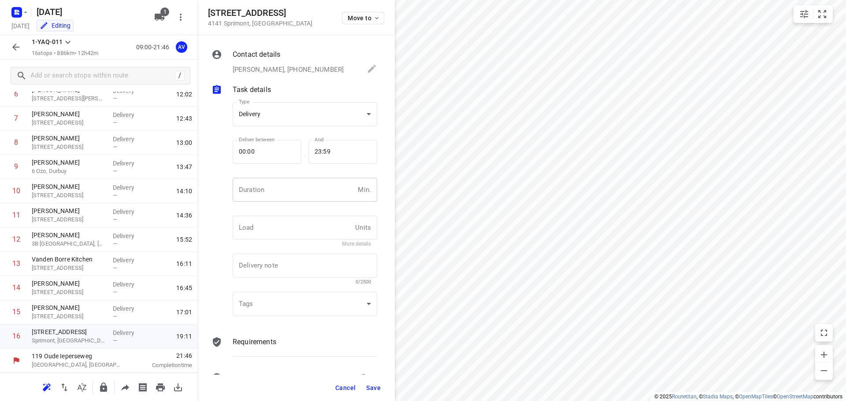
click at [278, 198] on input "number" at bounding box center [294, 190] width 122 height 24
type input "1"
click at [375, 382] on button "Save" at bounding box center [374, 388] width 22 height 16
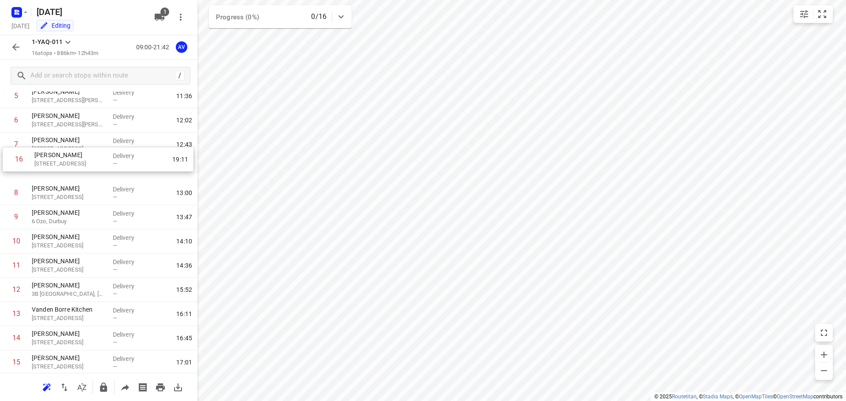
scroll to position [147, 0]
drag, startPoint x: 4, startPoint y: 338, endPoint x: 4, endPoint y: 170, distance: 168.3
click at [4, 170] on div "1 [PERSON_NAME] 70 Lombeekstraat, Affligem Delivery — 09:55 2 [PERSON_NAME][GEO…" at bounding box center [98, 183] width 197 height 388
drag, startPoint x: 3, startPoint y: 197, endPoint x: 6, endPoint y: 174, distance: 22.7
click at [6, 174] on div "1 [PERSON_NAME] 70 Lombeekstraat, Affligem Delivery — 09:55 2 [PERSON_NAME][GEO…" at bounding box center [98, 183] width 197 height 388
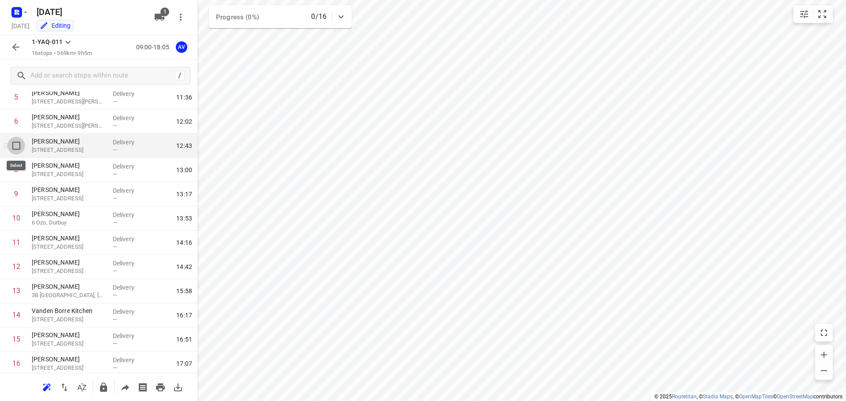
click at [17, 147] on input "checkbox" at bounding box center [16, 146] width 18 height 18
checkbox input "true"
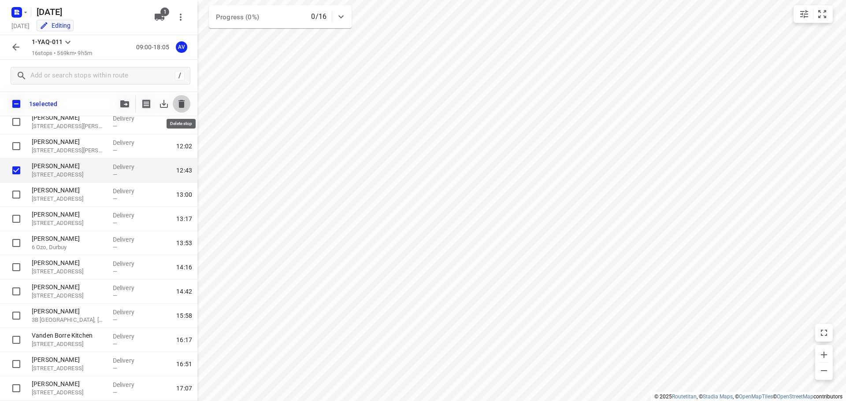
click at [182, 107] on icon "button" at bounding box center [181, 104] width 6 height 8
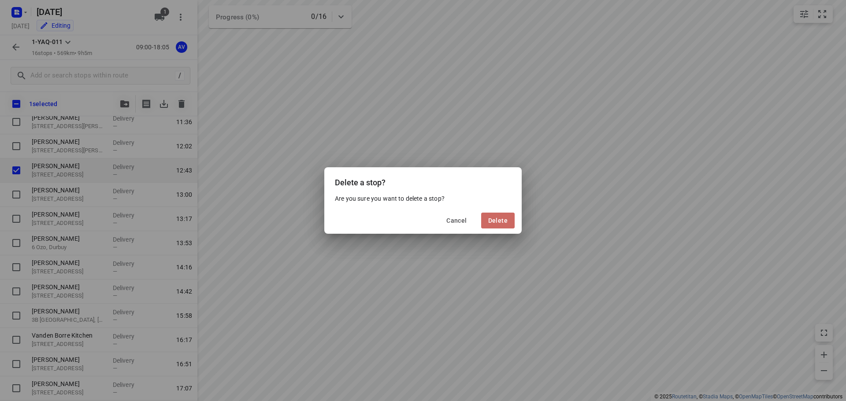
click at [505, 221] on span "Delete" at bounding box center [497, 220] width 19 height 7
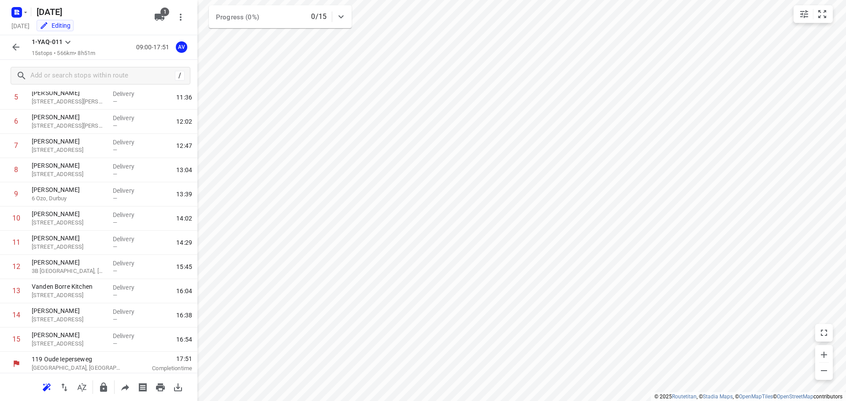
click at [15, 51] on icon "button" at bounding box center [16, 47] width 11 height 11
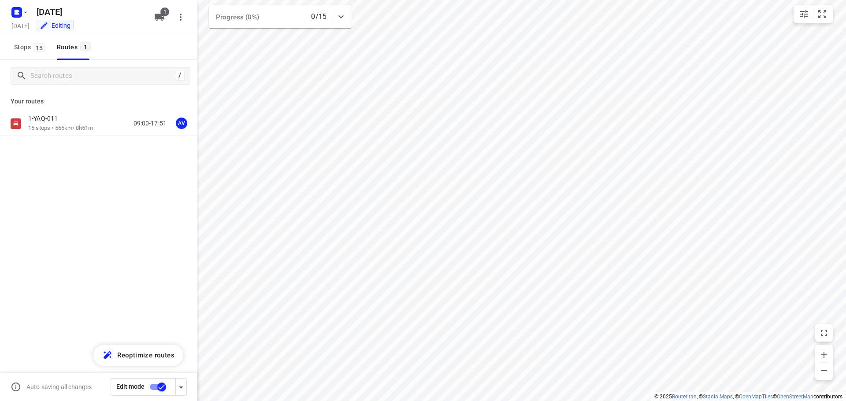
click at [152, 386] on input "checkbox" at bounding box center [162, 387] width 50 height 17
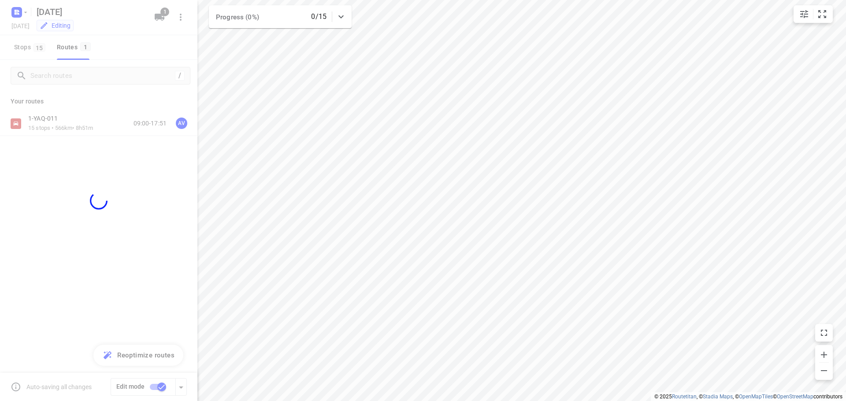
checkbox input "false"
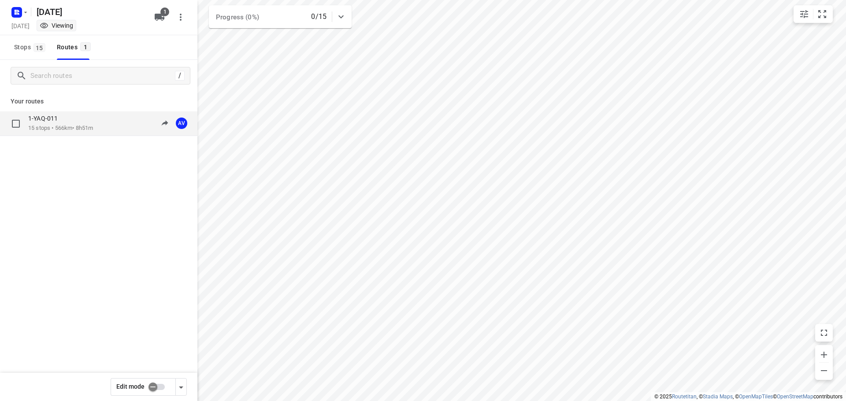
click at [104, 124] on div "1-YAQ-011 15 stops • 566km • 8h51m 09:00-17:51 AV" at bounding box center [112, 124] width 169 height 18
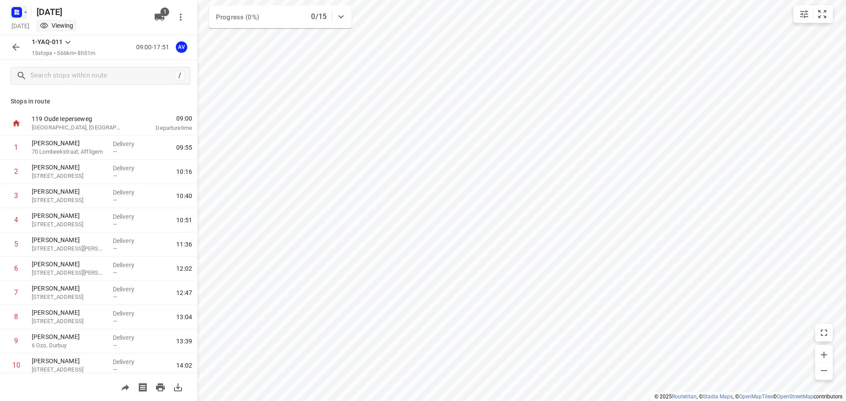
click at [19, 10] on icon "button" at bounding box center [18, 11] width 2 height 2
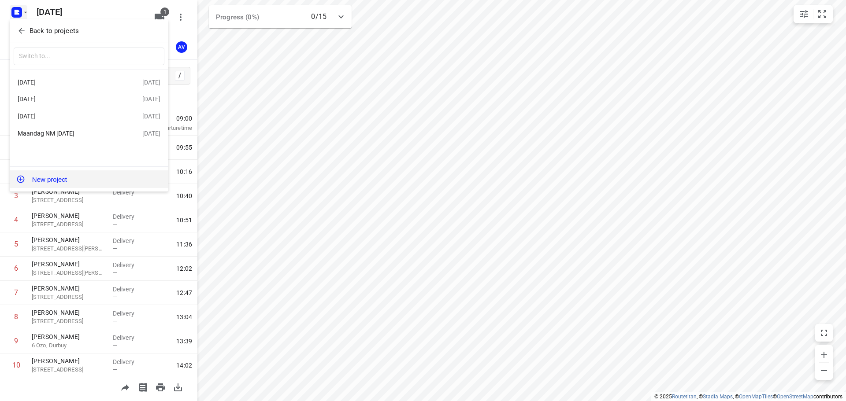
click at [63, 182] on button "New project" at bounding box center [89, 179] width 159 height 18
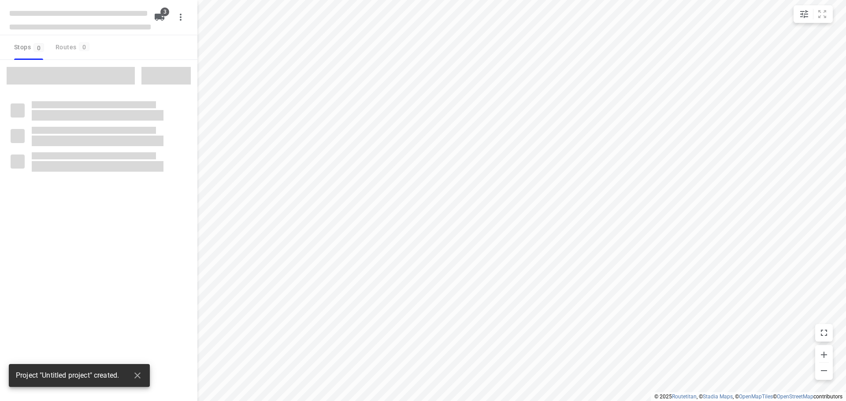
type input "distance"
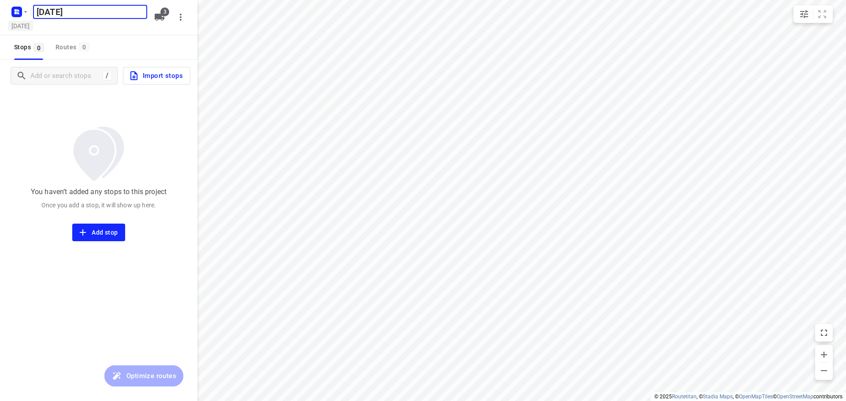
type input "[DATE]"
click at [33, 28] on h5 "[DATE]" at bounding box center [20, 26] width 25 height 10
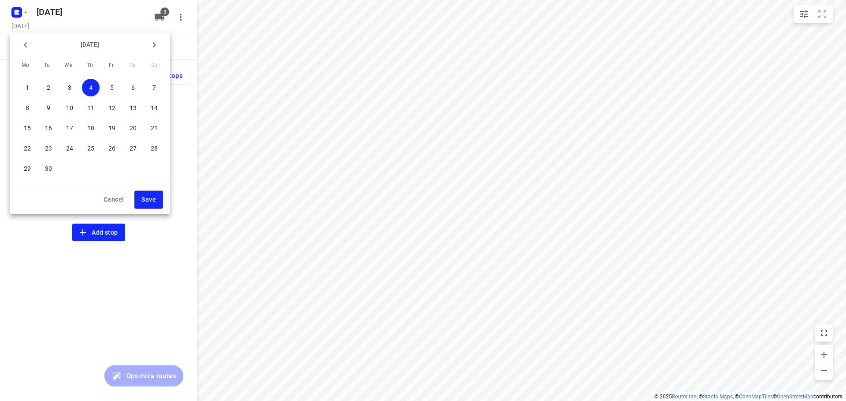
click at [112, 87] on p "5" at bounding box center [112, 87] width 4 height 9
click at [148, 200] on span "Save" at bounding box center [148, 199] width 15 height 11
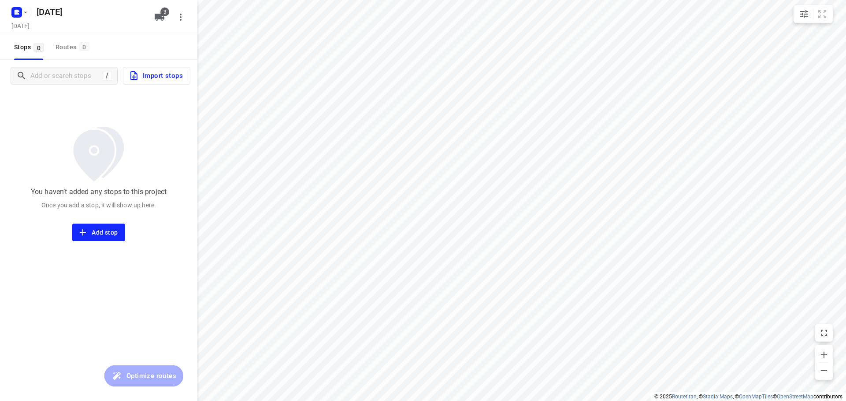
drag, startPoint x: 158, startPoint y: 20, endPoint x: 148, endPoint y: 31, distance: 14.3
click at [157, 20] on icon "button" at bounding box center [160, 17] width 10 height 7
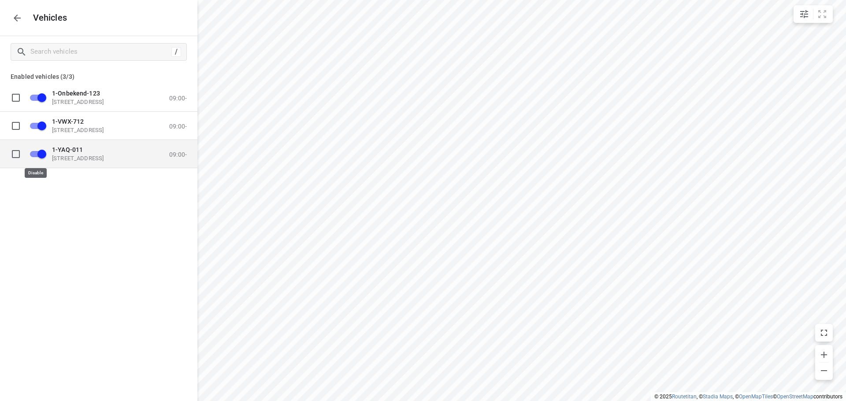
click at [34, 155] on input "grid" at bounding box center [42, 153] width 50 height 17
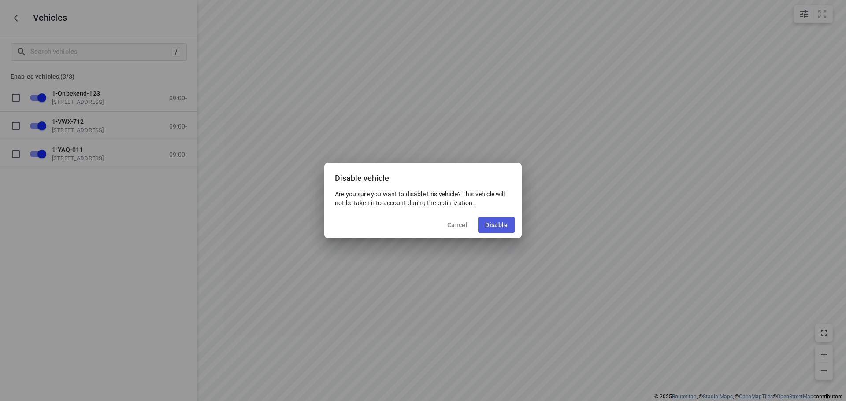
click at [493, 226] on span "Disable" at bounding box center [496, 225] width 22 height 7
checkbox input "false"
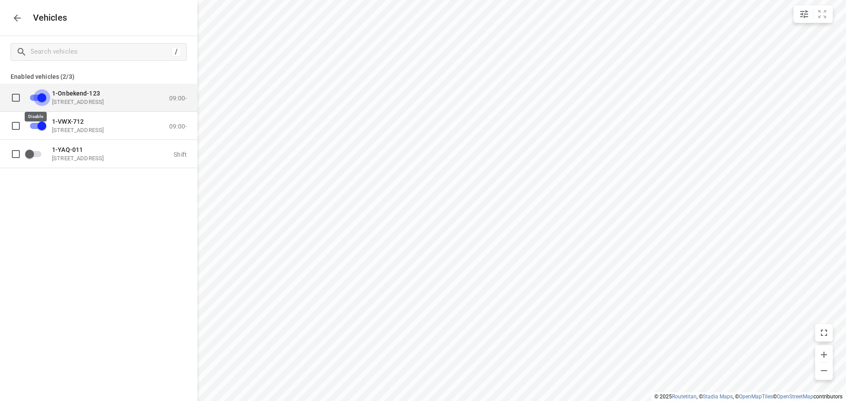
click at [34, 97] on input "grid" at bounding box center [42, 97] width 50 height 17
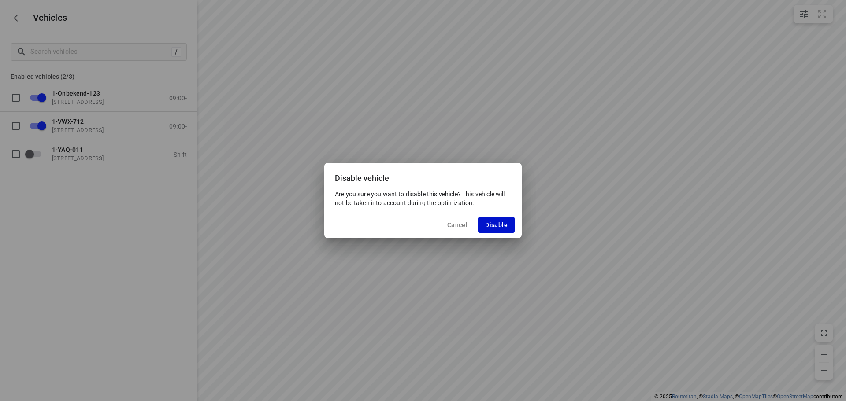
click at [489, 224] on span "Disable" at bounding box center [496, 225] width 22 height 7
checkbox input "false"
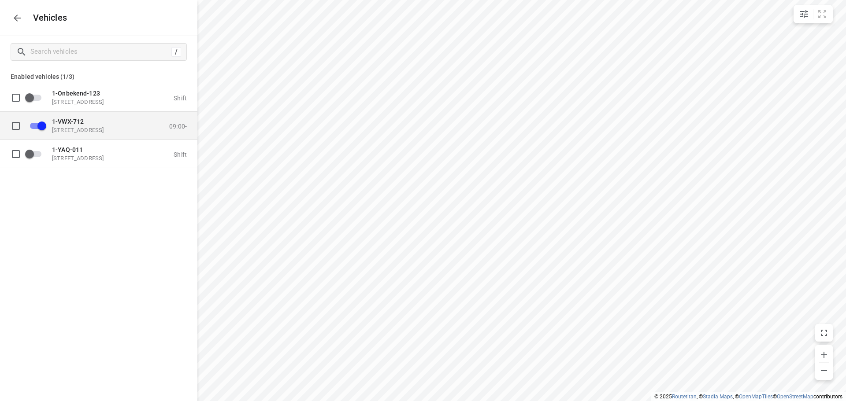
click at [99, 125] on div "1-VWX-712 [STREET_ADDRESS]" at bounding box center [96, 126] width 88 height 16
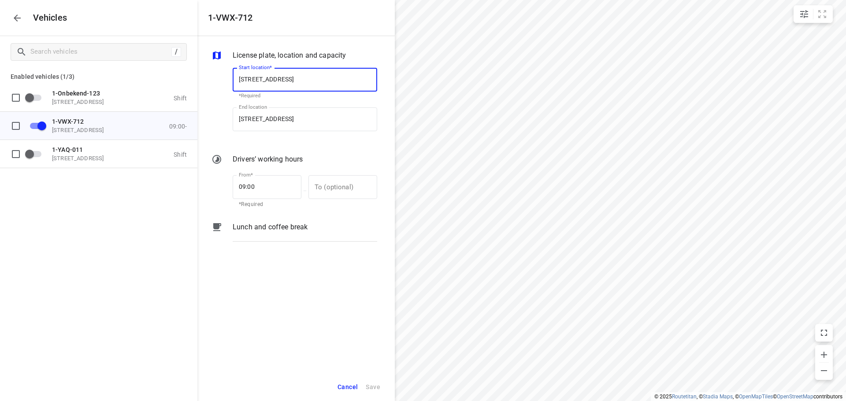
click at [298, 80] on input "[STREET_ADDRESS]" at bounding box center [305, 80] width 145 height 24
type input "[STREET_ADDRESS]"
click at [287, 102] on b "[STREET_ADDRESS]" at bounding box center [265, 105] width 52 height 7
type input "[STREET_ADDRESS]"
click at [298, 115] on input "[STREET_ADDRESS]" at bounding box center [305, 119] width 145 height 24
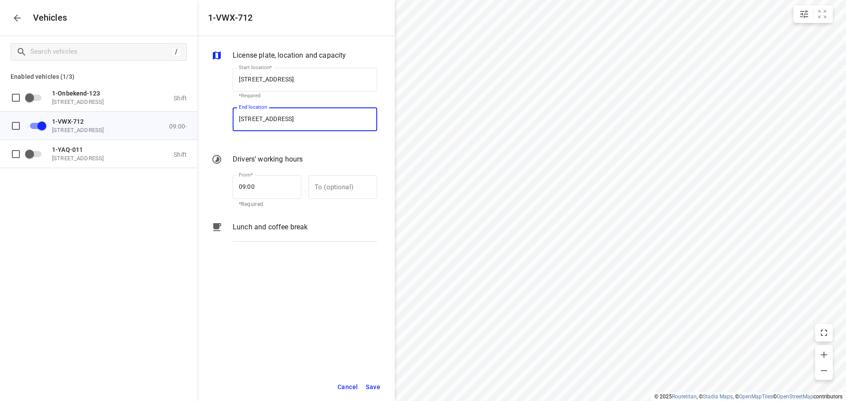
click at [298, 119] on input "[STREET_ADDRESS]" at bounding box center [305, 119] width 145 height 24
type input "[STREET_ADDRESS]"
click at [291, 144] on b "[STREET_ADDRESS]" at bounding box center [265, 144] width 52 height 7
type input "[STREET_ADDRESS]"
click at [374, 387] on span "Save" at bounding box center [373, 387] width 15 height 11
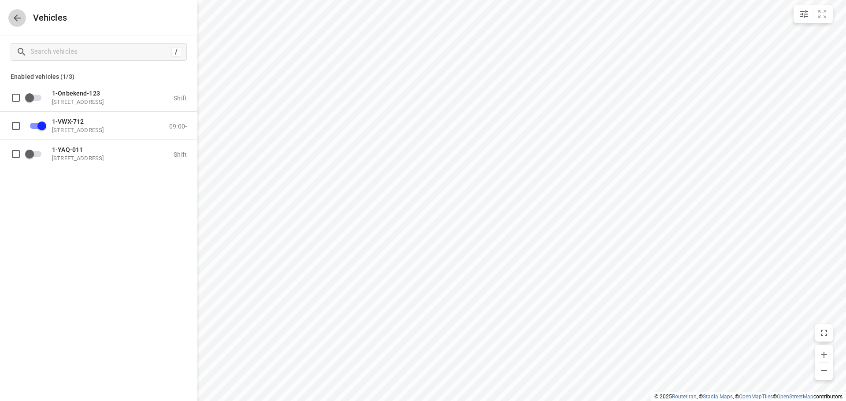
click at [15, 21] on icon "button" at bounding box center [17, 18] width 11 height 11
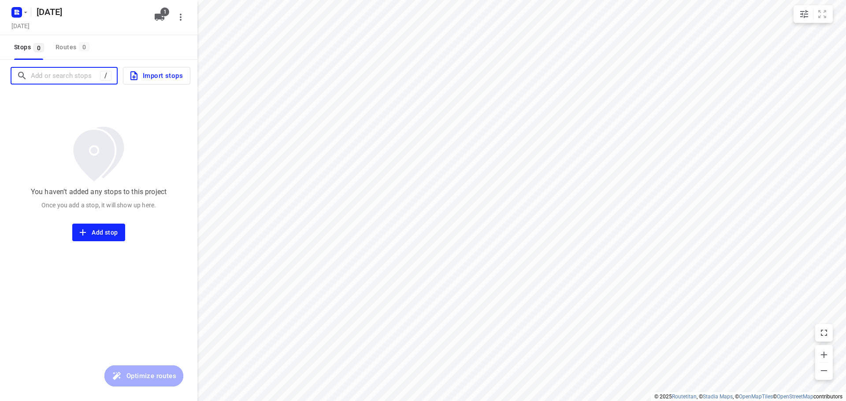
click at [58, 76] on input "Add or search stops" at bounding box center [65, 76] width 69 height 14
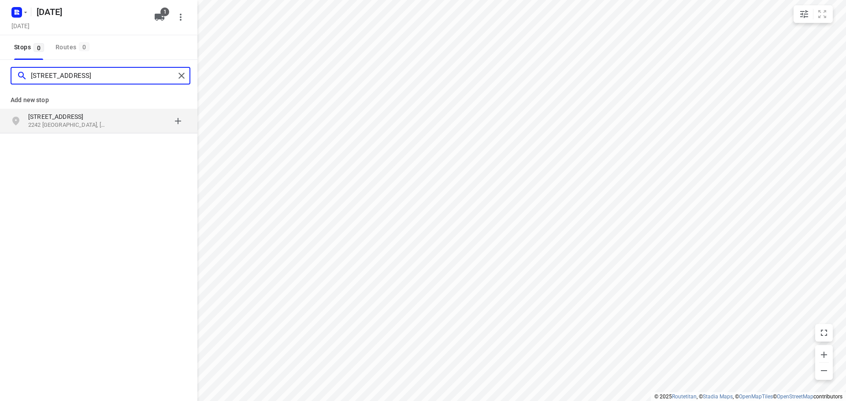
type input "[STREET_ADDRESS]"
click at [88, 121] on p "2242 [GEOGRAPHIC_DATA], [GEOGRAPHIC_DATA]" at bounding box center [68, 125] width 81 height 8
type input "[STREET_ADDRESS]"
click at [98, 123] on p "Herent, [GEOGRAPHIC_DATA]" at bounding box center [68, 125] width 81 height 8
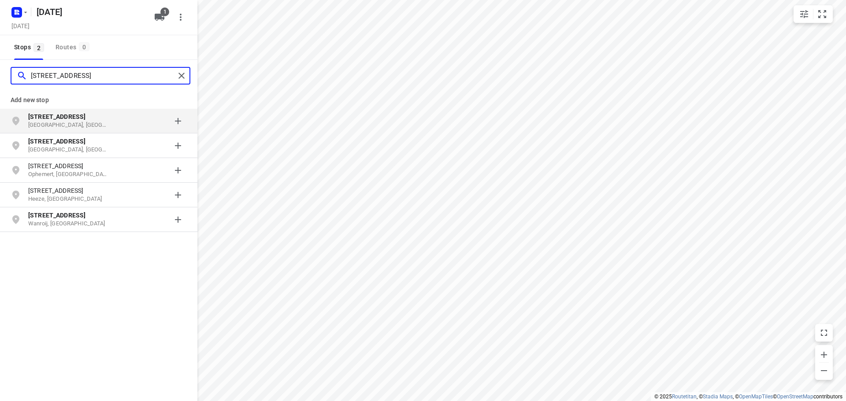
type input "[STREET_ADDRESS]"
click at [93, 121] on p "[GEOGRAPHIC_DATA], [GEOGRAPHIC_DATA]" at bounding box center [68, 125] width 81 height 8
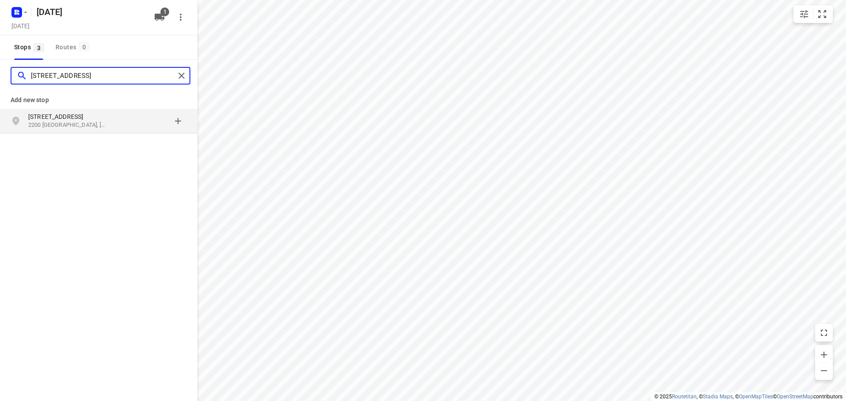
type input "[STREET_ADDRESS]"
click at [92, 122] on p "2200 [GEOGRAPHIC_DATA], [GEOGRAPHIC_DATA]" at bounding box center [68, 125] width 81 height 8
type input "[STREET_ADDRESS]"
click at [101, 123] on p "3360 Bierbeek, [GEOGRAPHIC_DATA]" at bounding box center [68, 125] width 81 height 8
type input "[STREET_ADDRESS]"
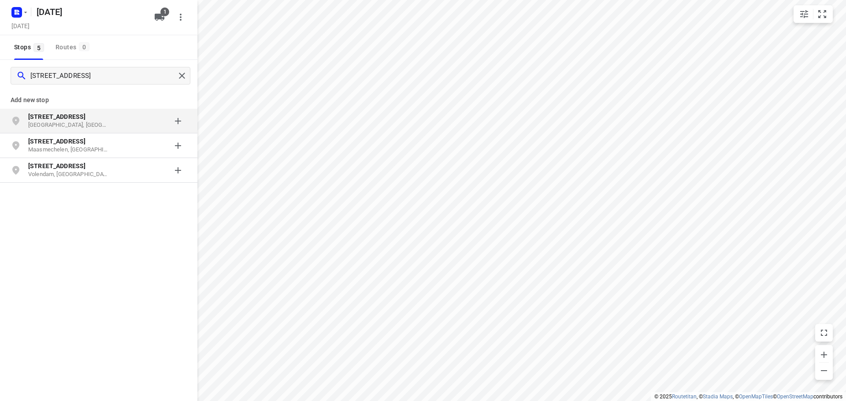
click at [99, 120] on p "[STREET_ADDRESS]" at bounding box center [68, 116] width 81 height 9
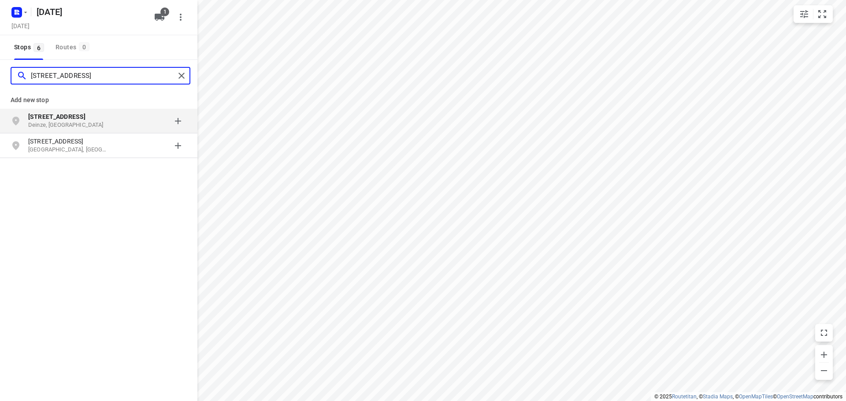
type input "[STREET_ADDRESS]"
click at [105, 120] on p "[STREET_ADDRESS]" at bounding box center [68, 116] width 81 height 9
type input "[STREET_ADDRESS]"
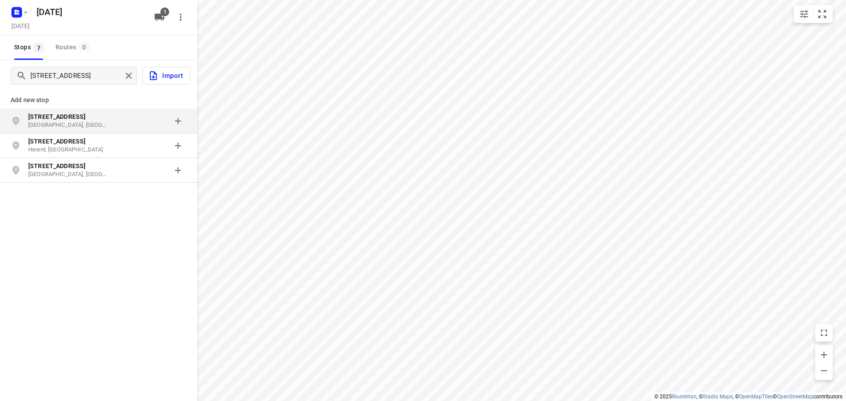
click at [144, 114] on div "grid" at bounding box center [152, 121] width 69 height 18
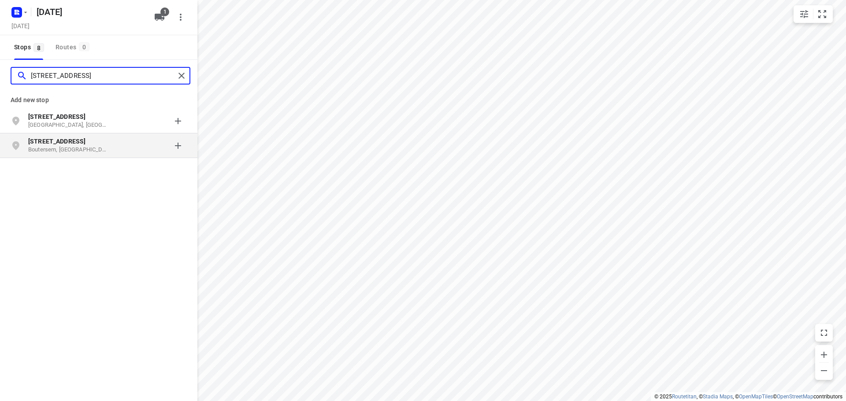
type input "[STREET_ADDRESS]"
click at [90, 147] on p "Boutersem, [GEOGRAPHIC_DATA]" at bounding box center [68, 150] width 81 height 8
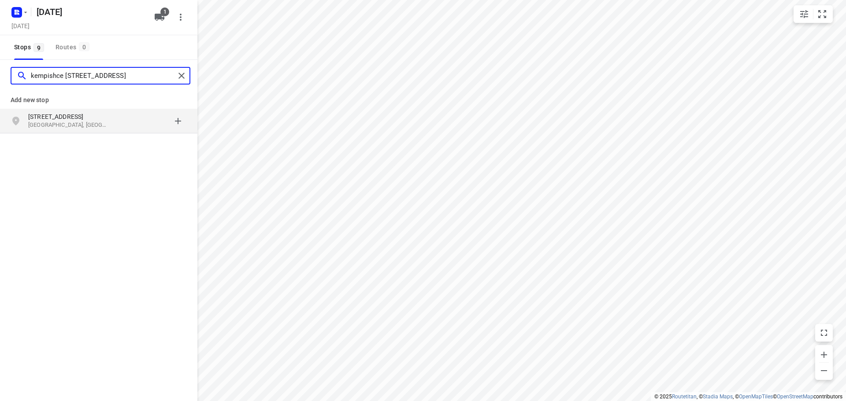
type input "kempishce [STREET_ADDRESS]"
click at [97, 123] on p "[GEOGRAPHIC_DATA], [GEOGRAPHIC_DATA]" at bounding box center [68, 125] width 81 height 8
type input "[STREET_ADDRESS]"
click at [97, 124] on p "3990 Peer, [GEOGRAPHIC_DATA]" at bounding box center [68, 125] width 81 height 8
type input "[STREET_ADDRESS]"
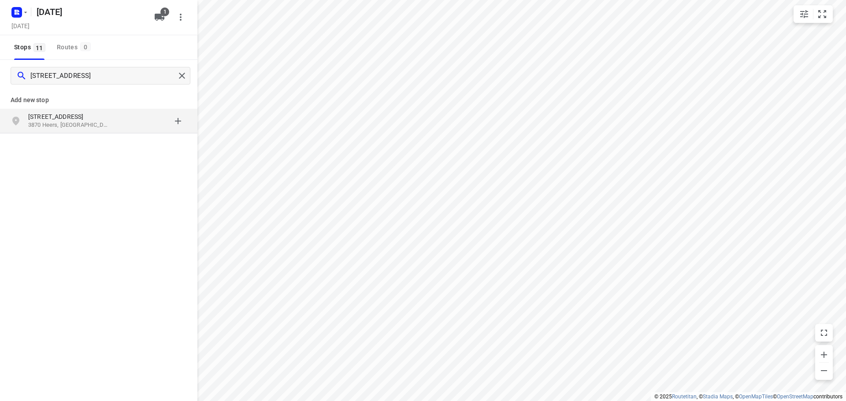
click at [89, 122] on p "3870 Heers, [GEOGRAPHIC_DATA]" at bounding box center [68, 125] width 81 height 8
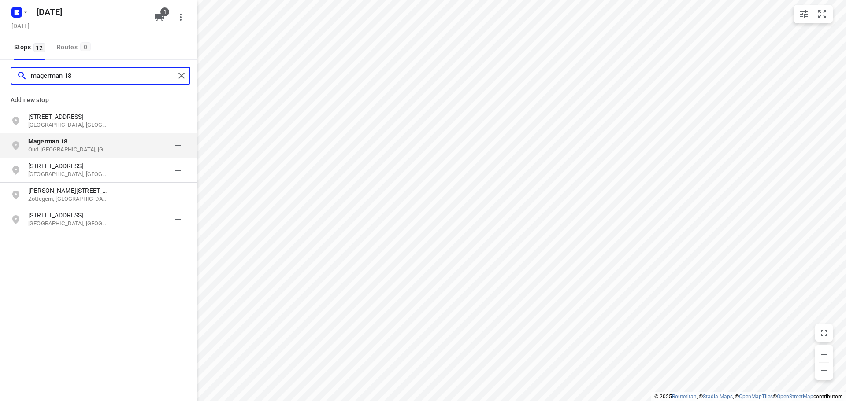
type input "magerman 18"
click at [82, 148] on p "Oud-[GEOGRAPHIC_DATA], [GEOGRAPHIC_DATA]" at bounding box center [68, 150] width 81 height 8
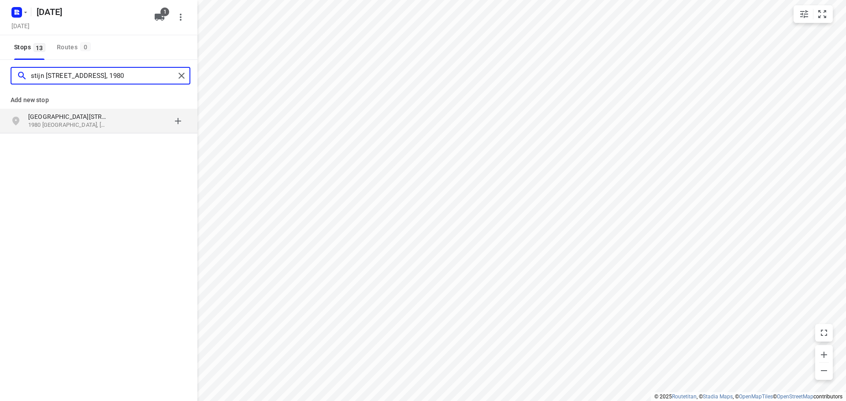
type input "stijn [STREET_ADDRESS], 1980"
click at [90, 121] on p "1980 [GEOGRAPHIC_DATA], [GEOGRAPHIC_DATA]" at bounding box center [68, 125] width 81 height 8
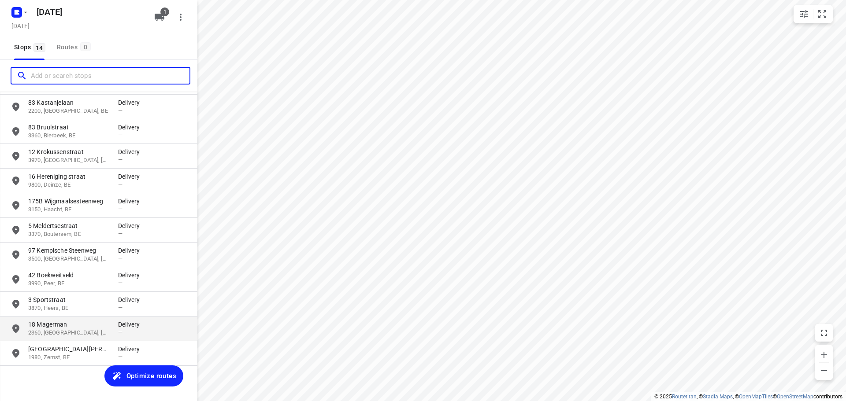
scroll to position [93, 0]
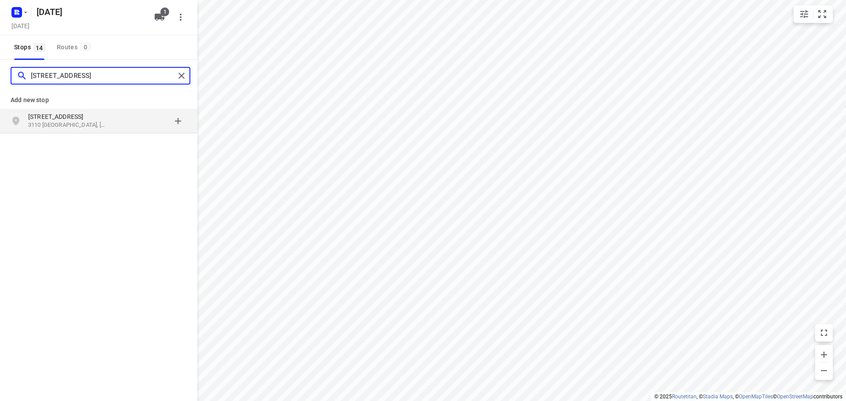
type input "[STREET_ADDRESS]"
click at [79, 124] on p "3110 [GEOGRAPHIC_DATA], [GEOGRAPHIC_DATA]" at bounding box center [68, 125] width 81 height 8
type input "struisellaan 28"
click at [98, 126] on p "[GEOGRAPHIC_DATA], [GEOGRAPHIC_DATA]" at bounding box center [68, 125] width 81 height 8
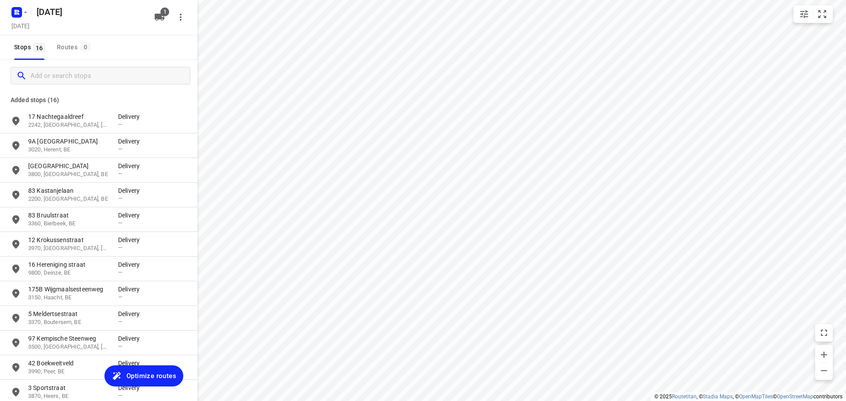
click at [145, 376] on span "Optimize routes" at bounding box center [151, 376] width 50 height 11
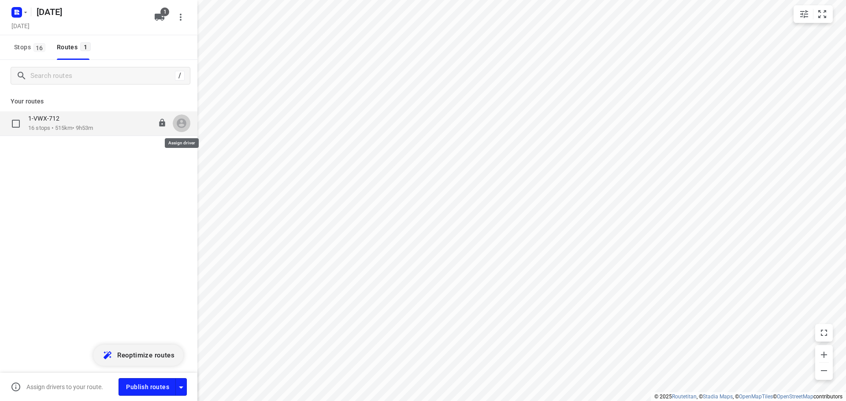
click at [182, 123] on icon "button" at bounding box center [181, 123] width 11 height 11
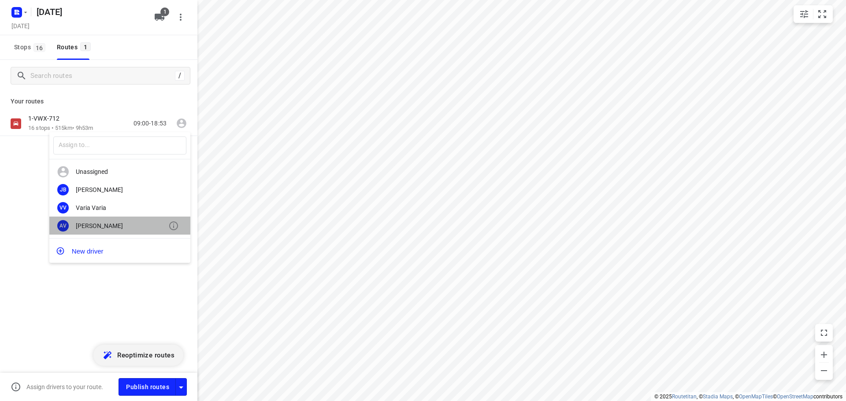
click at [117, 225] on div "[PERSON_NAME]" at bounding box center [122, 225] width 93 height 7
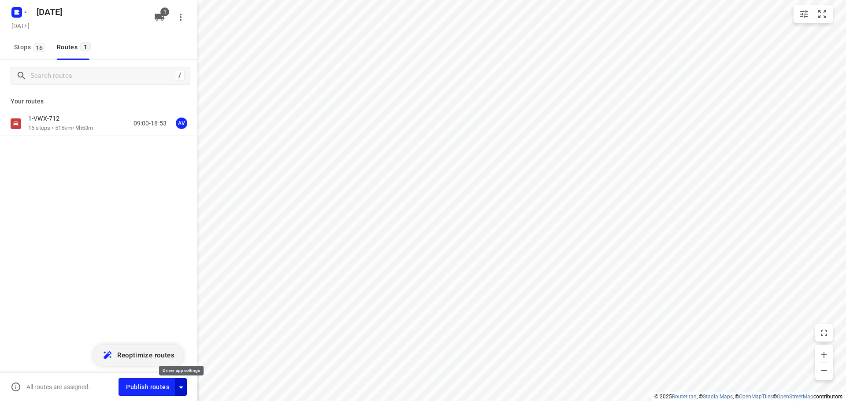
drag, startPoint x: 182, startPoint y: 389, endPoint x: 184, endPoint y: 384, distance: 5.2
click at [184, 388] on icon "button" at bounding box center [181, 387] width 11 height 11
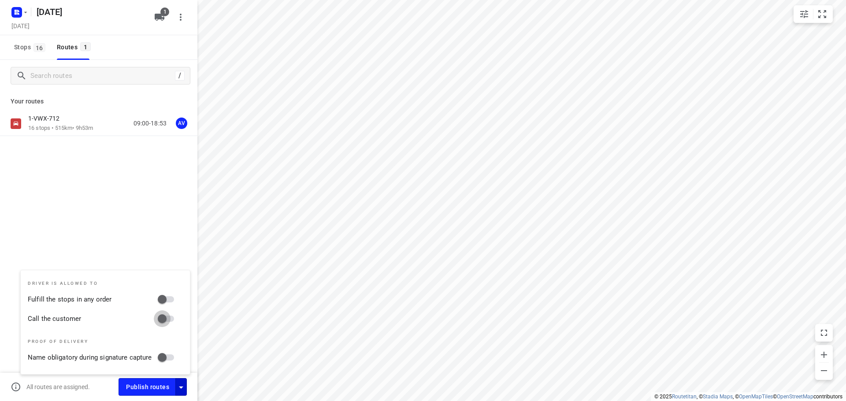
click at [170, 320] on input "Call the customer" at bounding box center [162, 319] width 50 height 17
checkbox input "true"
click at [181, 389] on icon "button" at bounding box center [181, 387] width 11 height 11
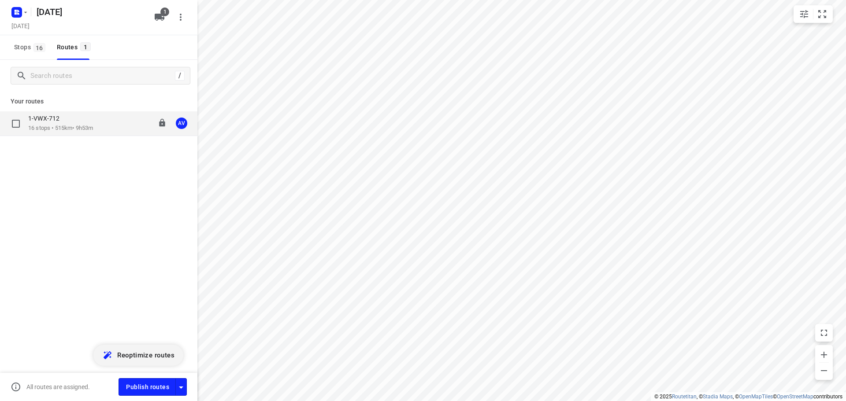
click at [93, 127] on p "16 stops • 515km • 9h53m" at bounding box center [60, 128] width 65 height 8
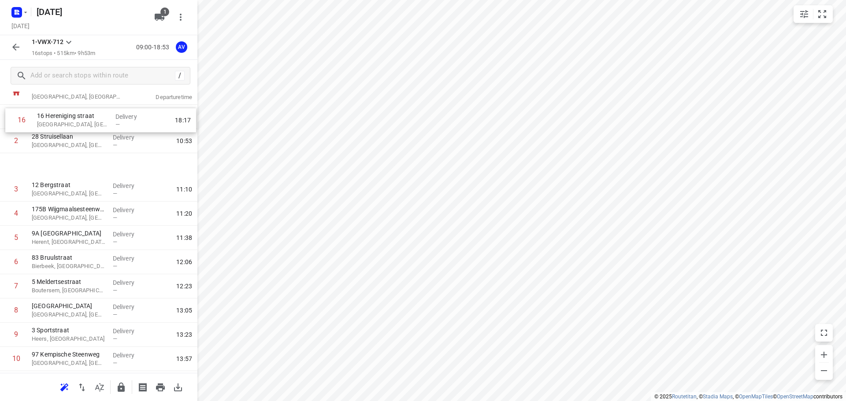
scroll to position [0, 0]
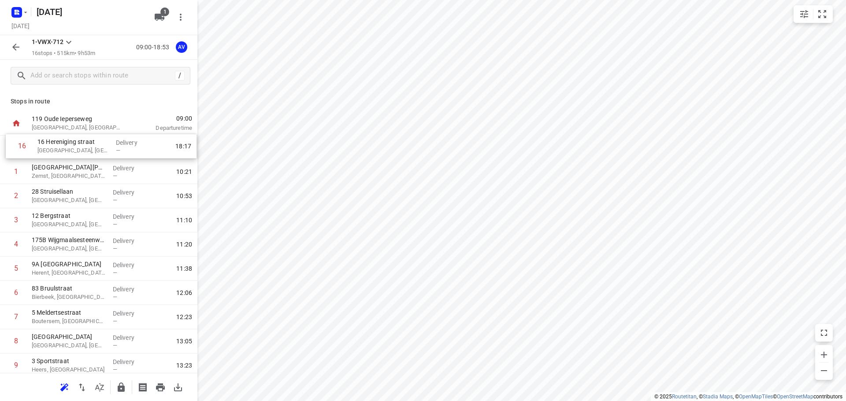
drag, startPoint x: 2, startPoint y: 340, endPoint x: 9, endPoint y: 145, distance: 194.4
click at [9, 145] on div "[GEOGRAPHIC_DATA][PERSON_NAME], [GEOGRAPHIC_DATA] Delivery — 10:21 2 28 Struise…" at bounding box center [98, 330] width 197 height 388
drag, startPoint x: 4, startPoint y: 246, endPoint x: 9, endPoint y: 222, distance: 24.7
click at [9, 222] on div "1 16 Hereniging straat [GEOGRAPHIC_DATA], [GEOGRAPHIC_DATA] Delivery — 09:32 [G…" at bounding box center [98, 330] width 197 height 388
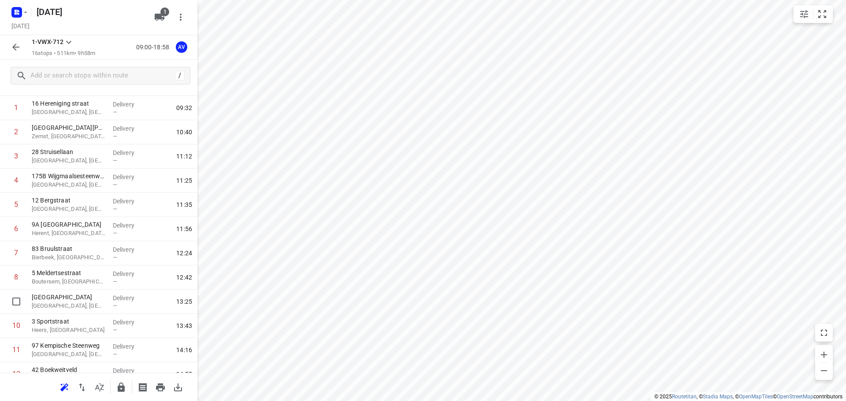
scroll to position [174, 0]
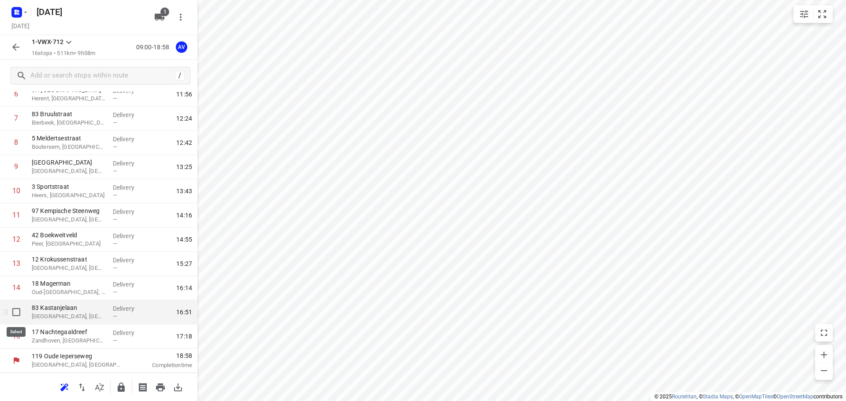
click at [18, 313] on input "checkbox" at bounding box center [16, 313] width 18 height 18
checkbox input "true"
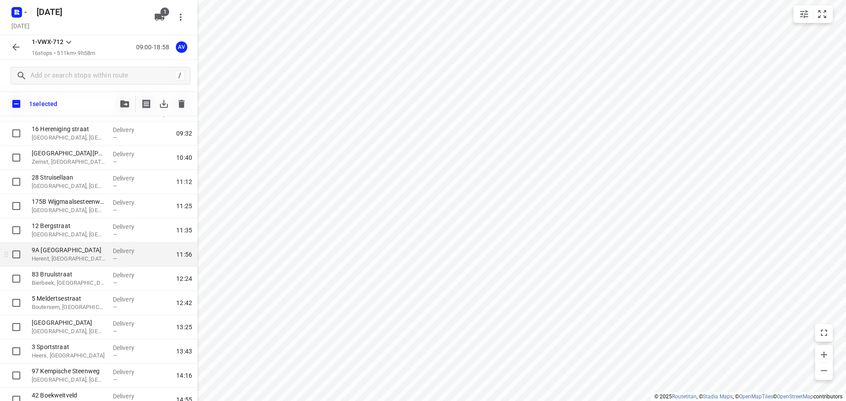
scroll to position [0, 0]
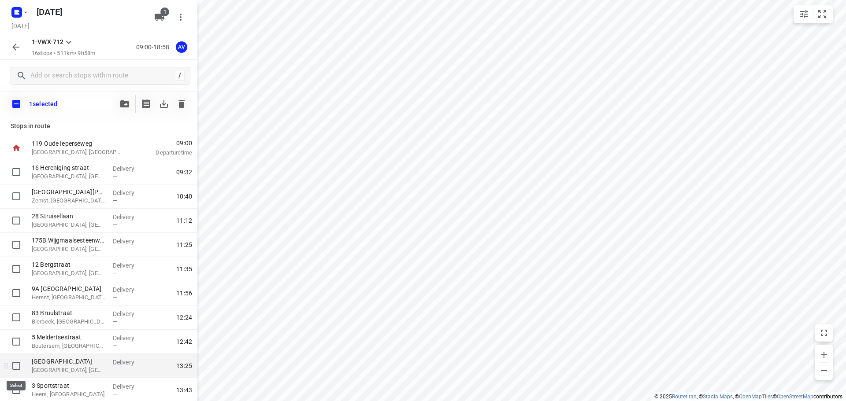
click at [18, 366] on input "checkbox" at bounding box center [16, 366] width 18 height 18
checkbox input "true"
click at [181, 102] on icon "button" at bounding box center [181, 104] width 6 height 8
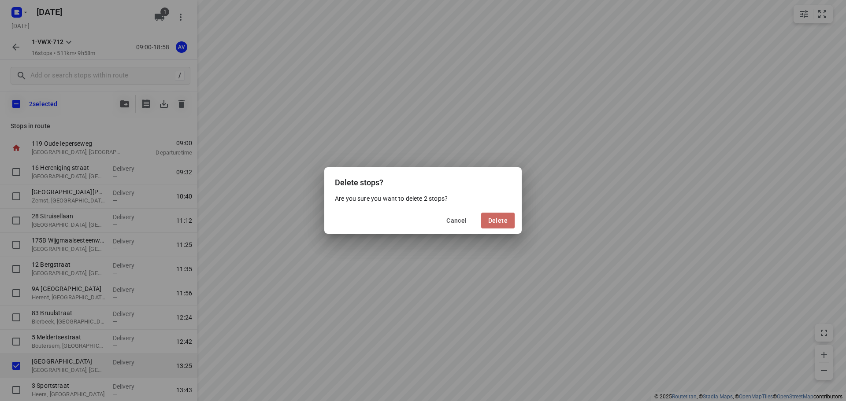
click at [492, 219] on span "Delete" at bounding box center [497, 220] width 19 height 7
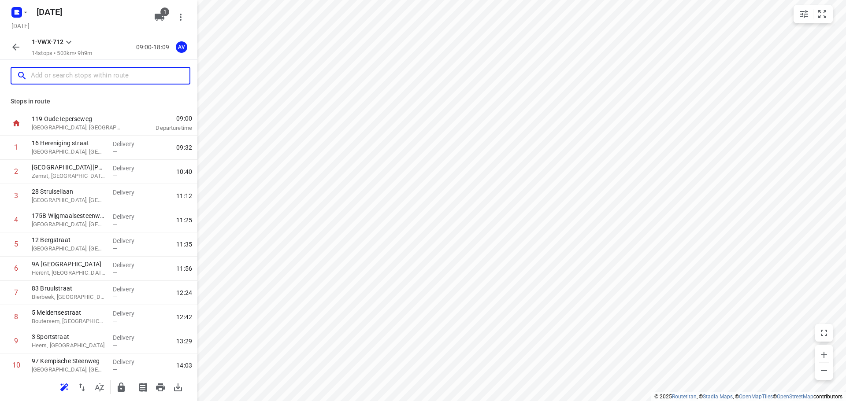
drag, startPoint x: 84, startPoint y: 76, endPoint x: 96, endPoint y: 68, distance: 14.9
click at [85, 76] on input "text" at bounding box center [110, 76] width 159 height 14
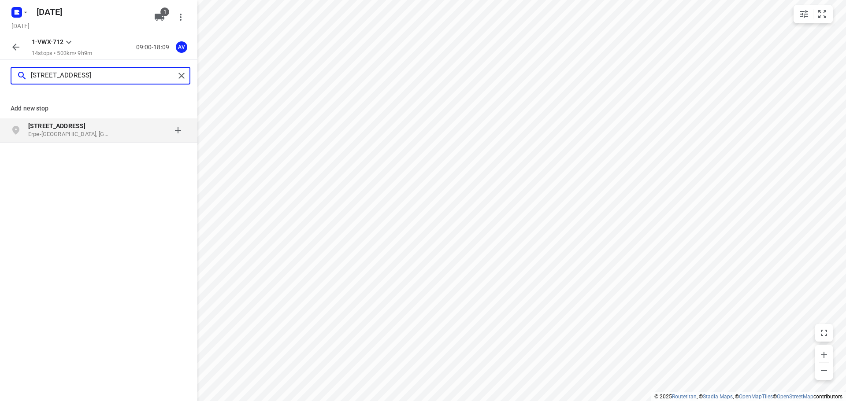
type input "[STREET_ADDRESS]"
click at [67, 131] on p "Erpe-[GEOGRAPHIC_DATA], [GEOGRAPHIC_DATA]" at bounding box center [68, 134] width 81 height 8
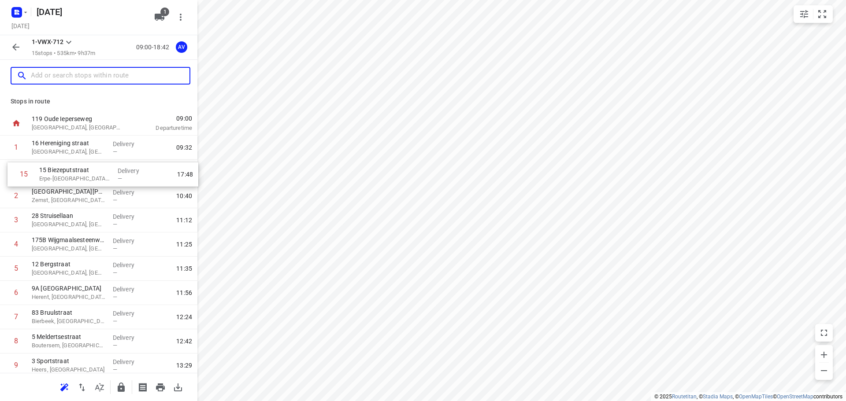
drag, startPoint x: 4, startPoint y: 338, endPoint x: 8, endPoint y: 168, distance: 170.1
click at [9, 169] on div "1 16 Hereniging straat [GEOGRAPHIC_DATA], [GEOGRAPHIC_DATA] Delivery — 09:32 [G…" at bounding box center [98, 317] width 197 height 363
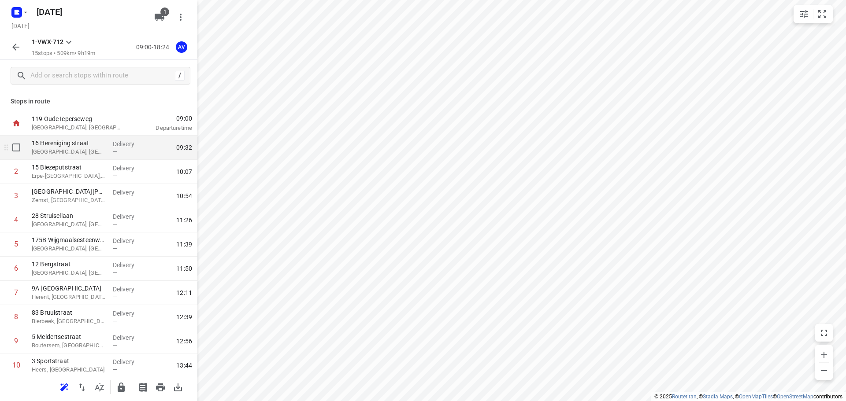
click at [79, 151] on p "[GEOGRAPHIC_DATA], [GEOGRAPHIC_DATA]" at bounding box center [69, 152] width 74 height 9
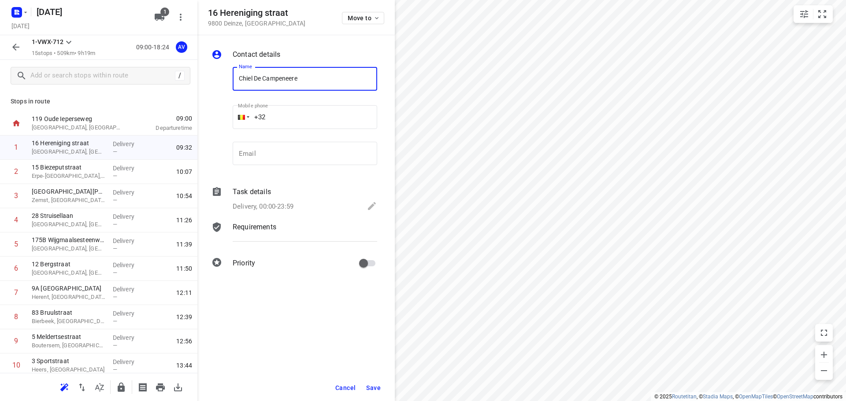
type input "Chiel De Campeneere"
click at [306, 109] on input "+32" at bounding box center [305, 117] width 145 height 24
type input "[PHONE_NUMBER]"
click at [291, 204] on p "Delivery, 00:00-23:59" at bounding box center [263, 207] width 61 height 10
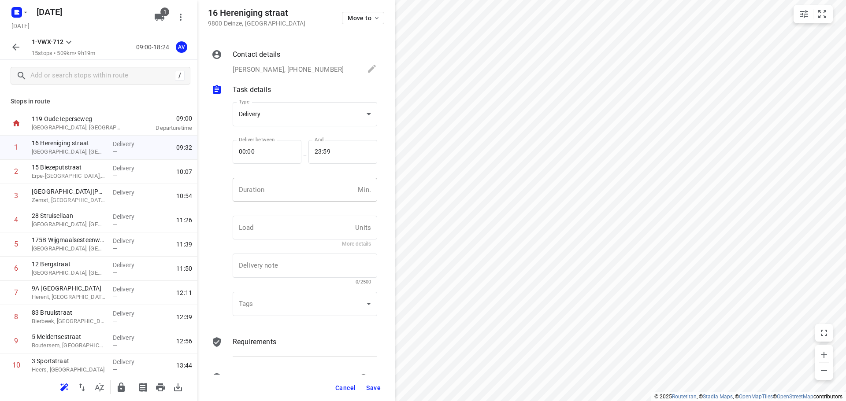
click at [295, 196] on input "number" at bounding box center [294, 190] width 122 height 24
type input "1"
click at [375, 389] on span "Save" at bounding box center [373, 388] width 15 height 7
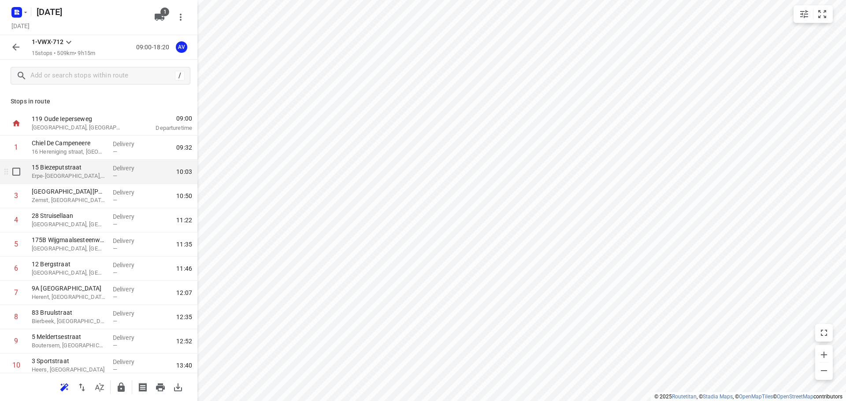
click at [90, 178] on p "Erpe-[GEOGRAPHIC_DATA], [GEOGRAPHIC_DATA]" at bounding box center [69, 176] width 74 height 9
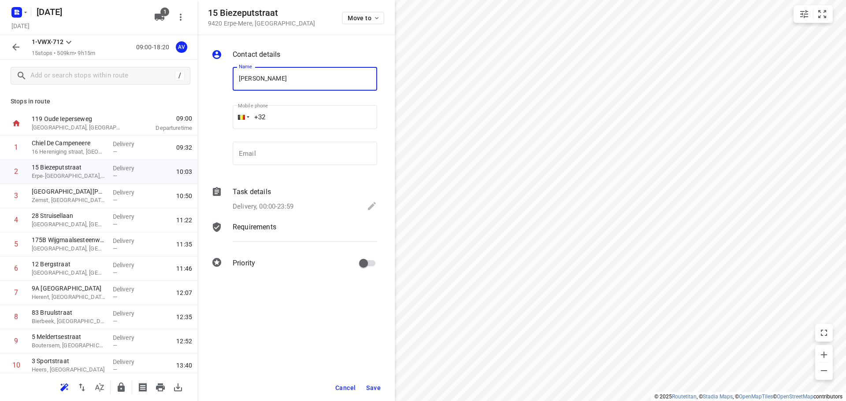
type input "[PERSON_NAME]"
click at [304, 106] on input "+32" at bounding box center [305, 117] width 145 height 24
type input "[PHONE_NUMBER]"
click at [279, 206] on p "Delivery, 00:00-23:59" at bounding box center [263, 207] width 61 height 10
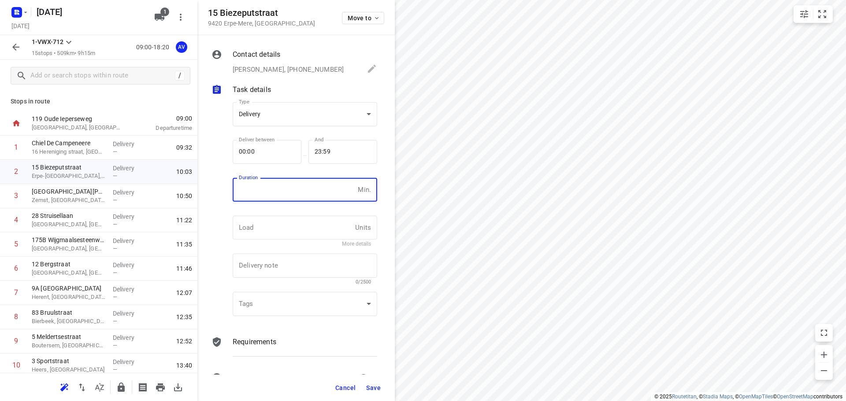
drag, startPoint x: 286, startPoint y: 196, endPoint x: 286, endPoint y: 191, distance: 5.3
click at [286, 196] on input "number" at bounding box center [294, 190] width 122 height 24
type input "1"
click at [374, 387] on span "Save" at bounding box center [373, 388] width 15 height 7
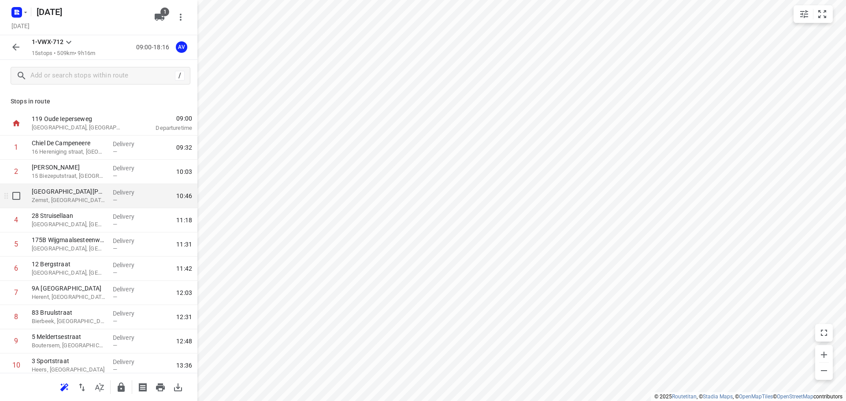
click at [80, 201] on p "Zemst, [GEOGRAPHIC_DATA]" at bounding box center [69, 200] width 74 height 9
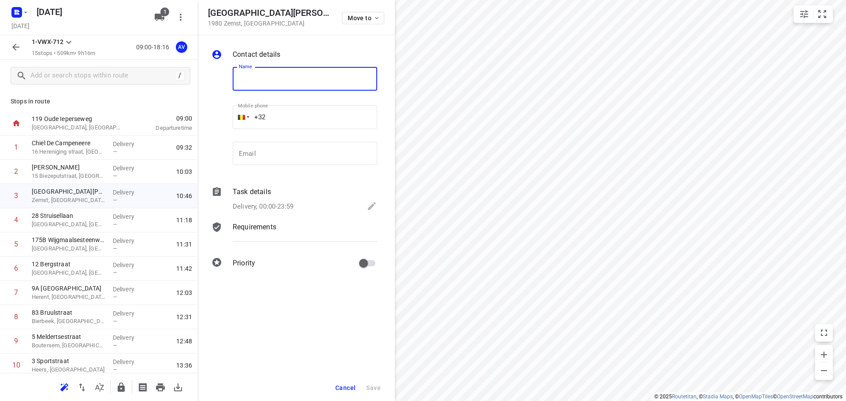
type input "D"
type input "[PERSON_NAME]"
click at [309, 121] on input "+32" at bounding box center [305, 117] width 145 height 24
type input "[PHONE_NUMBER]"
click at [286, 203] on p "Delivery, 00:00-23:59" at bounding box center [263, 207] width 61 height 10
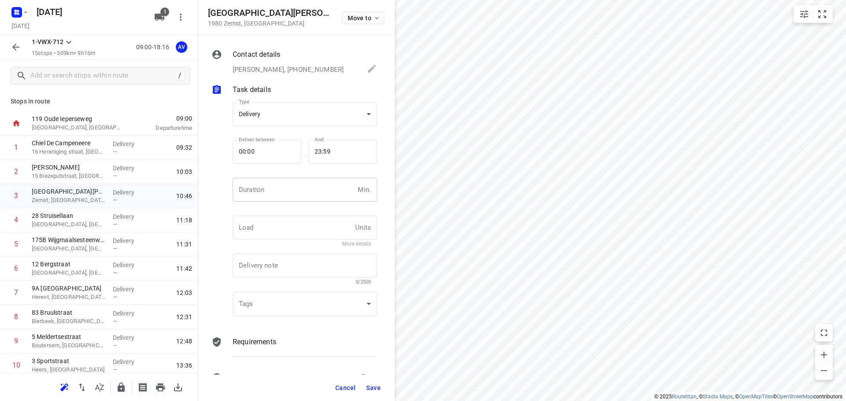
click at [289, 194] on input "number" at bounding box center [294, 190] width 122 height 24
type input "1"
click at [374, 390] on span "Save" at bounding box center [373, 388] width 15 height 7
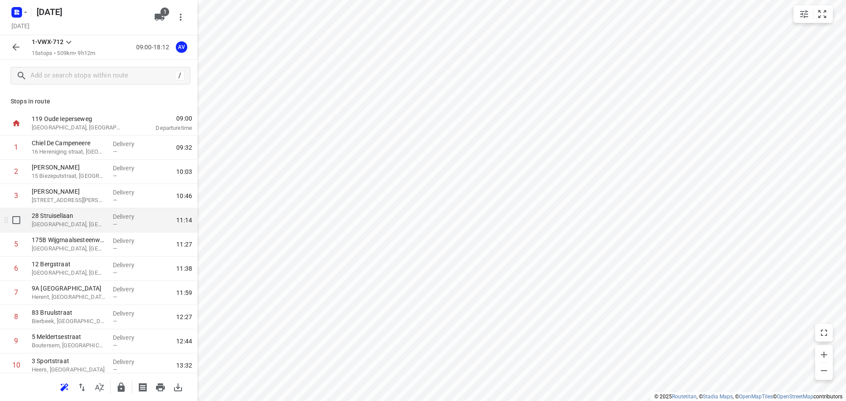
click at [88, 222] on p "[GEOGRAPHIC_DATA], [GEOGRAPHIC_DATA]" at bounding box center [69, 224] width 74 height 9
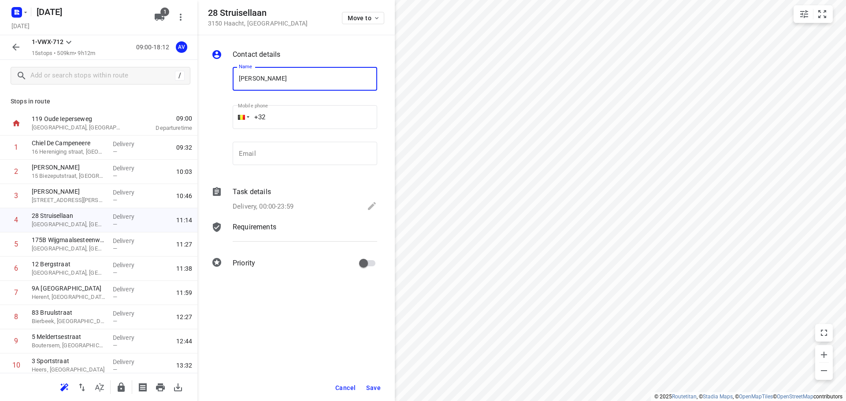
type input "[PERSON_NAME]"
click at [317, 119] on input "+32" at bounding box center [305, 117] width 145 height 24
type input "[PHONE_NUMBER]"
click at [283, 203] on p "Delivery, 00:00-23:59" at bounding box center [263, 207] width 61 height 10
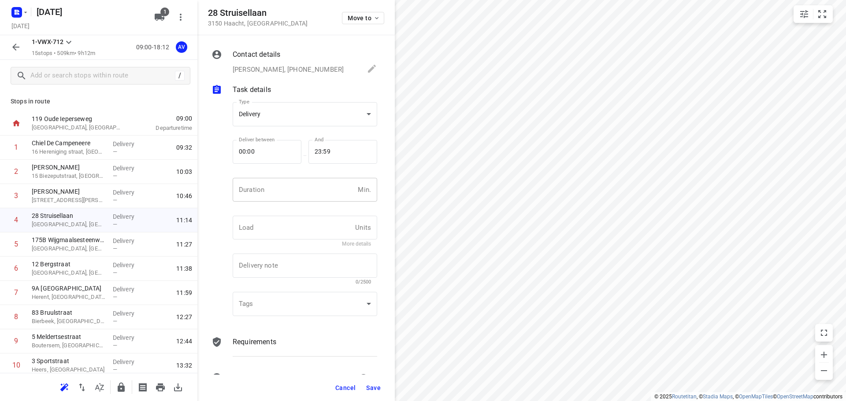
click at [286, 193] on input "number" at bounding box center [294, 190] width 122 height 24
type input "1"
click at [375, 389] on span "Save" at bounding box center [373, 388] width 15 height 7
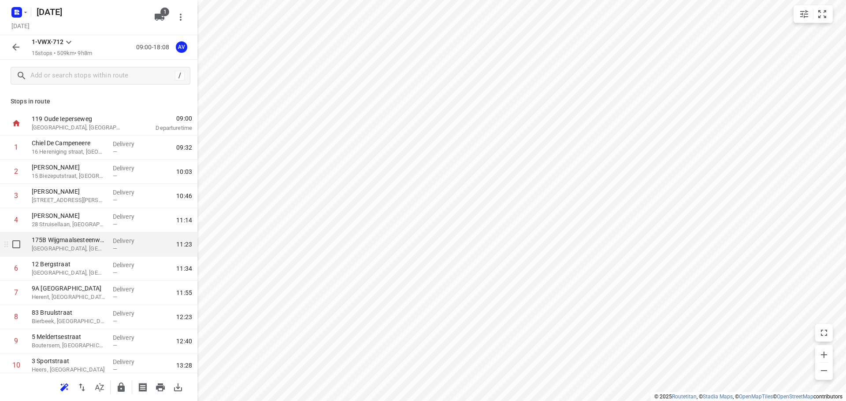
click at [81, 247] on p "[GEOGRAPHIC_DATA], [GEOGRAPHIC_DATA]" at bounding box center [69, 249] width 74 height 9
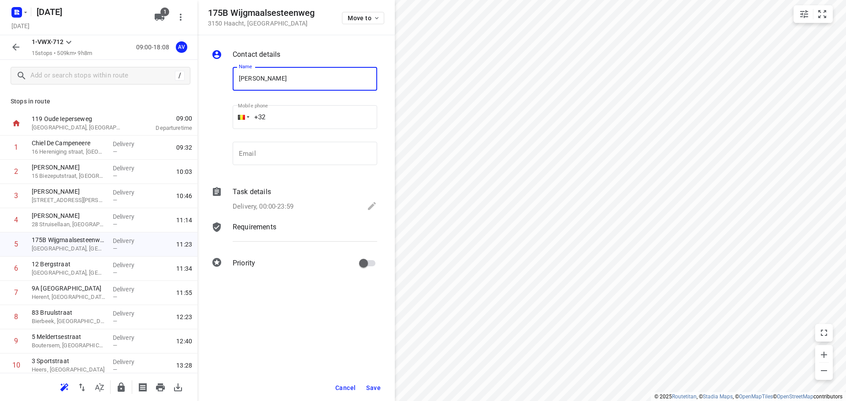
type input "[PERSON_NAME]"
click at [308, 119] on input "+32" at bounding box center [305, 117] width 145 height 24
type input "[PHONE_NUMBER]"
click at [279, 206] on p "Delivery, 00:00-23:59" at bounding box center [263, 207] width 61 height 10
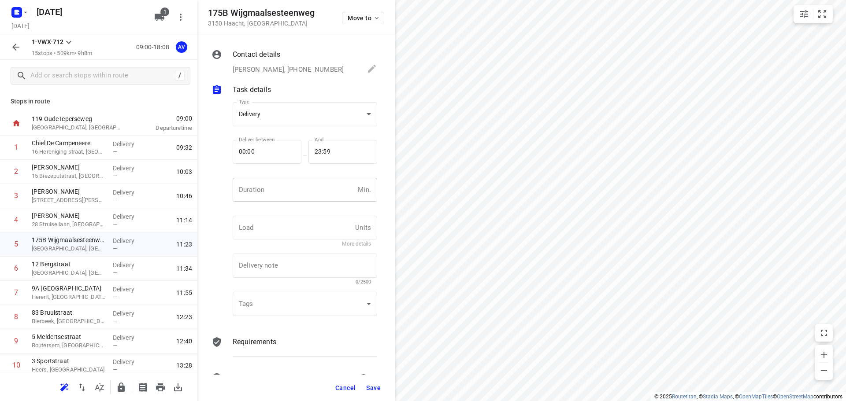
click at [285, 194] on input "number" at bounding box center [294, 190] width 122 height 24
type input "1"
click at [372, 386] on span "Save" at bounding box center [373, 388] width 15 height 7
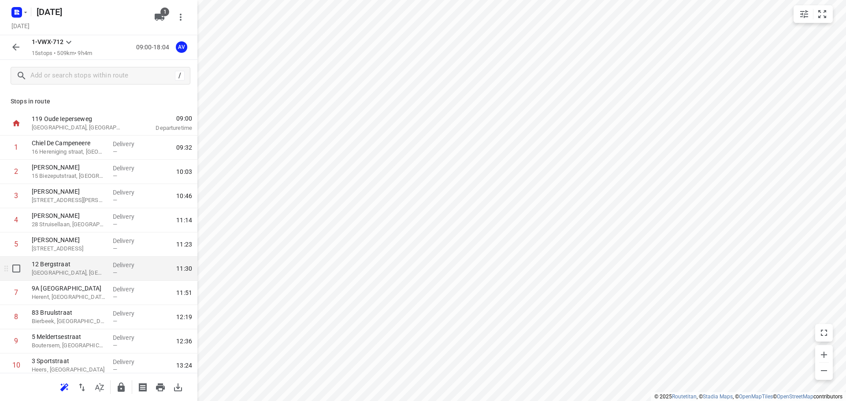
click at [89, 271] on p "[GEOGRAPHIC_DATA], [GEOGRAPHIC_DATA]" at bounding box center [69, 273] width 74 height 9
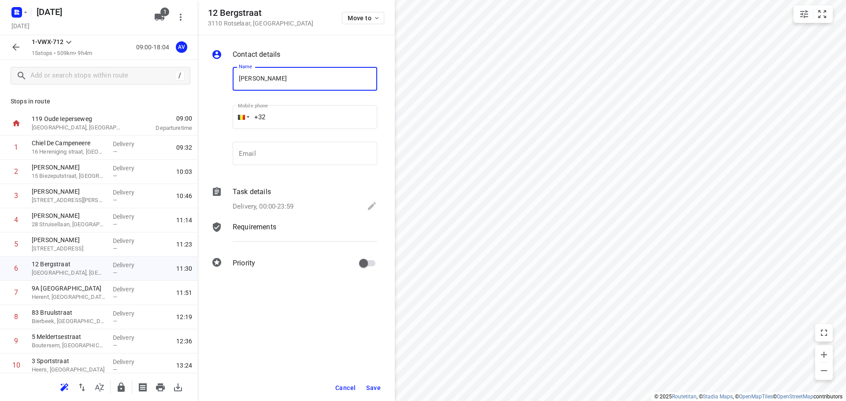
type input "[PERSON_NAME]"
click at [301, 115] on input "+32" at bounding box center [305, 117] width 145 height 24
type input "[PHONE_NUMBER]"
click at [278, 205] on p "Delivery, 00:00-23:59" at bounding box center [263, 207] width 61 height 10
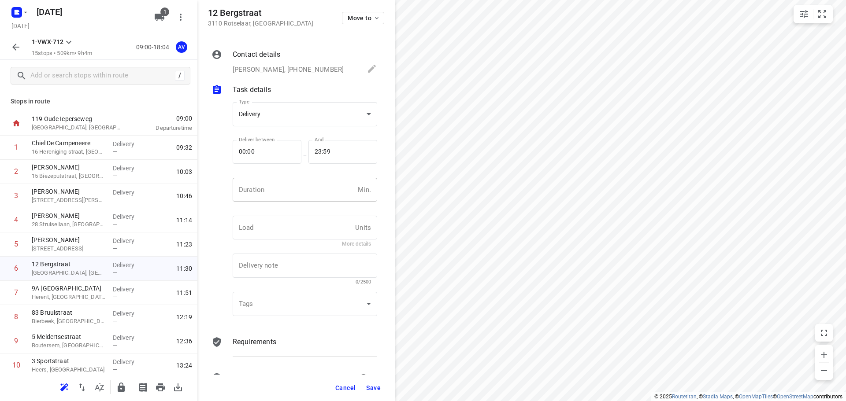
click at [282, 200] on input "number" at bounding box center [294, 190] width 122 height 24
type input "1"
click at [374, 387] on span "Save" at bounding box center [373, 388] width 15 height 7
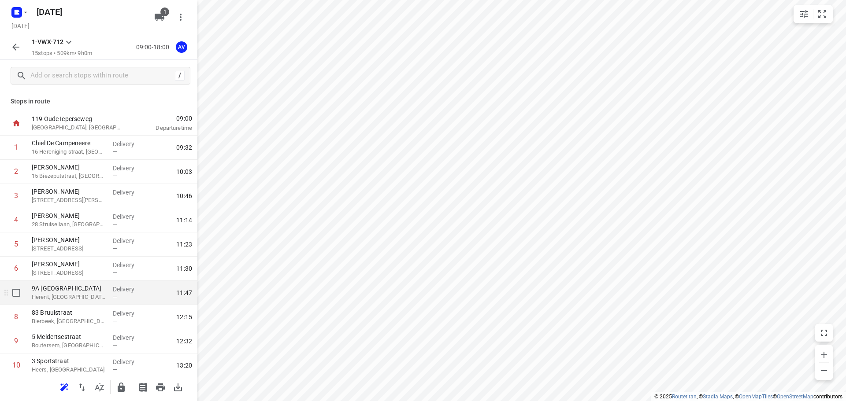
click at [89, 295] on p "Herent, [GEOGRAPHIC_DATA]" at bounding box center [69, 297] width 74 height 9
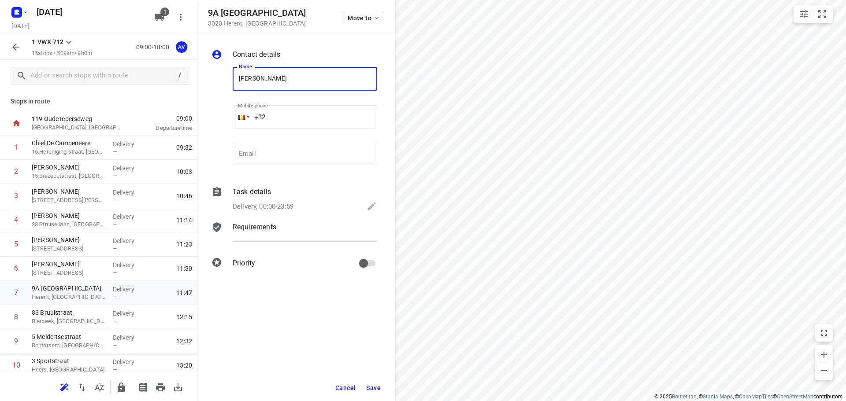
type input "[PERSON_NAME]"
click at [303, 113] on input "+32" at bounding box center [305, 117] width 145 height 24
type input "[PHONE_NUMBER]"
click at [291, 207] on p "Delivery, 00:00-23:59" at bounding box center [263, 207] width 61 height 10
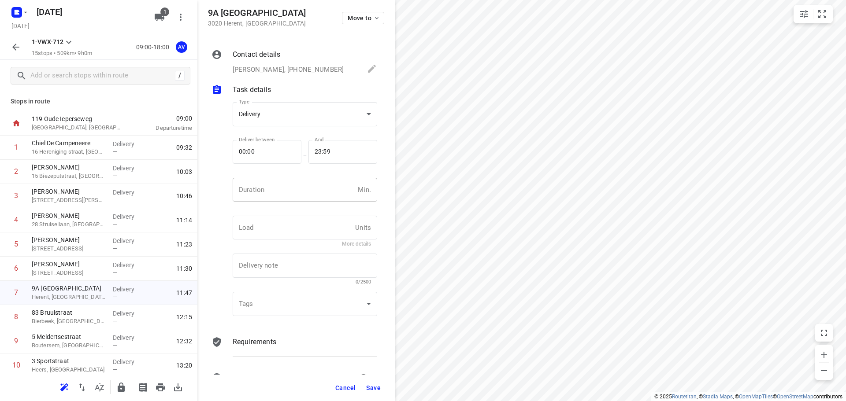
click at [298, 191] on input "number" at bounding box center [294, 190] width 122 height 24
type input "1"
click at [375, 389] on span "Save" at bounding box center [373, 388] width 15 height 7
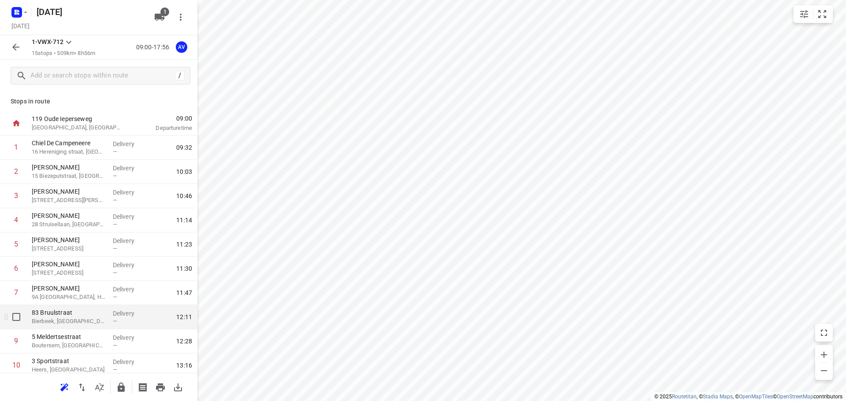
click at [87, 320] on p "Bierbeek, [GEOGRAPHIC_DATA]" at bounding box center [69, 321] width 74 height 9
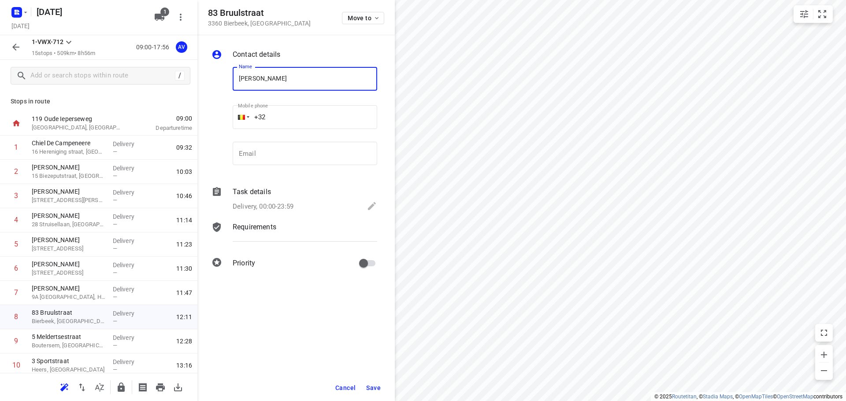
type input "[PERSON_NAME]"
click at [307, 117] on input "+32" at bounding box center [305, 117] width 145 height 24
type input "[PHONE_NUMBER]"
click at [296, 209] on div "Delivery, 00:00-23:59" at bounding box center [305, 207] width 145 height 12
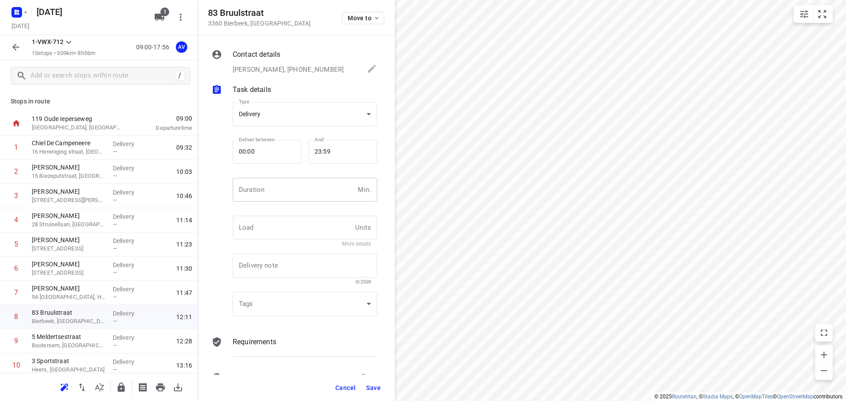
click at [291, 189] on input "number" at bounding box center [294, 190] width 122 height 24
type input "1"
click at [374, 387] on span "Save" at bounding box center [373, 388] width 15 height 7
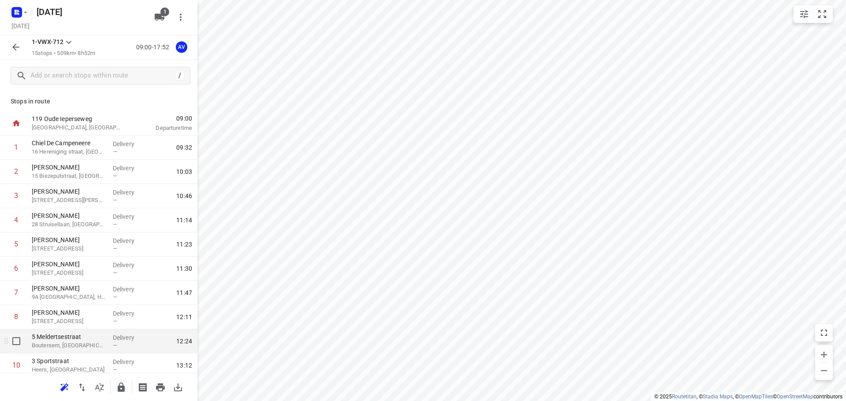
click at [93, 347] on p "Boutersem, [GEOGRAPHIC_DATA]" at bounding box center [69, 345] width 74 height 9
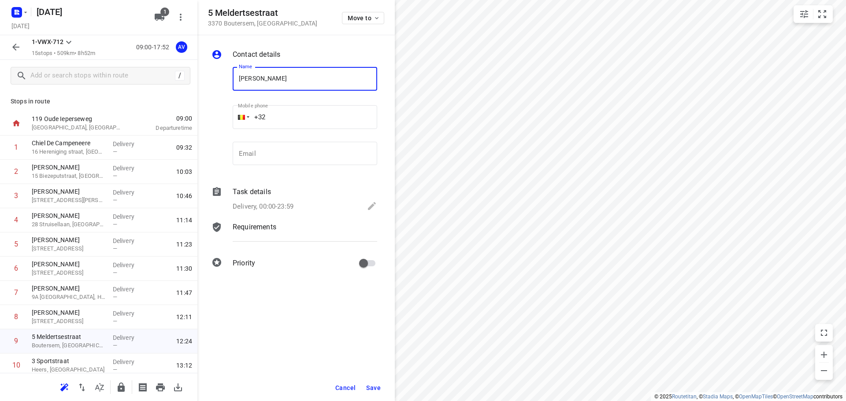
type input "[PERSON_NAME]"
click at [297, 117] on input "+32" at bounding box center [305, 117] width 145 height 24
type input "[PHONE_NUMBER]"
click at [281, 203] on p "Delivery, 00:00-23:59" at bounding box center [263, 207] width 61 height 10
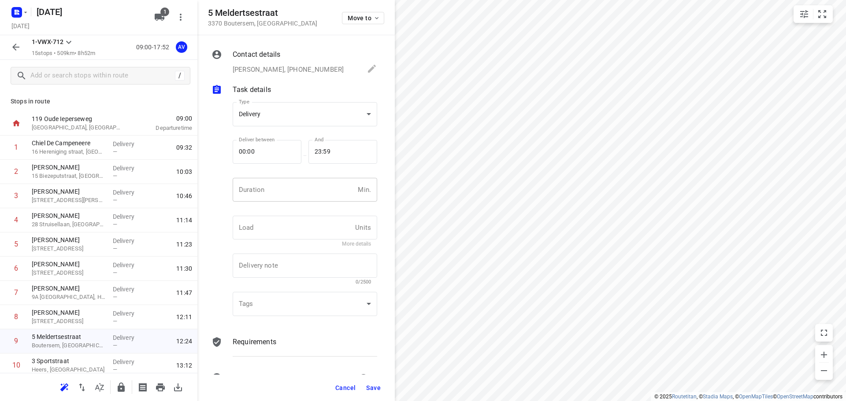
click at [287, 196] on input "number" at bounding box center [294, 190] width 122 height 24
type input "1"
click at [371, 387] on span "Save" at bounding box center [373, 388] width 15 height 7
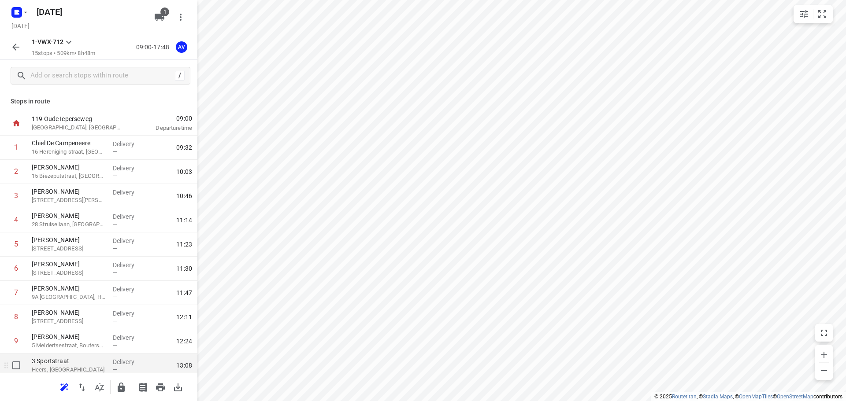
click at [78, 363] on p "3 Sportstraat" at bounding box center [69, 361] width 74 height 9
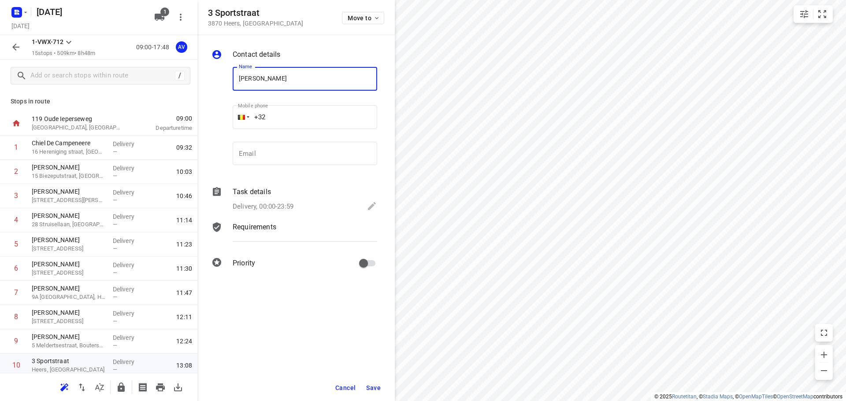
type input "[PERSON_NAME]"
click at [306, 115] on input "+32" at bounding box center [305, 117] width 145 height 24
type input "[PHONE_NUMBER]"
click at [290, 206] on p "Delivery, 00:00-23:59" at bounding box center [263, 207] width 61 height 10
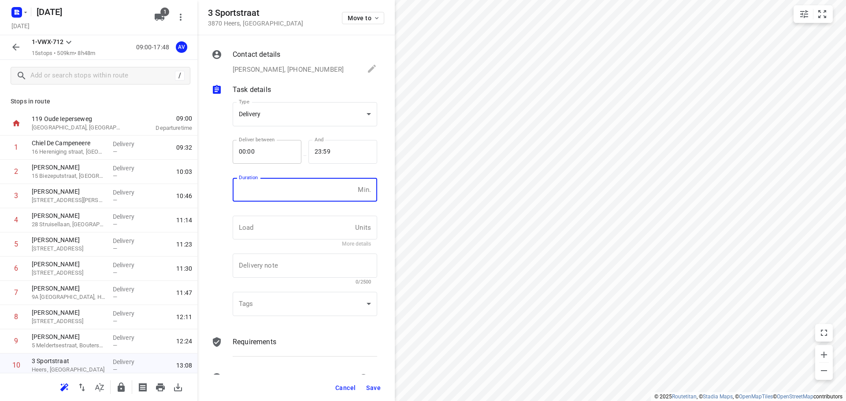
click at [295, 194] on input "number" at bounding box center [294, 190] width 122 height 24
type input "1"
click at [371, 388] on span "Save" at bounding box center [373, 388] width 15 height 7
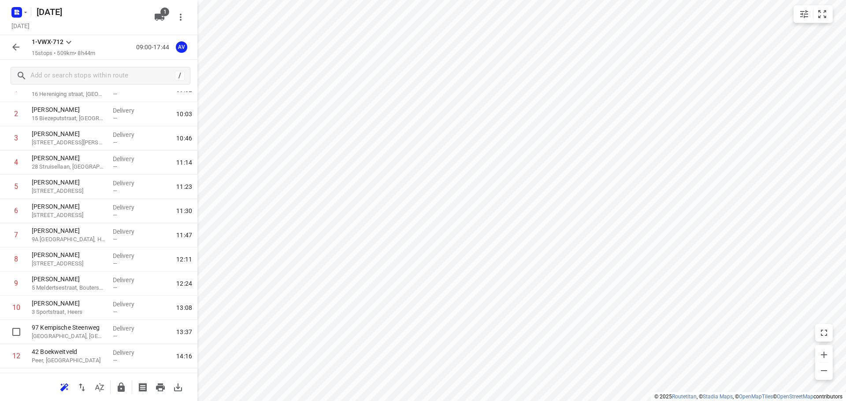
scroll to position [150, 0]
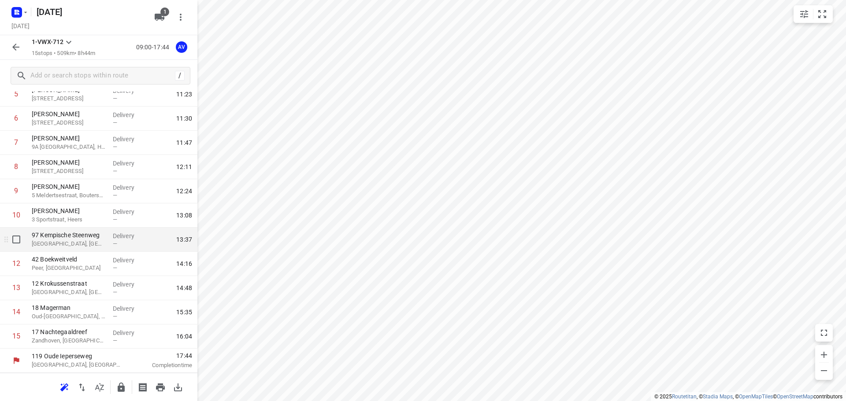
drag, startPoint x: 86, startPoint y: 240, endPoint x: 112, endPoint y: 226, distance: 29.4
click at [88, 240] on p "[GEOGRAPHIC_DATA], [GEOGRAPHIC_DATA]" at bounding box center [69, 244] width 74 height 9
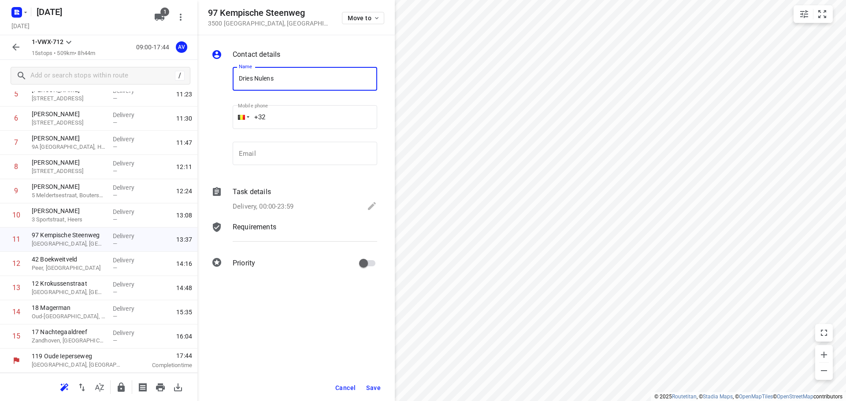
type input "Dries Nulens"
click at [315, 120] on input "+32" at bounding box center [305, 117] width 145 height 24
type input "[PHONE_NUMBER]"
click at [293, 206] on p "Delivery, 00:00-23:59" at bounding box center [263, 207] width 61 height 10
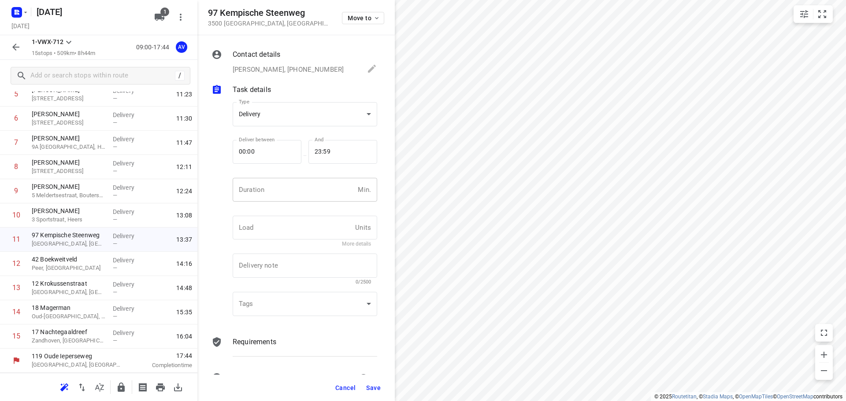
click at [296, 196] on input "number" at bounding box center [294, 190] width 122 height 24
type input "1"
click at [374, 389] on span "Save" at bounding box center [373, 388] width 15 height 7
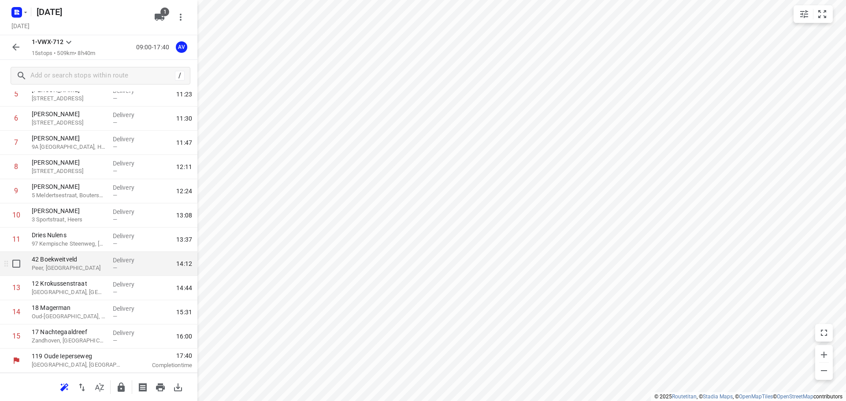
click at [96, 271] on p "Peer, [GEOGRAPHIC_DATA]" at bounding box center [69, 268] width 74 height 9
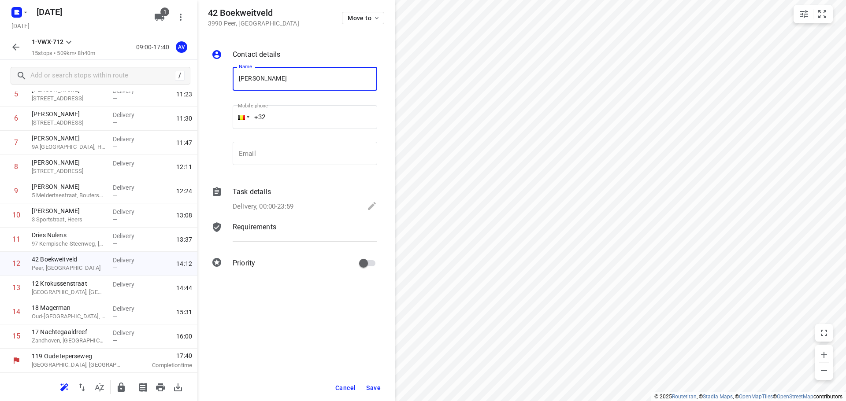
type input "[PERSON_NAME]"
drag, startPoint x: 305, startPoint y: 116, endPoint x: 296, endPoint y: 90, distance: 26.9
click at [305, 115] on input "+32" at bounding box center [305, 117] width 145 height 24
type input "[PHONE_NUMBER]"
click at [293, 205] on p "Delivery, 00:00-23:59" at bounding box center [263, 207] width 61 height 10
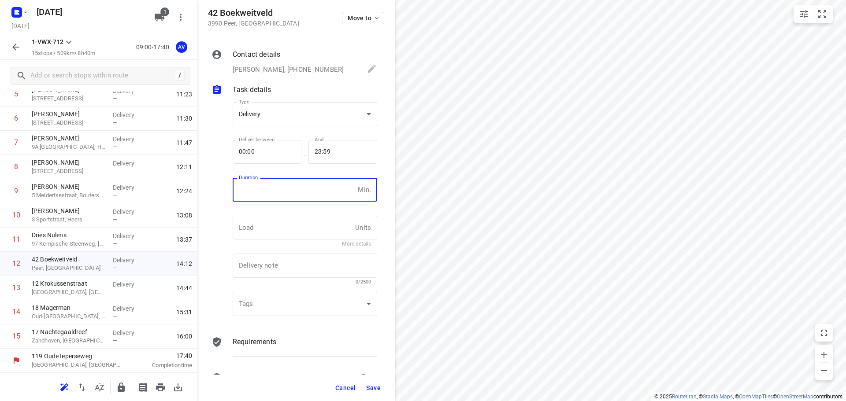
click at [298, 193] on input "number" at bounding box center [294, 190] width 122 height 24
type input "1"
click at [372, 388] on span "Save" at bounding box center [373, 388] width 15 height 7
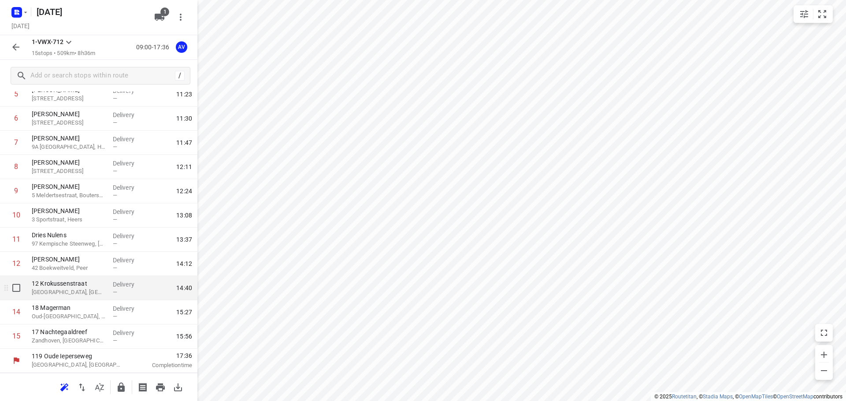
click at [91, 289] on p "[GEOGRAPHIC_DATA], [GEOGRAPHIC_DATA]" at bounding box center [69, 292] width 74 height 9
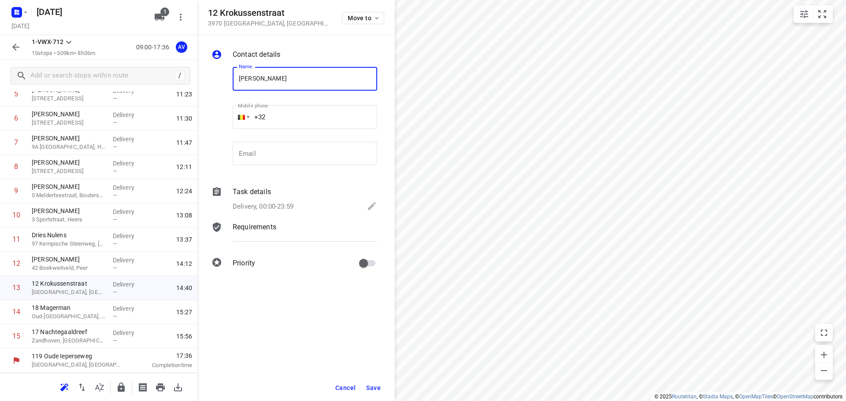
type input "[PERSON_NAME]"
click at [320, 116] on input "+32" at bounding box center [305, 117] width 145 height 24
type input "[PHONE_NUMBER]"
click at [280, 207] on p "Delivery, 00:00-23:59" at bounding box center [263, 207] width 61 height 10
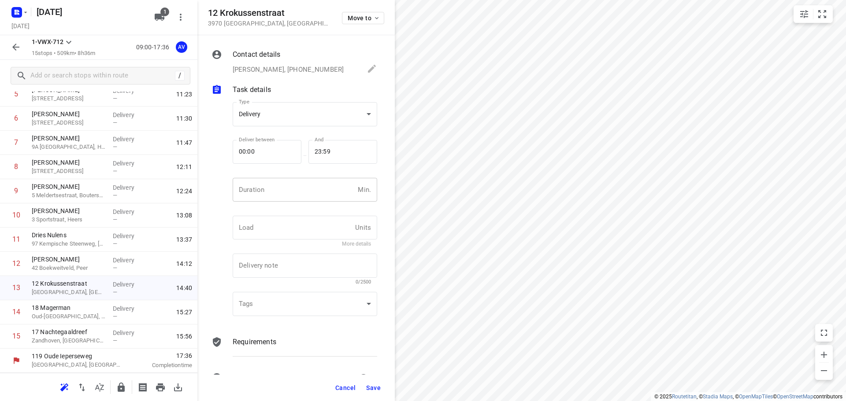
click at [285, 190] on input "number" at bounding box center [294, 190] width 122 height 24
type input "1"
click at [374, 385] on span "Save" at bounding box center [373, 388] width 15 height 7
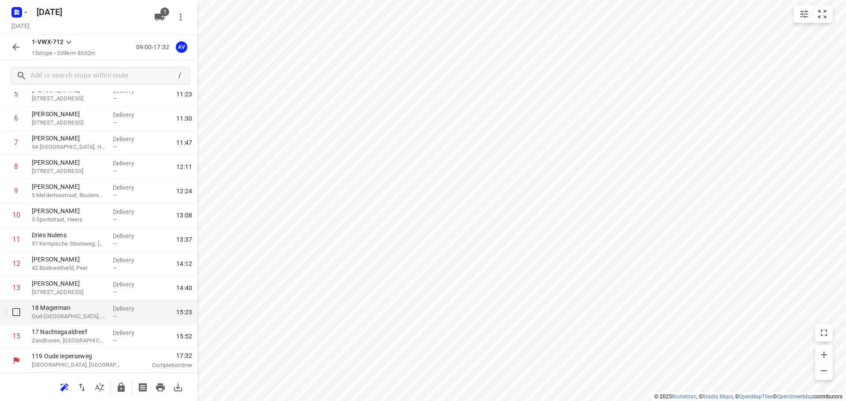
click at [85, 317] on p "Oud-[GEOGRAPHIC_DATA], [GEOGRAPHIC_DATA]" at bounding box center [69, 316] width 74 height 9
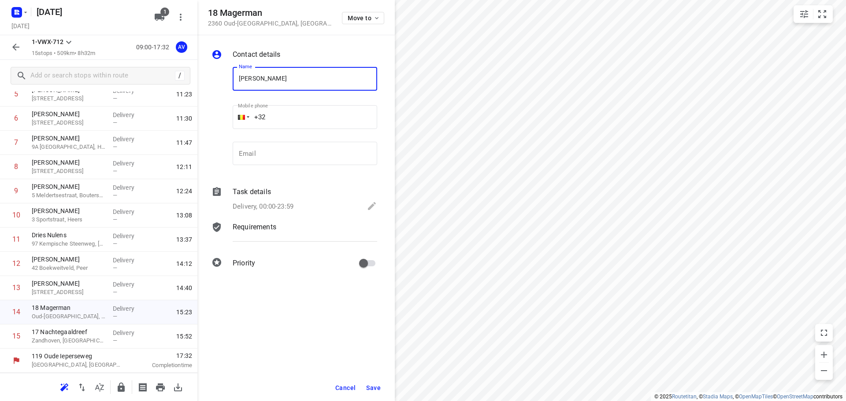
type input "[PERSON_NAME]"
click at [297, 116] on input "+32" at bounding box center [305, 117] width 145 height 24
type input "[PHONE_NUMBER]"
click at [280, 204] on p "Delivery, 00:00-23:59" at bounding box center [263, 207] width 61 height 10
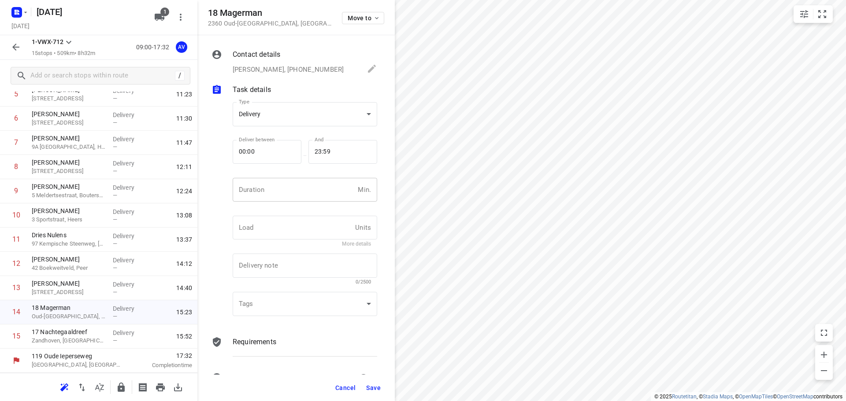
click at [287, 193] on input "number" at bounding box center [294, 190] width 122 height 24
type input "1"
click at [376, 385] on span "Save" at bounding box center [373, 388] width 15 height 7
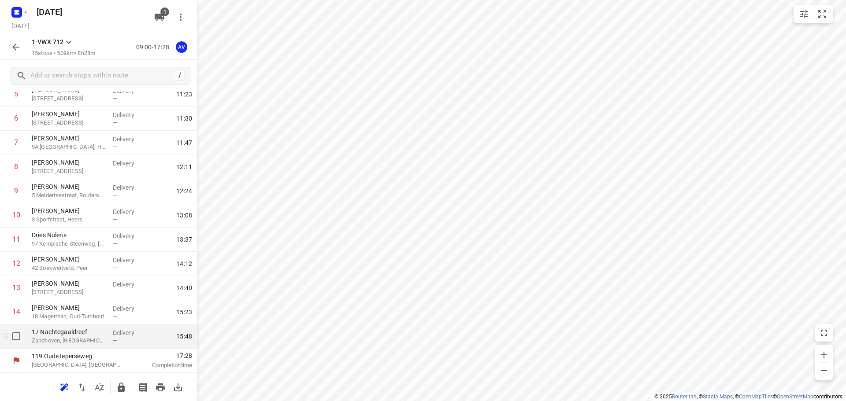
drag, startPoint x: 83, startPoint y: 341, endPoint x: 115, endPoint y: 297, distance: 54.3
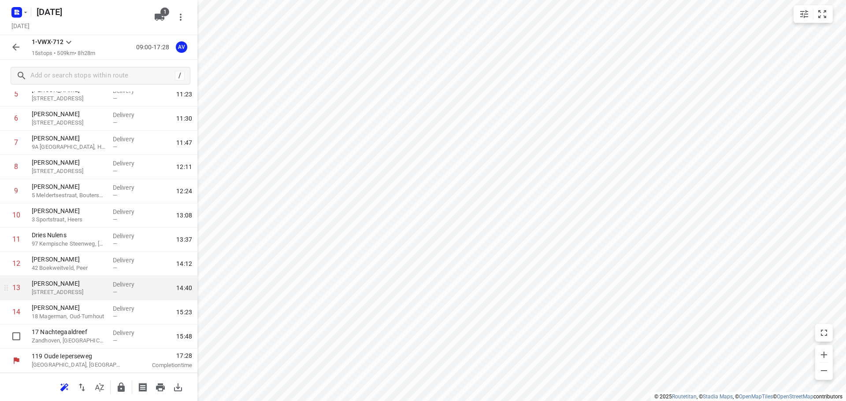
click at [84, 341] on p "Zandhoven, [GEOGRAPHIC_DATA]" at bounding box center [69, 341] width 74 height 9
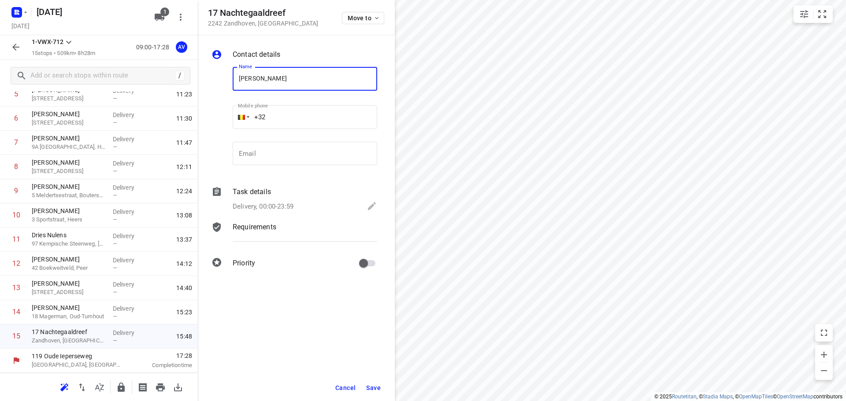
type input "[PERSON_NAME]"
click at [296, 110] on input "+32" at bounding box center [305, 117] width 145 height 24
type input "[PHONE_NUMBER]"
click at [287, 206] on p "Delivery, 00:00-23:59" at bounding box center [263, 207] width 61 height 10
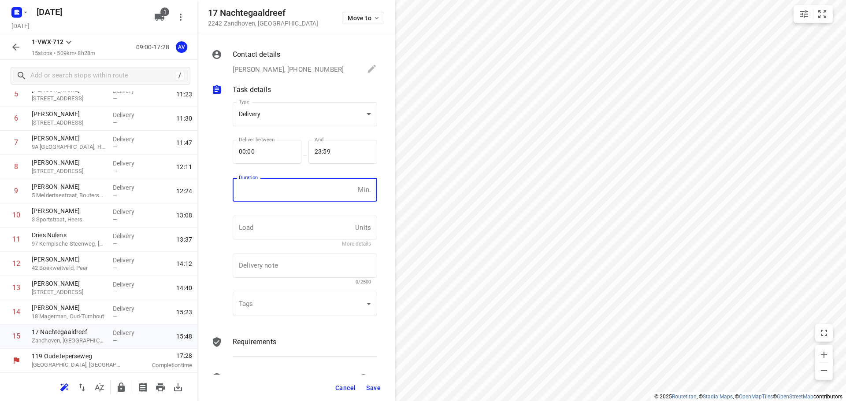
click at [288, 199] on input "number" at bounding box center [294, 190] width 122 height 24
type input "1"
click at [373, 386] on span "Save" at bounding box center [373, 388] width 15 height 7
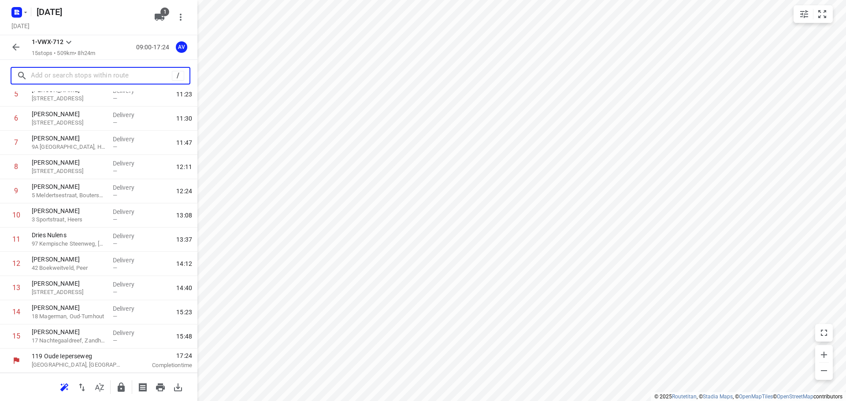
click at [84, 71] on input "text" at bounding box center [101, 76] width 141 height 14
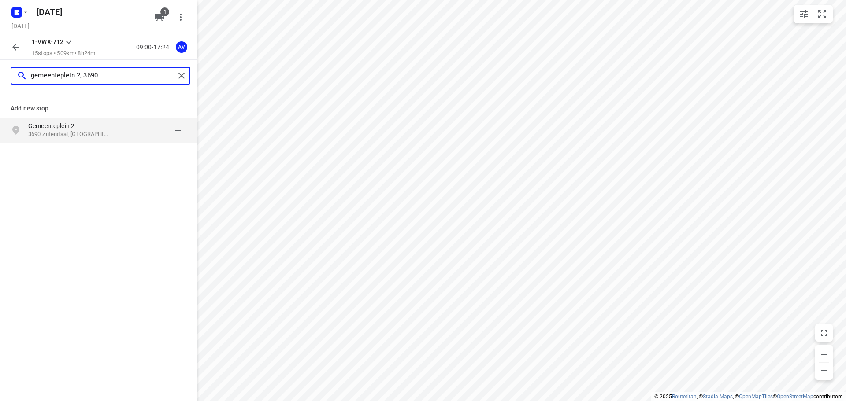
type input "gemeenteplein 2, 3690"
click at [72, 129] on p "Gemeenteplein 2" at bounding box center [68, 126] width 81 height 9
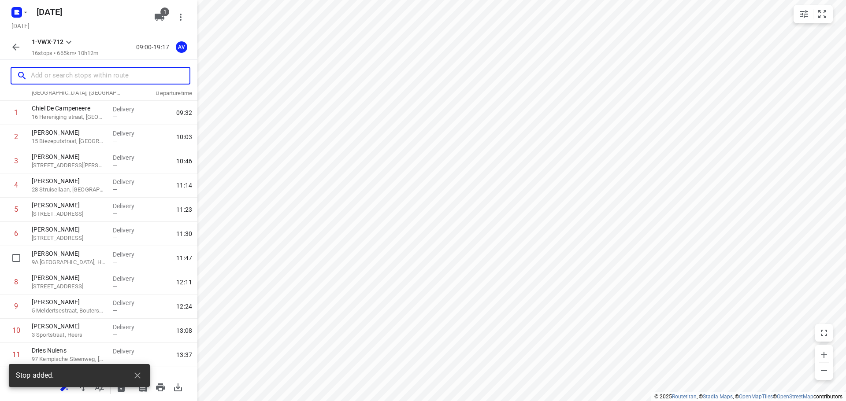
scroll to position [174, 0]
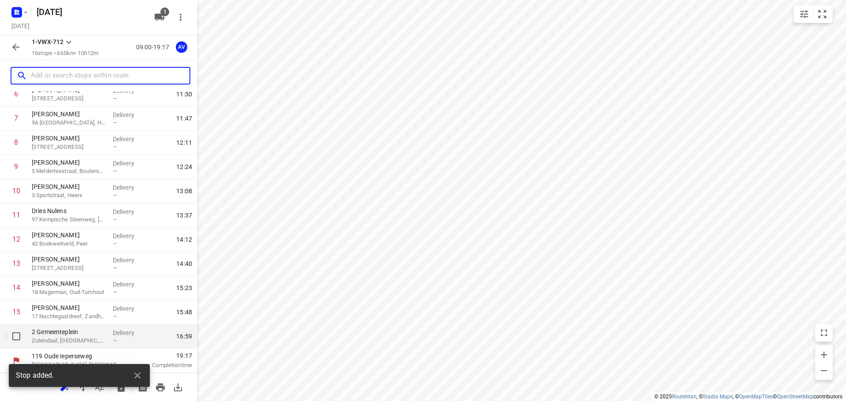
click at [70, 342] on p "Zutendaal, [GEOGRAPHIC_DATA]" at bounding box center [69, 341] width 74 height 9
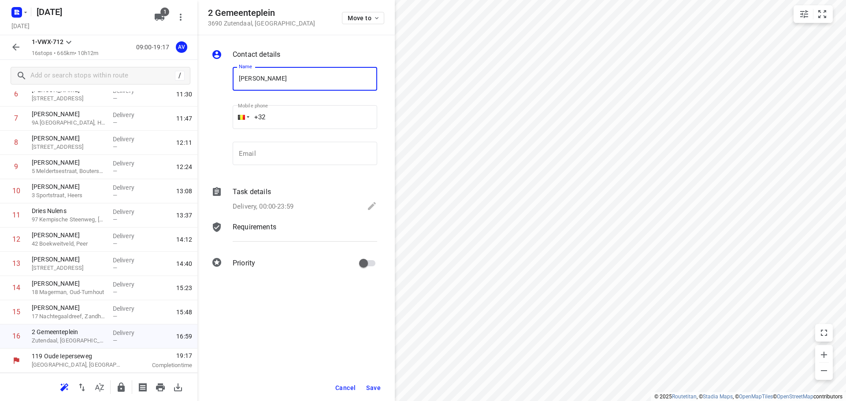
type input "[PERSON_NAME]"
drag, startPoint x: 288, startPoint y: 115, endPoint x: 289, endPoint y: 100, distance: 15.9
click at [288, 115] on input "+32" at bounding box center [305, 117] width 145 height 24
type input "[PHONE_NUMBER]"
click at [288, 203] on p "Delivery, 00:00-23:59" at bounding box center [263, 207] width 61 height 10
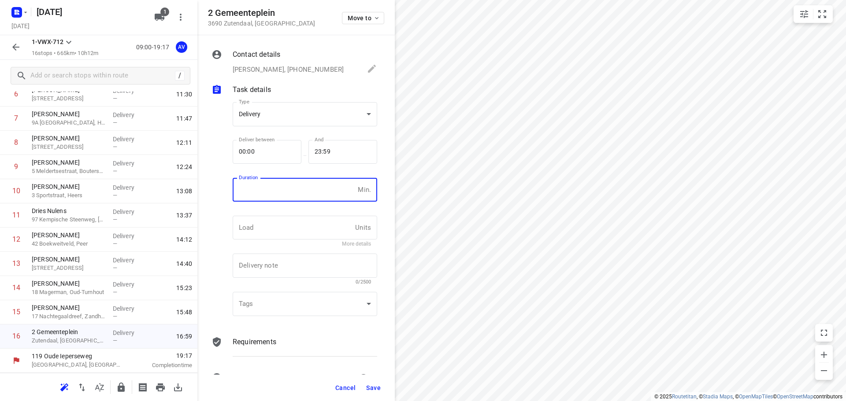
click at [292, 195] on input "number" at bounding box center [294, 190] width 122 height 24
type input "1"
click at [375, 390] on span "Save" at bounding box center [373, 388] width 15 height 7
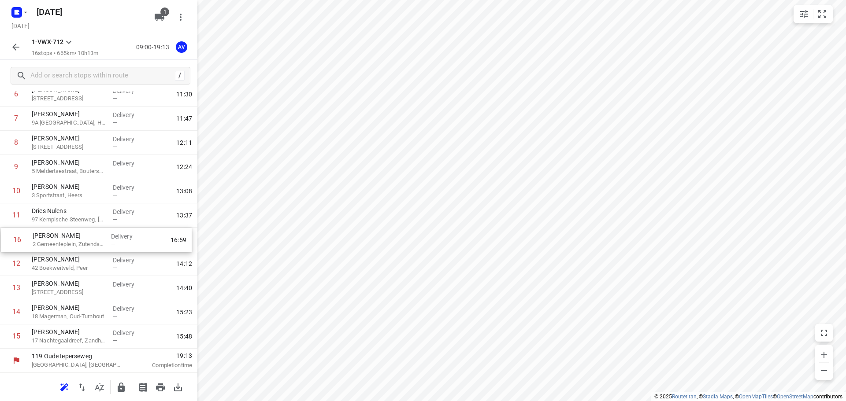
drag, startPoint x: 5, startPoint y: 337, endPoint x: 6, endPoint y: 239, distance: 98.7
click at [6, 239] on div "1 Chiel De Campeneere 16 Hereniging straat, Deinze Delivery — 09:32 2 [PERSON_N…" at bounding box center [98, 155] width 197 height 388
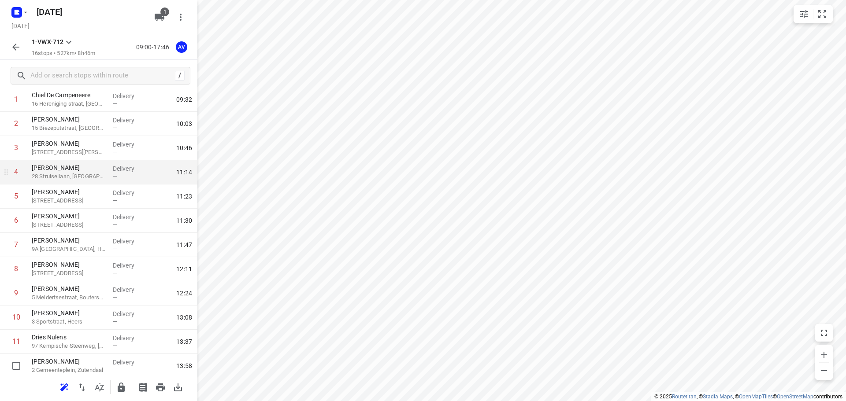
scroll to position [0, 0]
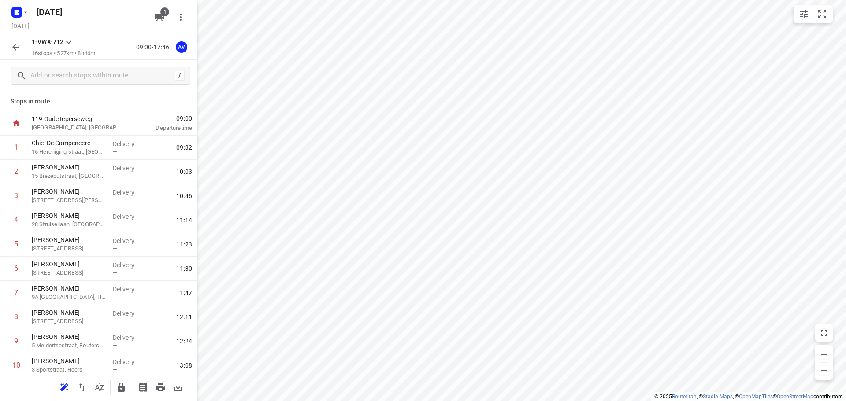
click at [15, 49] on icon "button" at bounding box center [16, 47] width 11 height 11
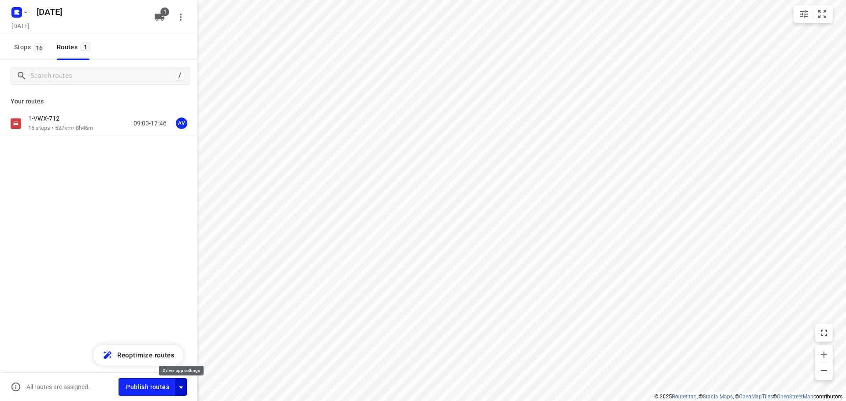
click at [180, 385] on icon "button" at bounding box center [181, 387] width 11 height 11
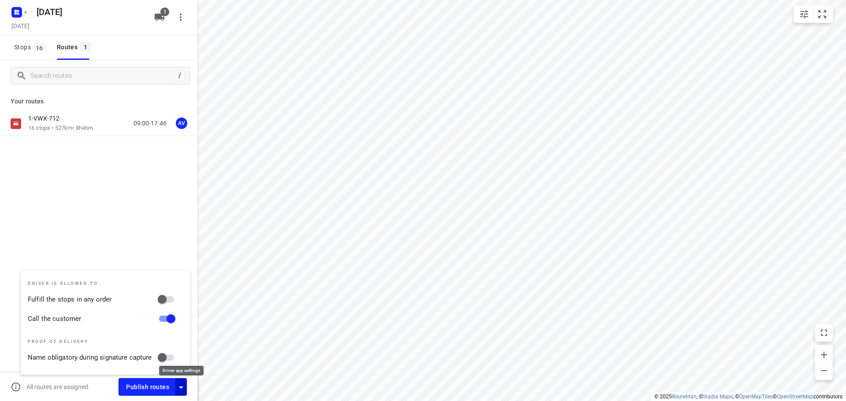
click at [182, 386] on icon "button" at bounding box center [181, 387] width 11 height 11
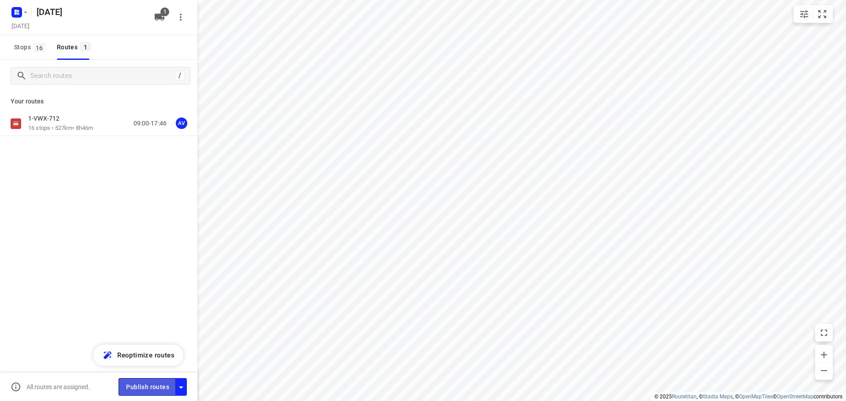
click at [159, 387] on span "Publish routes" at bounding box center [147, 387] width 43 height 11
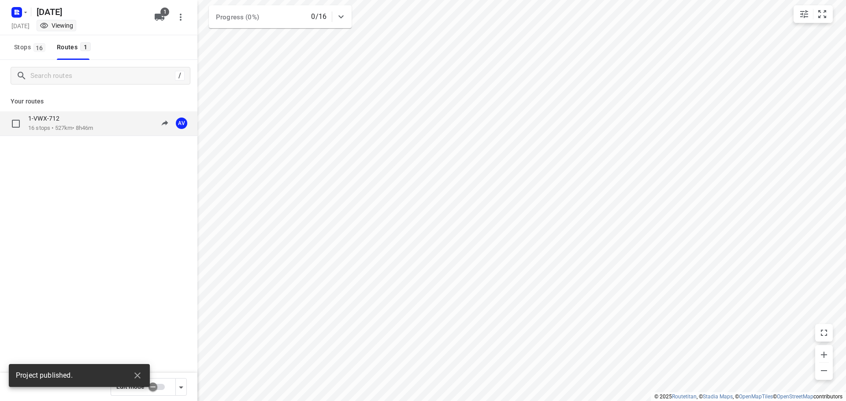
click at [97, 126] on div "1-VWX-712 16 stops • 527km • 8h46m 09:00-17:46 AV" at bounding box center [112, 124] width 169 height 18
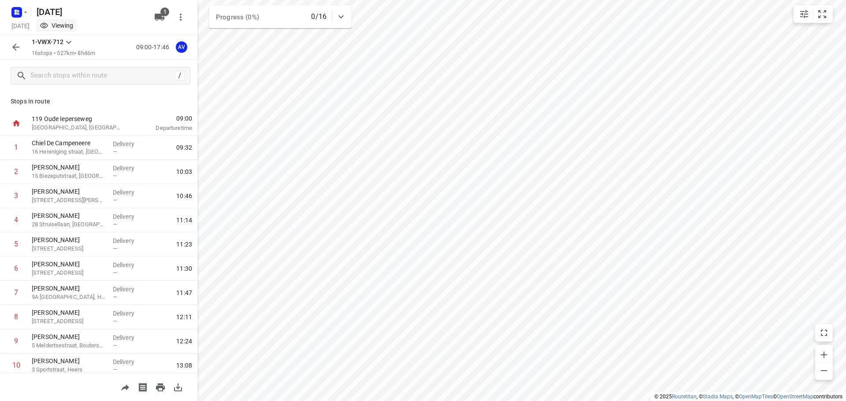
click at [15, 51] on icon "button" at bounding box center [16, 47] width 11 height 11
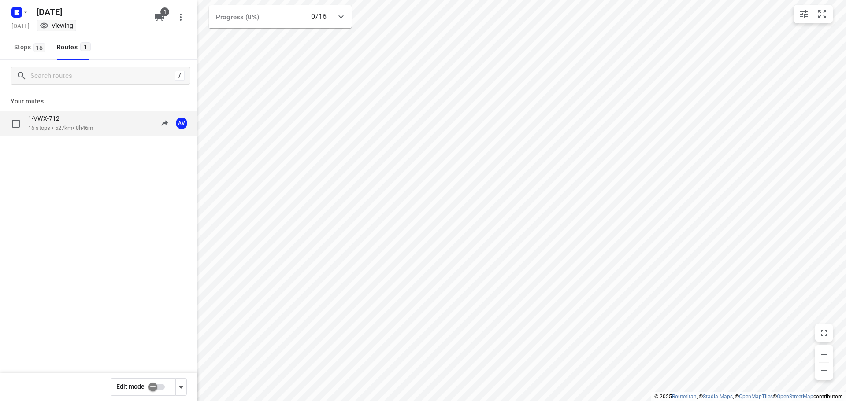
click at [51, 121] on p "1-VWX-712" at bounding box center [46, 119] width 37 height 8
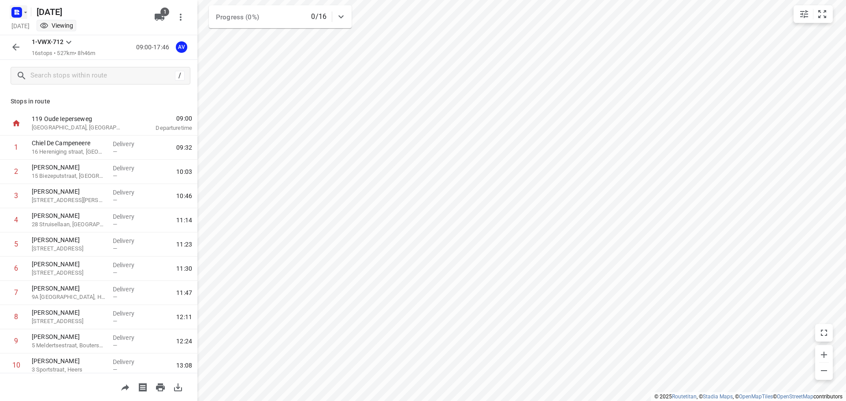
click at [22, 13] on icon "button" at bounding box center [25, 12] width 7 height 7
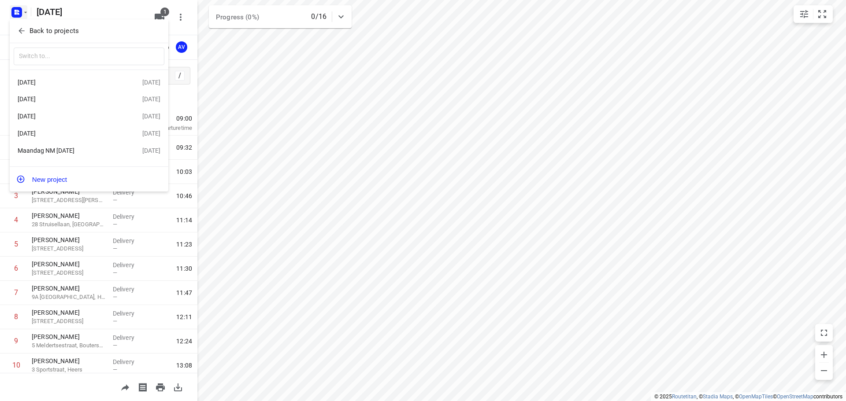
click at [74, 100] on div "[DATE]" at bounding box center [68, 99] width 101 height 7
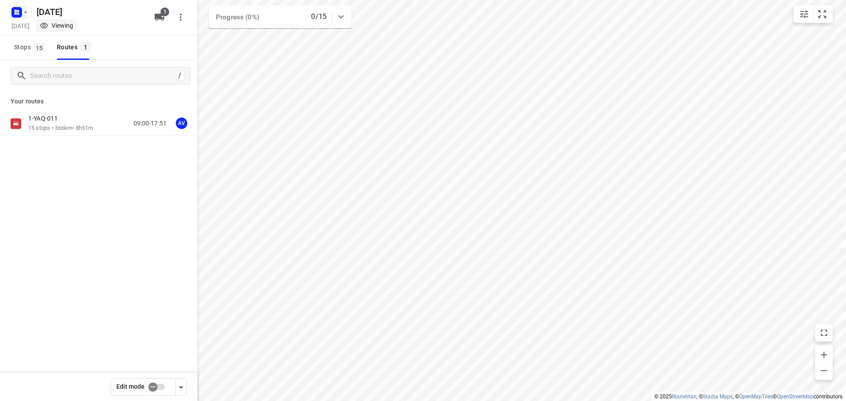
click at [22, 14] on icon "button" at bounding box center [25, 12] width 7 height 7
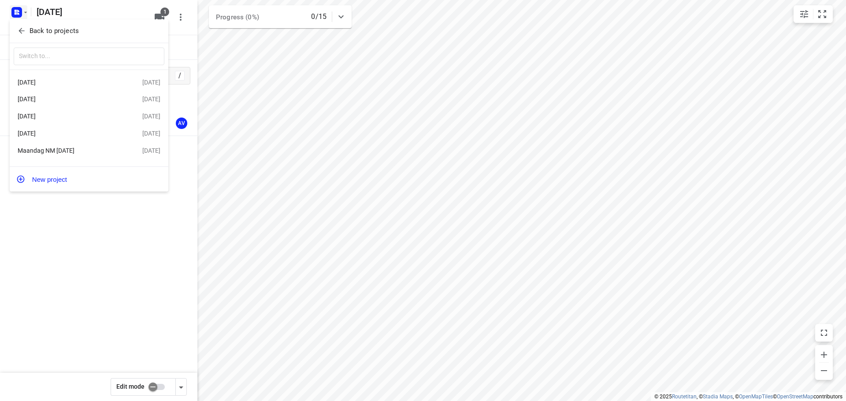
click at [81, 116] on div "[DATE]" at bounding box center [68, 116] width 101 height 7
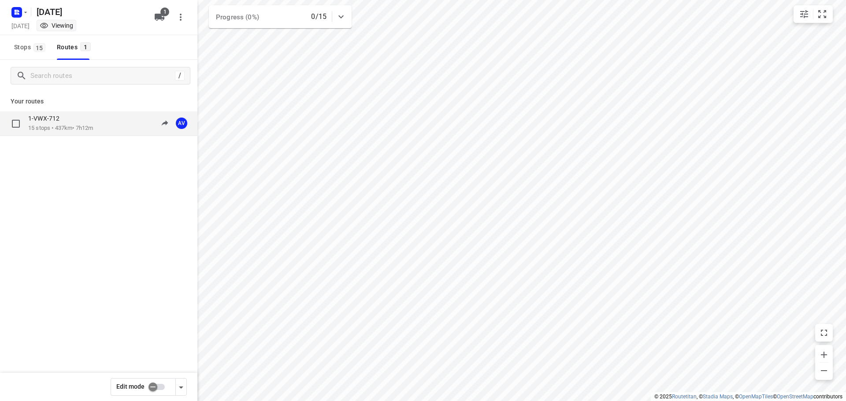
click at [108, 128] on div "1-VWX-712 15 stops • 437km • 7h12m 09:00-16:12 AV" at bounding box center [112, 124] width 169 height 18
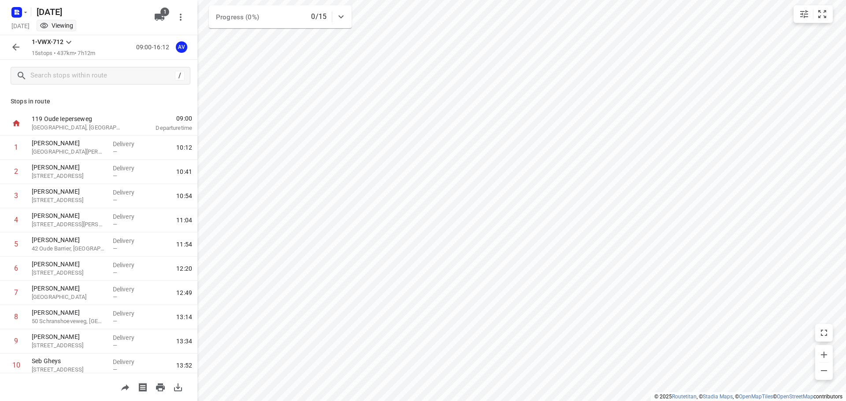
click at [845, 222] on html "i © 2025 Routetitan , © Stadia Maps , © OpenMapTiles © OpenStreetMap contributo…" at bounding box center [423, 200] width 846 height 401
click at [19, 13] on rect "button" at bounding box center [16, 12] width 11 height 11
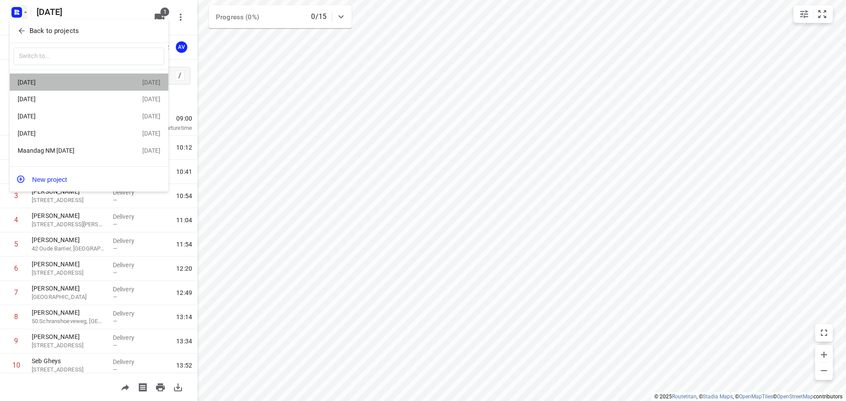
click at [79, 79] on div "[DATE]" at bounding box center [68, 82] width 101 height 7
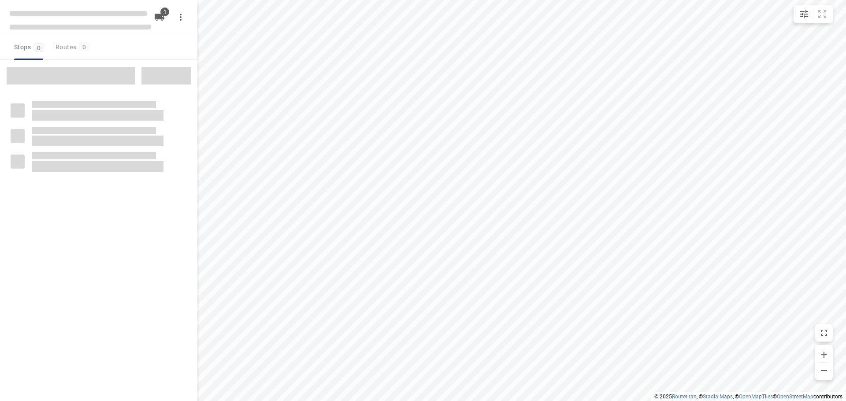
type input "distance"
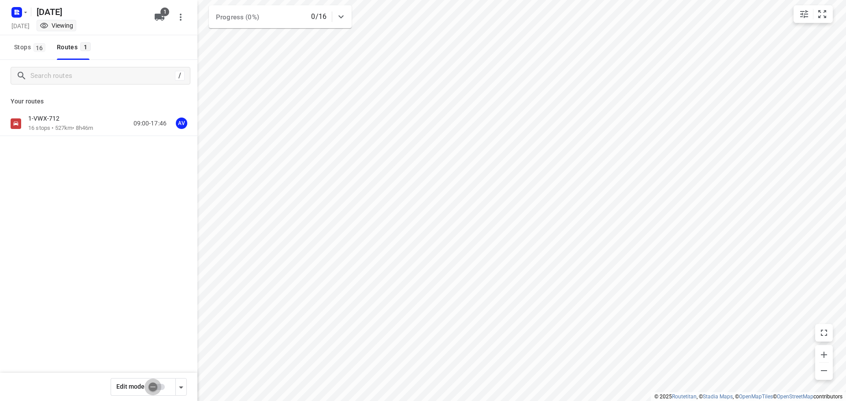
click at [163, 386] on input "checkbox" at bounding box center [153, 387] width 50 height 17
checkbox input "true"
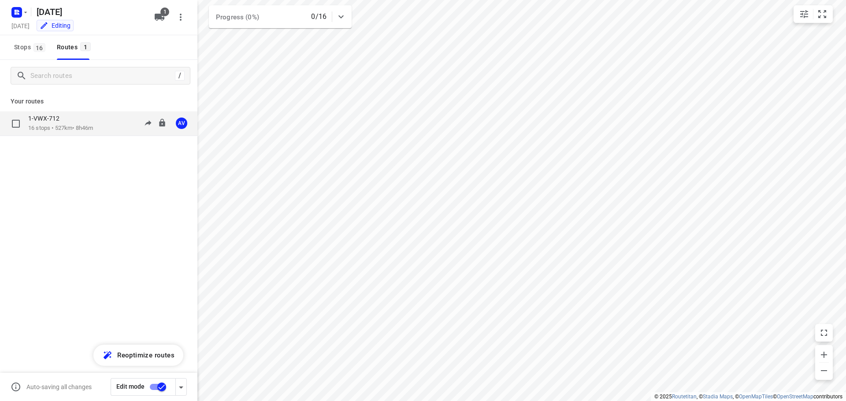
click at [102, 123] on div "1-VWX-712 16 stops • 527km • 8h46m 09:00-17:46 AV" at bounding box center [112, 124] width 169 height 18
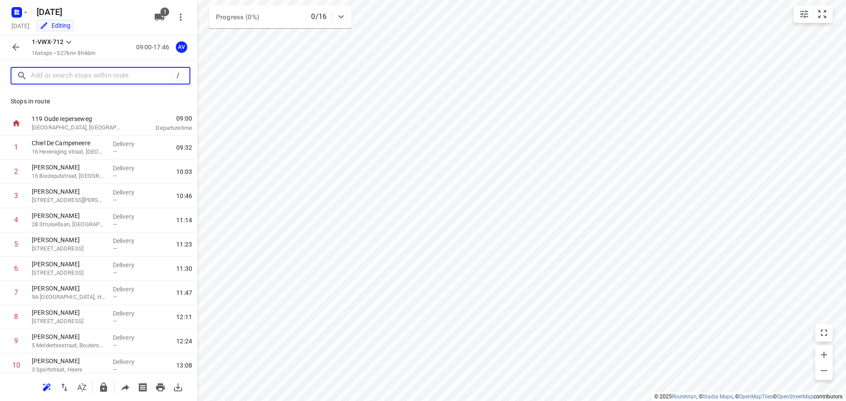
click at [89, 72] on input "text" at bounding box center [101, 76] width 141 height 14
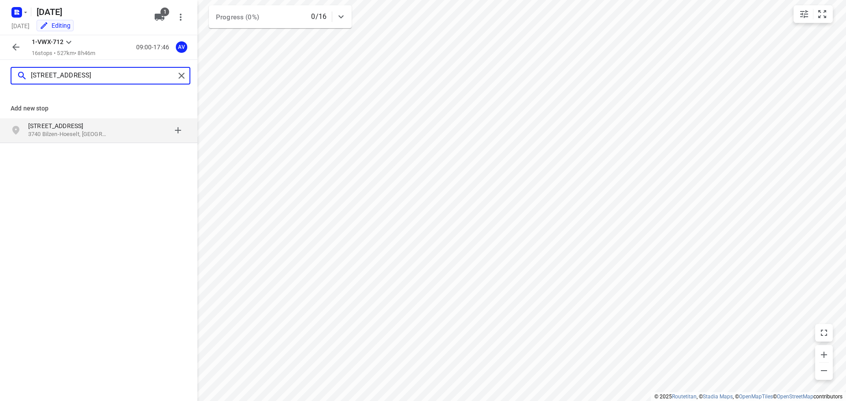
type input "[STREET_ADDRESS]"
click at [107, 131] on p "3740 Bilzen-Hoeselt, [GEOGRAPHIC_DATA]" at bounding box center [68, 134] width 81 height 8
type input "[STREET_ADDRESS]"
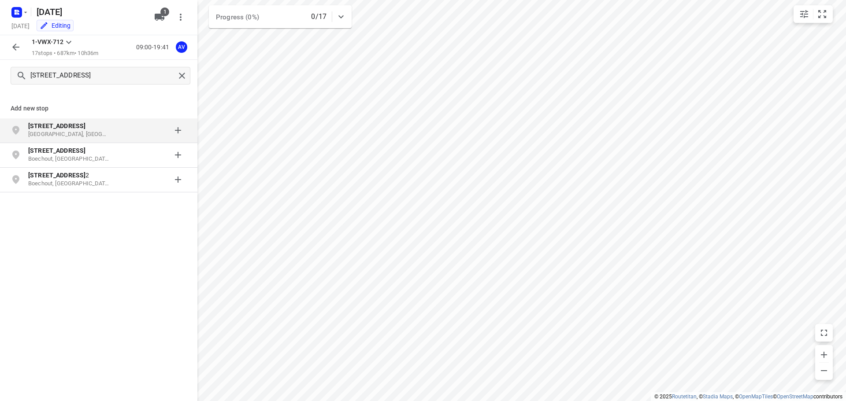
click at [110, 131] on div "[STREET_ADDRESS]" at bounding box center [73, 131] width 90 height 18
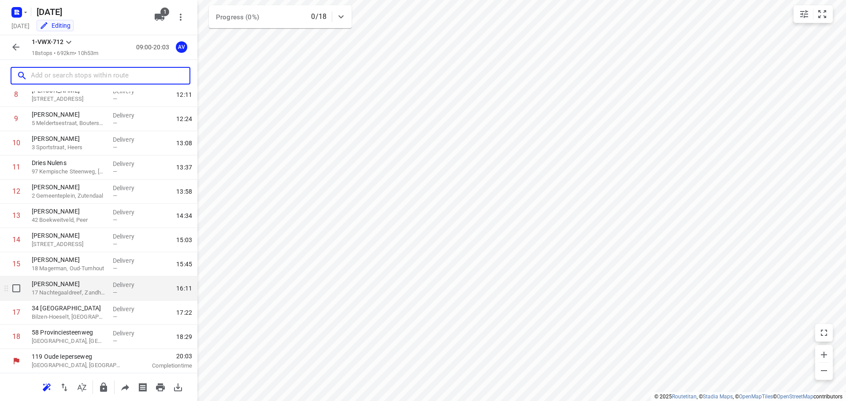
scroll to position [223, 0]
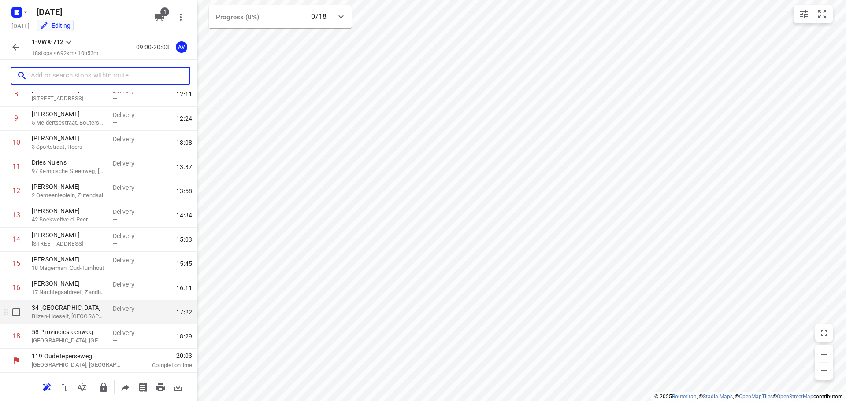
click at [89, 315] on p "Bilzen-Hoeselt, [GEOGRAPHIC_DATA]" at bounding box center [69, 316] width 74 height 9
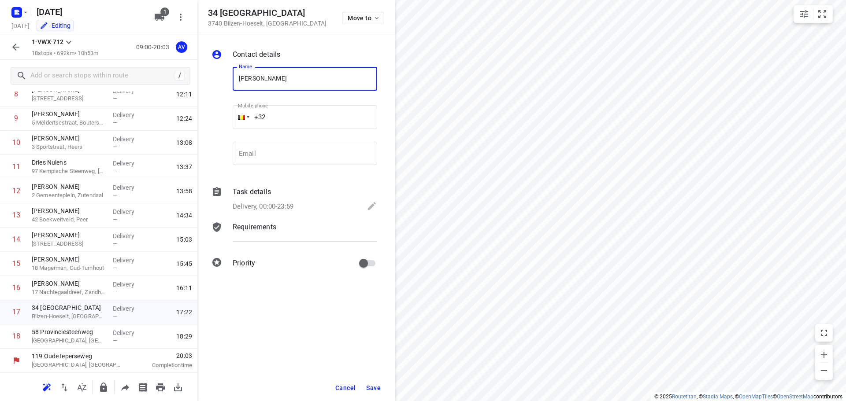
type input "[PERSON_NAME]"
click at [298, 114] on input "+32" at bounding box center [305, 117] width 145 height 24
type input "[PHONE_NUMBER]"
click at [290, 205] on p "Delivery, 00:00-23:59" at bounding box center [263, 207] width 61 height 10
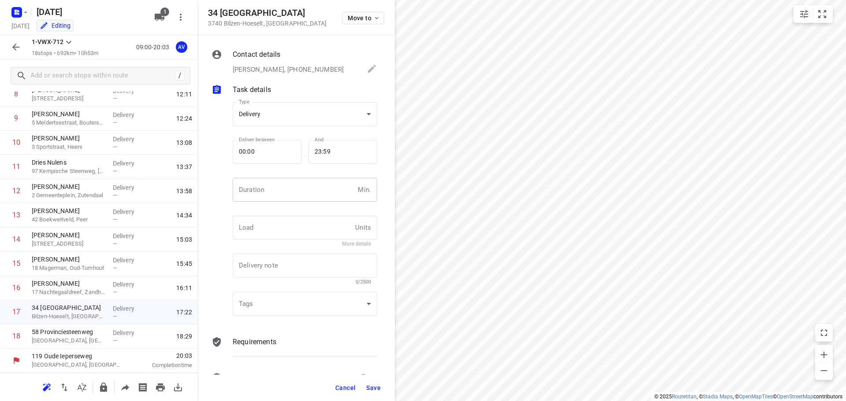
click at [296, 191] on input "number" at bounding box center [294, 190] width 122 height 24
type input "1"
click at [375, 389] on span "Save" at bounding box center [373, 388] width 15 height 7
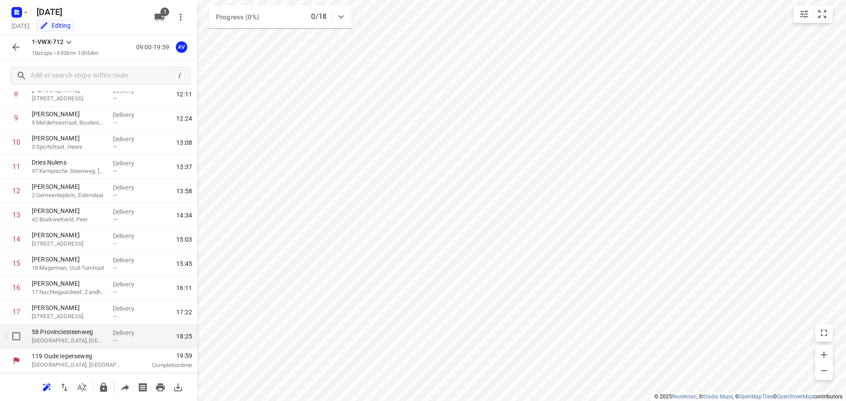
click at [82, 341] on p "[GEOGRAPHIC_DATA], [GEOGRAPHIC_DATA]" at bounding box center [69, 341] width 74 height 9
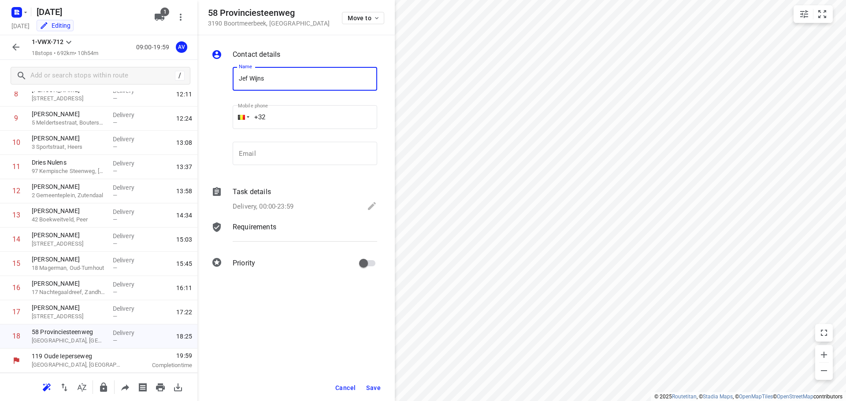
type input "Jef Wijns"
click at [289, 112] on input "+32" at bounding box center [305, 117] width 145 height 24
type input "[PHONE_NUMBER]"
click at [289, 203] on p "Delivery, 00:00-23:59" at bounding box center [263, 207] width 61 height 10
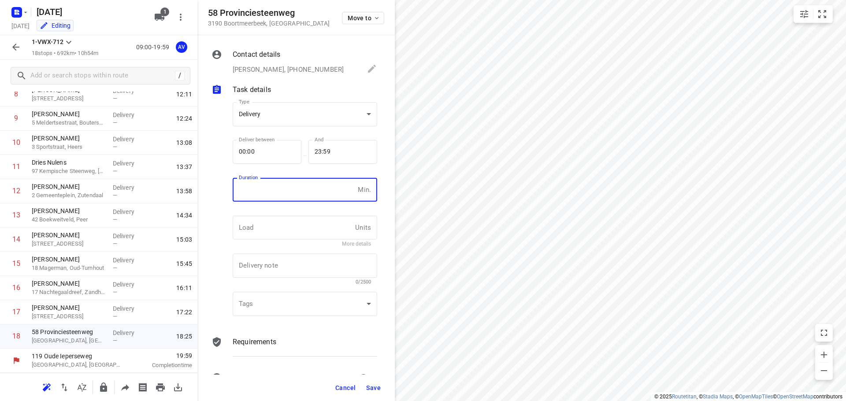
click at [298, 194] on input "number" at bounding box center [294, 190] width 122 height 24
type input "1"
click at [375, 388] on span "Save" at bounding box center [373, 388] width 15 height 7
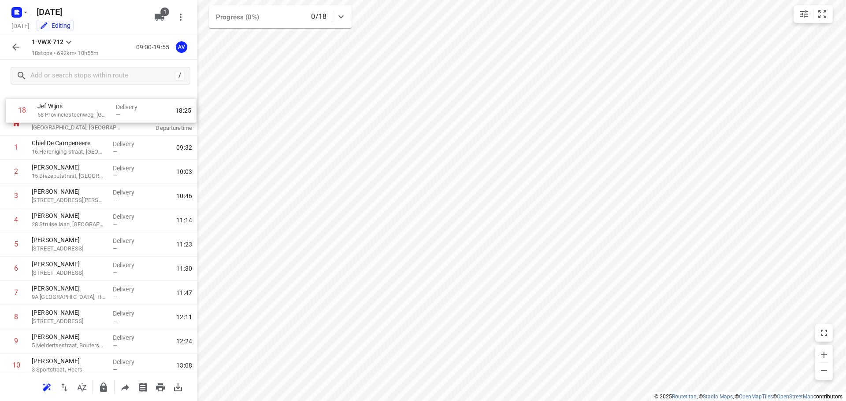
scroll to position [0, 0]
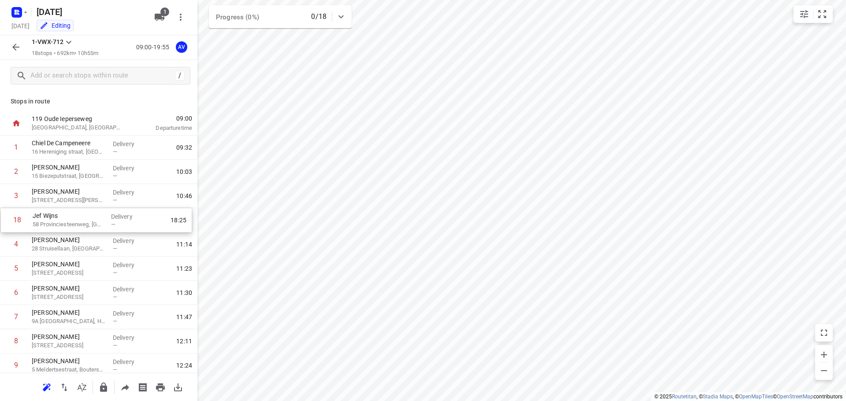
drag, startPoint x: 4, startPoint y: 338, endPoint x: 5, endPoint y: 219, distance: 119.8
click at [5, 219] on div "1 Chiel De Campeneere 16 Hereniging straat, Deinze Delivery — 09:32 2 [PERSON_N…" at bounding box center [98, 354] width 197 height 436
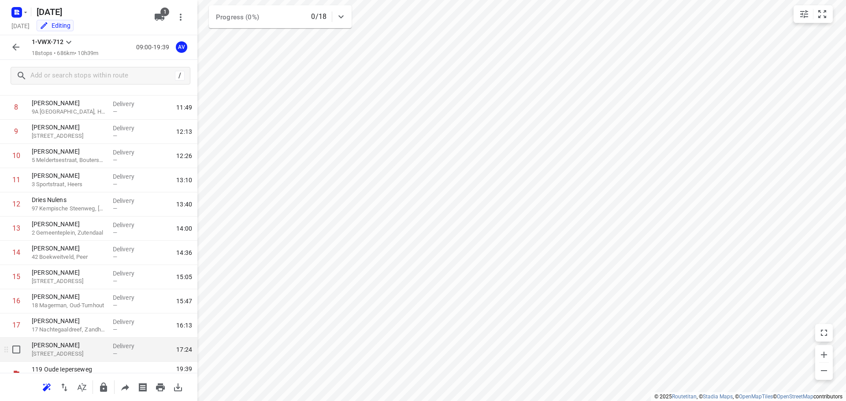
scroll to position [223, 0]
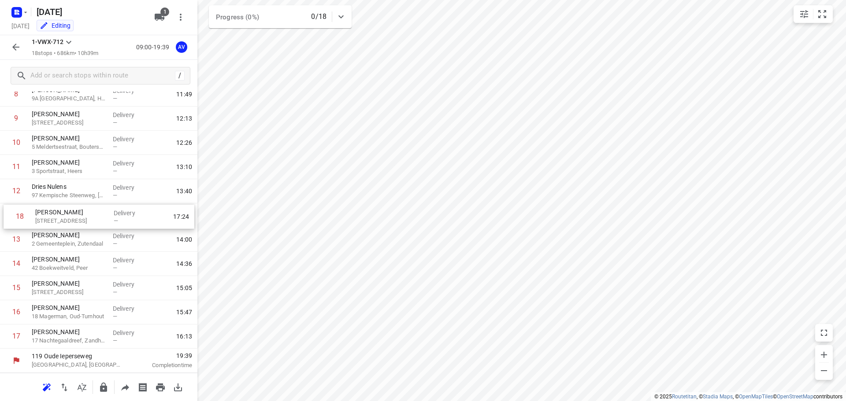
drag, startPoint x: 1, startPoint y: 340, endPoint x: 5, endPoint y: 217, distance: 123.0
click at [5, 217] on div "1 Chiel De Campeneere 16 Hereniging straat, Deinze Delivery — 09:32 2 [PERSON_N…" at bounding box center [98, 131] width 197 height 436
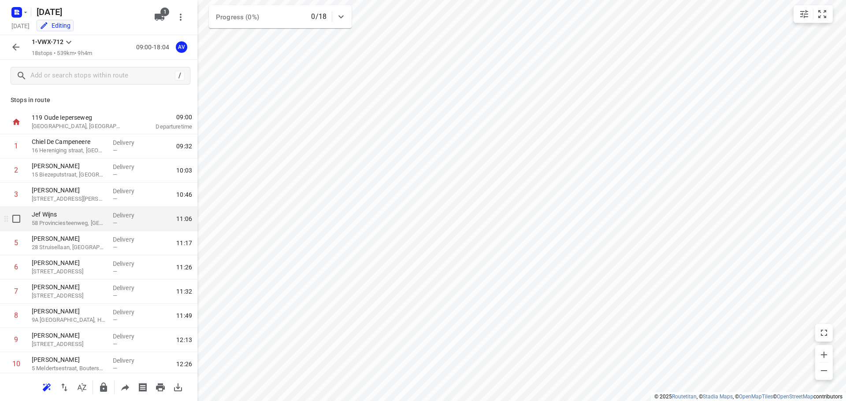
scroll to position [0, 0]
click at [19, 45] on icon "button" at bounding box center [16, 47] width 11 height 11
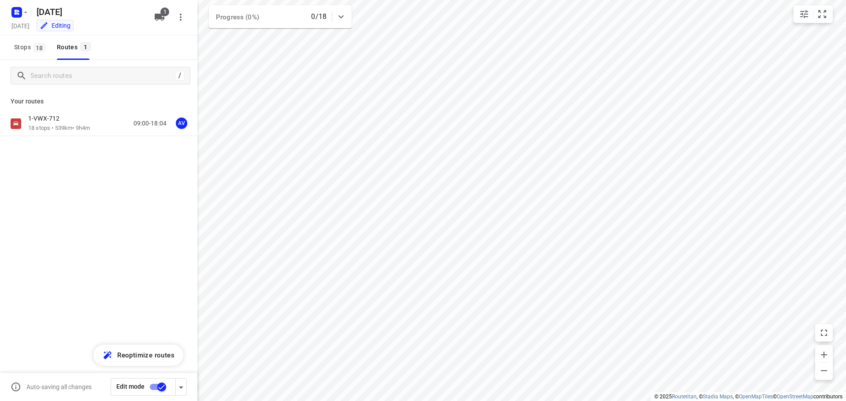
click at [153, 389] on input "checkbox" at bounding box center [162, 387] width 50 height 17
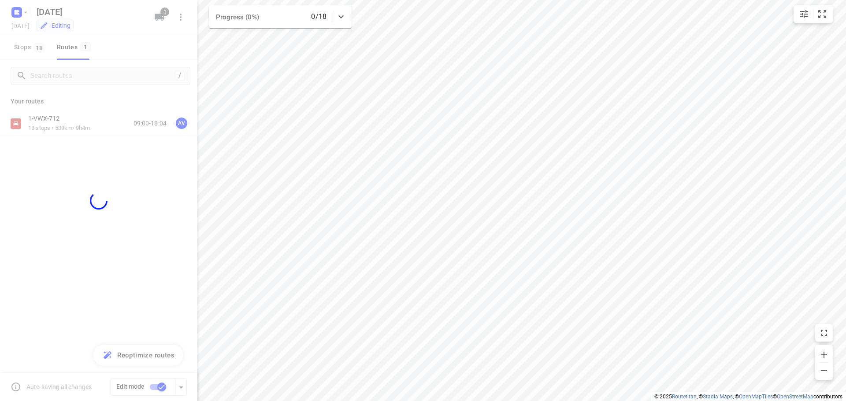
checkbox input "false"
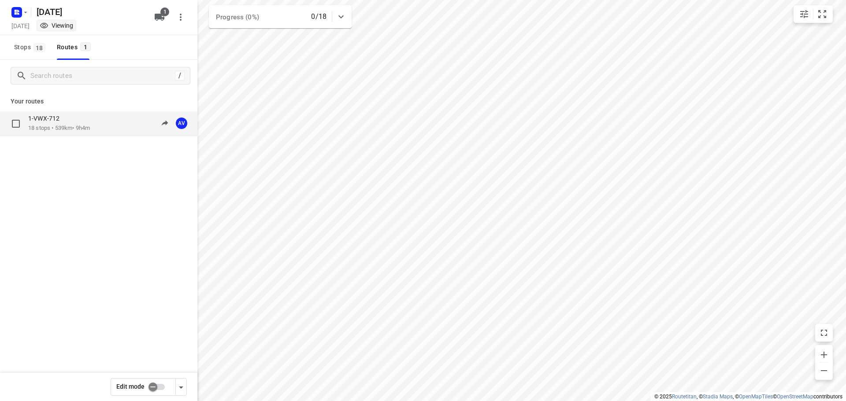
click at [96, 120] on div "1-VWX-712 18 stops • 539km • 9h4m 09:00-18:04 AV" at bounding box center [112, 124] width 169 height 18
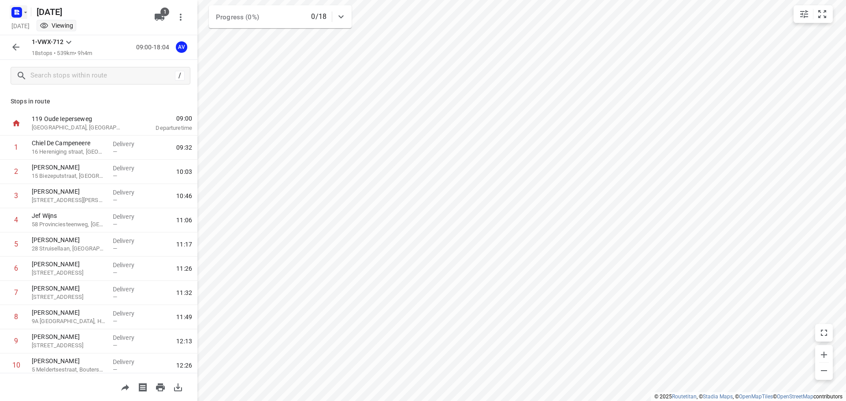
click at [22, 11] on icon "button" at bounding box center [25, 12] width 7 height 7
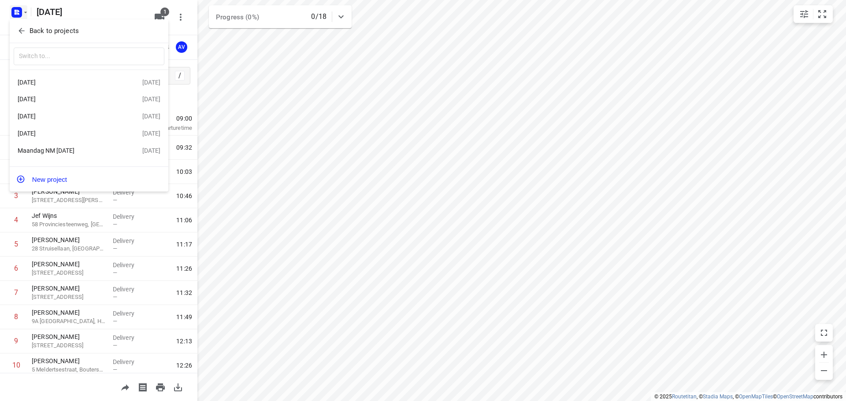
click at [56, 116] on div "[DATE]" at bounding box center [68, 116] width 101 height 7
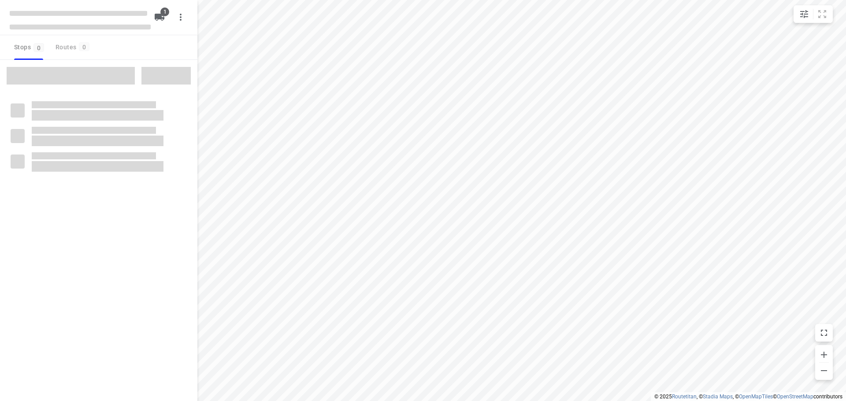
type input "distance"
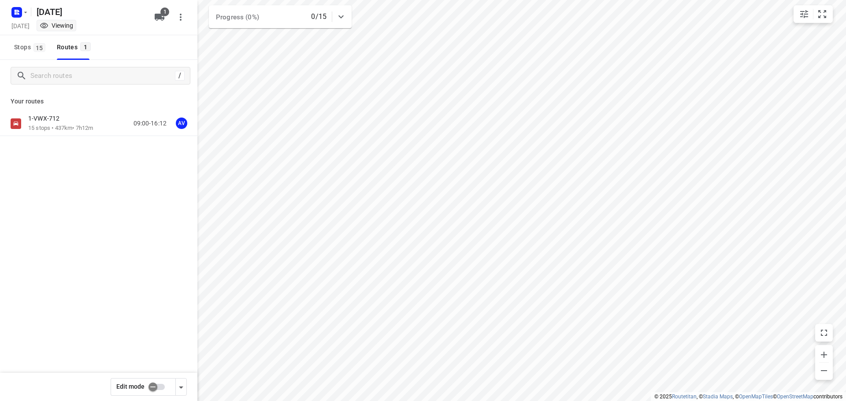
click at [161, 388] on input "checkbox" at bounding box center [153, 387] width 50 height 17
checkbox input "true"
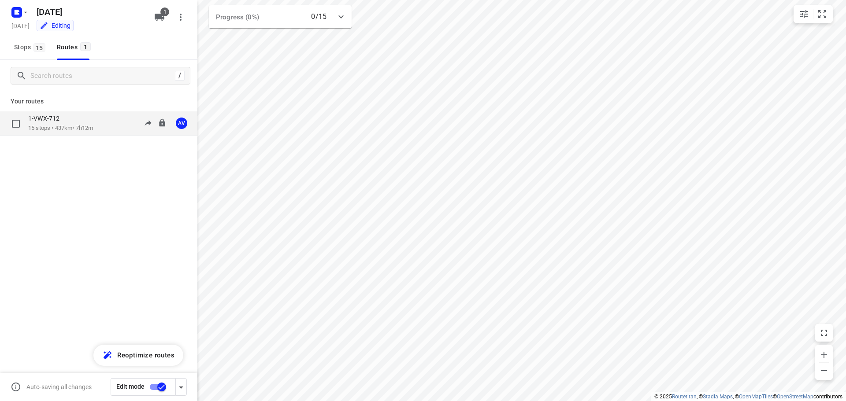
click at [99, 123] on div "1-VWX-712 15 stops • 437km • 7h12m 09:00-16:12 AV" at bounding box center [112, 124] width 169 height 18
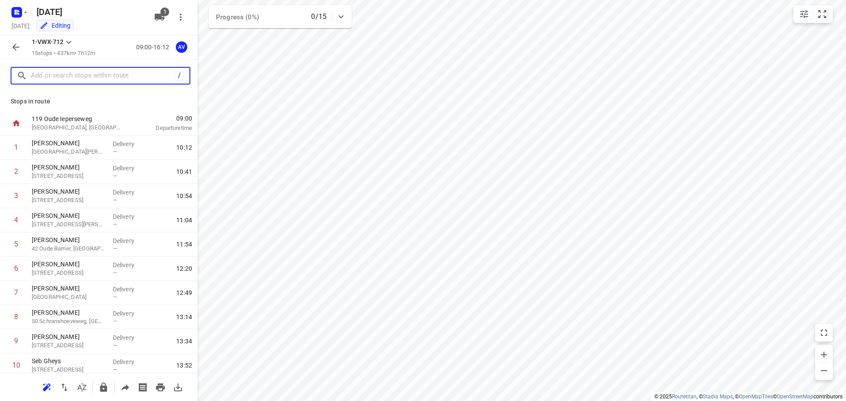
click at [82, 78] on input "text" at bounding box center [103, 76] width 144 height 14
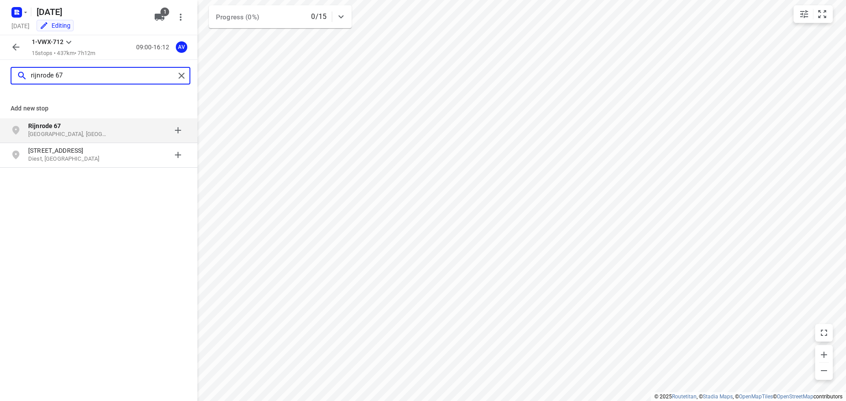
type input "rijnrode 67"
click at [104, 128] on p "Rijnrode 67" at bounding box center [68, 126] width 81 height 9
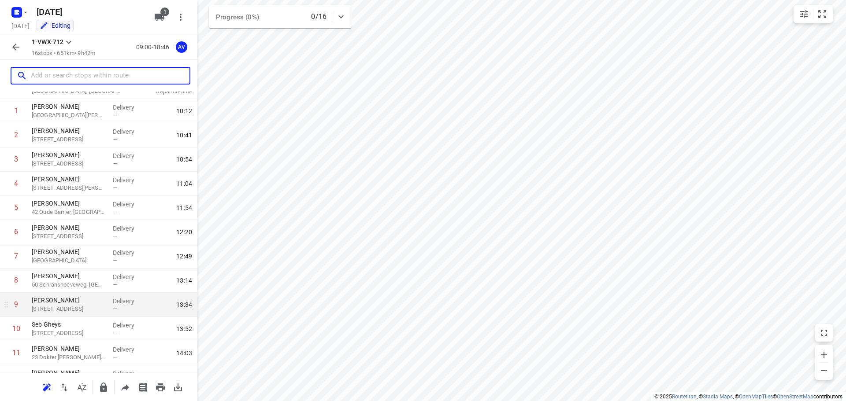
scroll to position [174, 0]
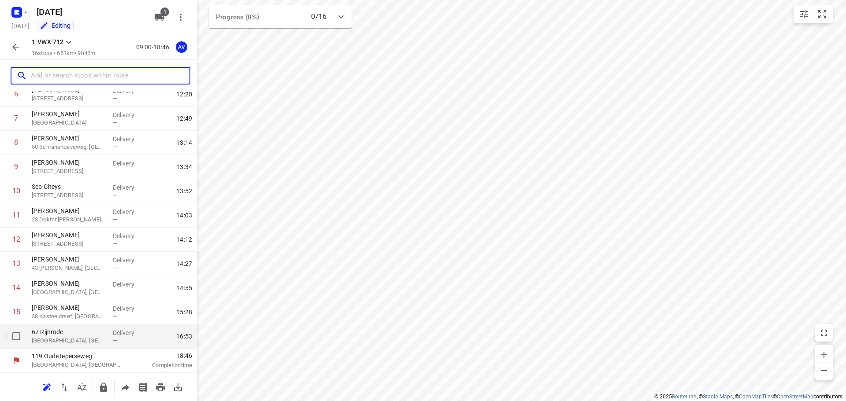
click at [78, 343] on p "[GEOGRAPHIC_DATA], [GEOGRAPHIC_DATA]" at bounding box center [69, 341] width 74 height 9
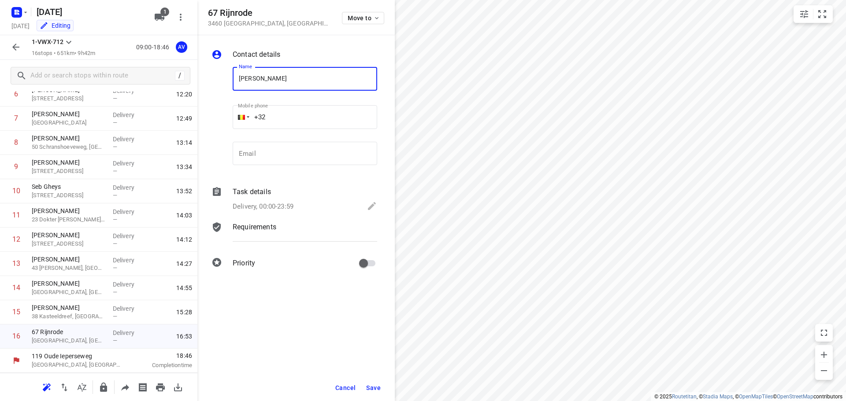
type input "[PERSON_NAME]"
click at [309, 112] on input "+32" at bounding box center [305, 117] width 145 height 24
type input "[PHONE_NUMBER]"
click at [280, 206] on p "Delivery, 00:00-23:59" at bounding box center [263, 207] width 61 height 10
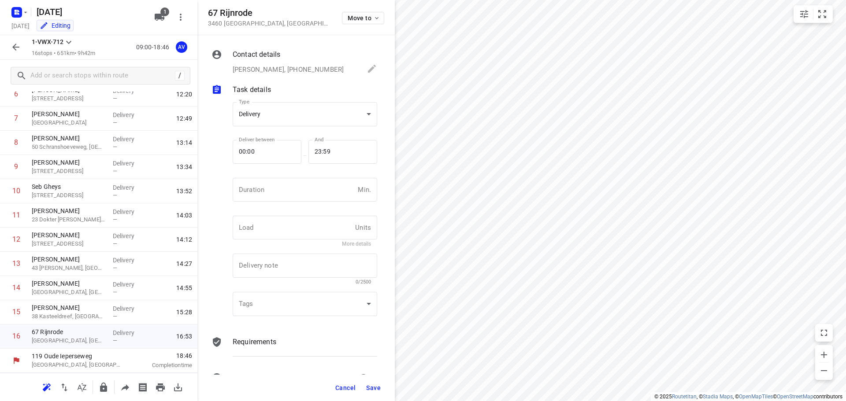
click at [288, 193] on input "number" at bounding box center [294, 190] width 122 height 24
type input "1"
click at [371, 391] on span "Save" at bounding box center [373, 388] width 15 height 7
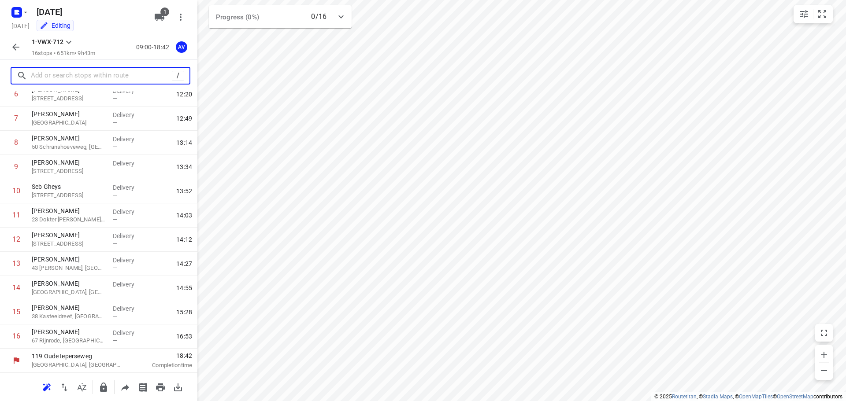
drag, startPoint x: 112, startPoint y: 75, endPoint x: 115, endPoint y: 65, distance: 10.5
click at [112, 75] on input "text" at bounding box center [101, 76] width 141 height 14
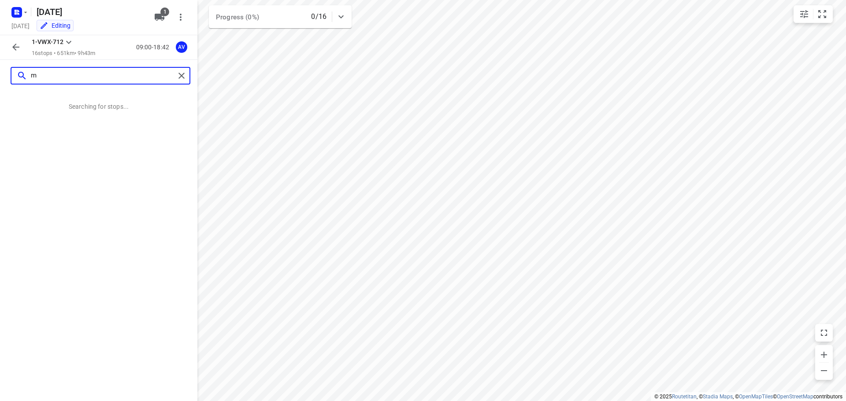
scroll to position [0, 0]
click at [51, 74] on input "[STREET_ADDRESS]" at bounding box center [103, 76] width 144 height 14
type input "[STREET_ADDRESS]"
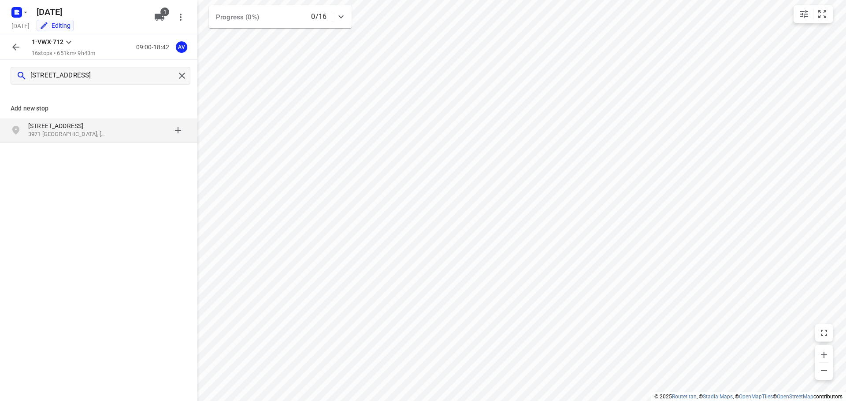
click at [104, 133] on p "3971 [GEOGRAPHIC_DATA], [GEOGRAPHIC_DATA]" at bounding box center [68, 134] width 81 height 8
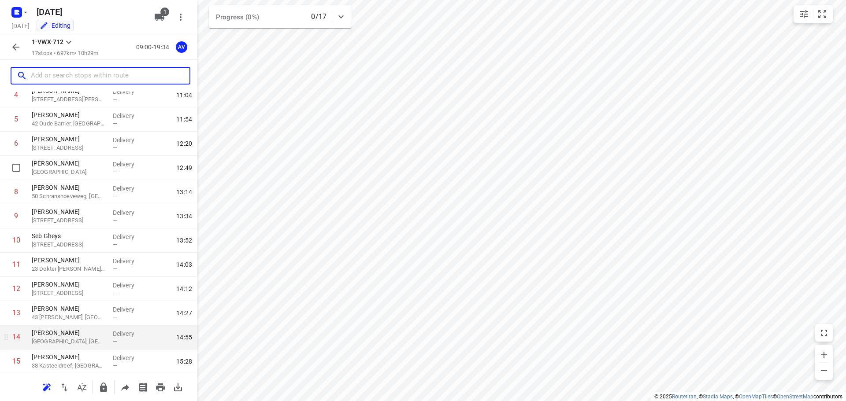
scroll to position [199, 0]
click at [78, 340] on p "[GEOGRAPHIC_DATA], [GEOGRAPHIC_DATA]" at bounding box center [69, 341] width 74 height 9
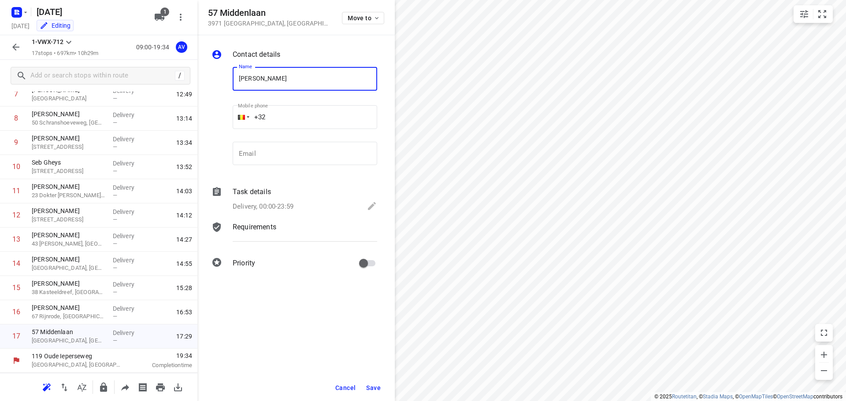
type input "[PERSON_NAME]"
click at [300, 114] on input "+32" at bounding box center [305, 117] width 145 height 24
type input "[PHONE_NUMBER]"
click at [286, 207] on p "Delivery, 00:00-23:59" at bounding box center [263, 207] width 61 height 10
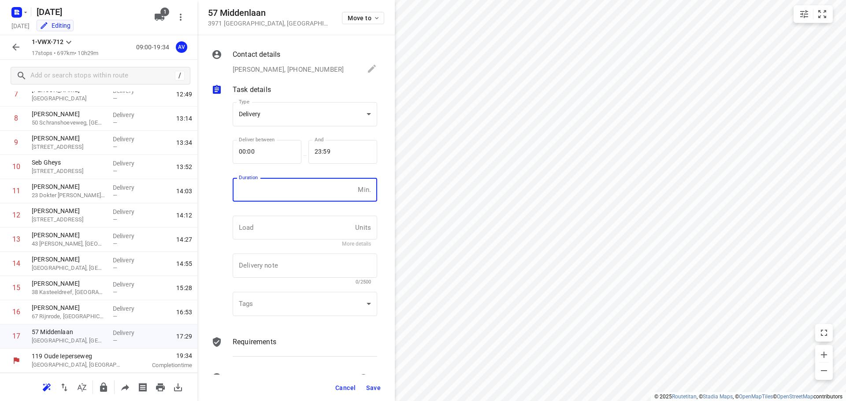
click at [284, 200] on input "number" at bounding box center [294, 190] width 122 height 24
type input "1"
click at [371, 386] on span "Save" at bounding box center [373, 388] width 15 height 7
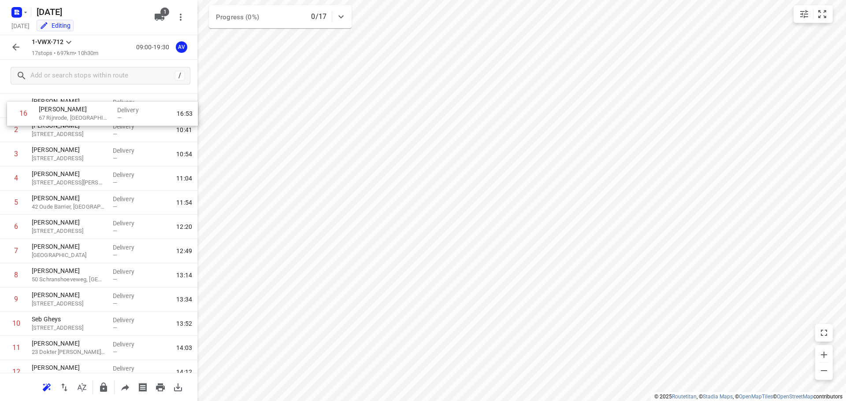
scroll to position [0, 0]
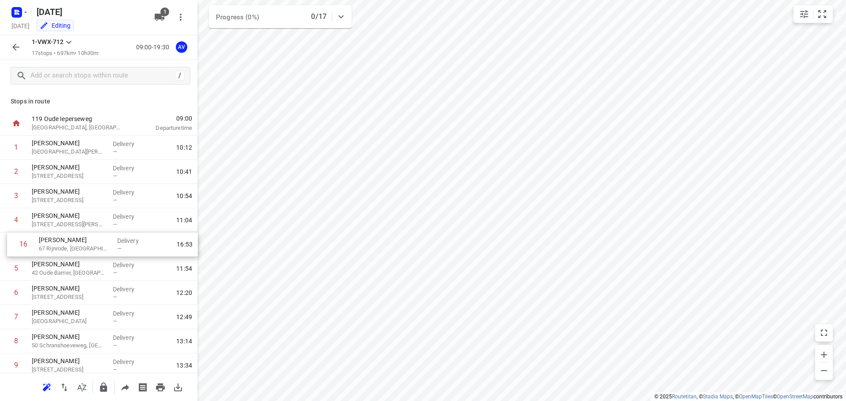
drag, startPoint x: 2, startPoint y: 317, endPoint x: 11, endPoint y: 249, distance: 68.4
click at [11, 249] on div "1 [PERSON_NAME] [GEOGRAPHIC_DATA][PERSON_NAME], [GEOGRAPHIC_DATA][PERSON_NAME] …" at bounding box center [98, 342] width 197 height 412
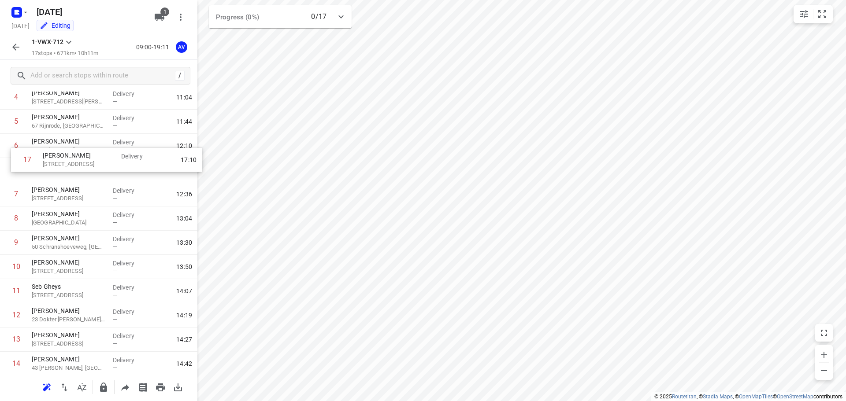
scroll to position [122, 0]
drag, startPoint x: 4, startPoint y: 339, endPoint x: 11, endPoint y: 170, distance: 168.4
click at [11, 170] on div "1 [PERSON_NAME] [GEOGRAPHIC_DATA][PERSON_NAME], [GEOGRAPHIC_DATA][PERSON_NAME] …" at bounding box center [98, 220] width 197 height 412
click at [15, 50] on icon "button" at bounding box center [15, 47] width 7 height 7
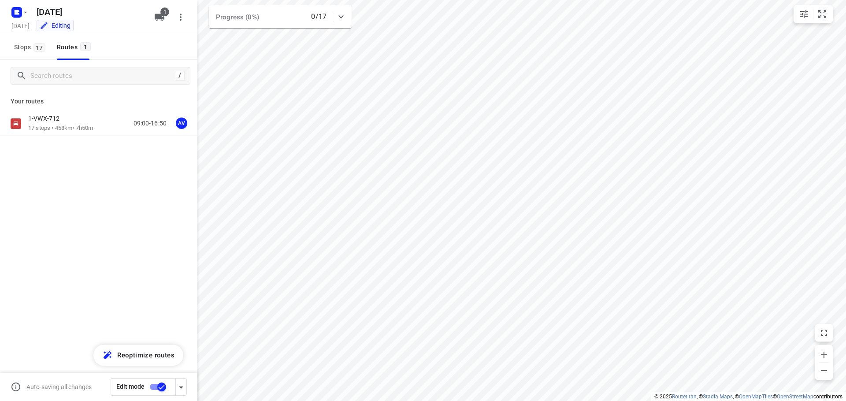
click at [155, 385] on input "checkbox" at bounding box center [162, 387] width 50 height 17
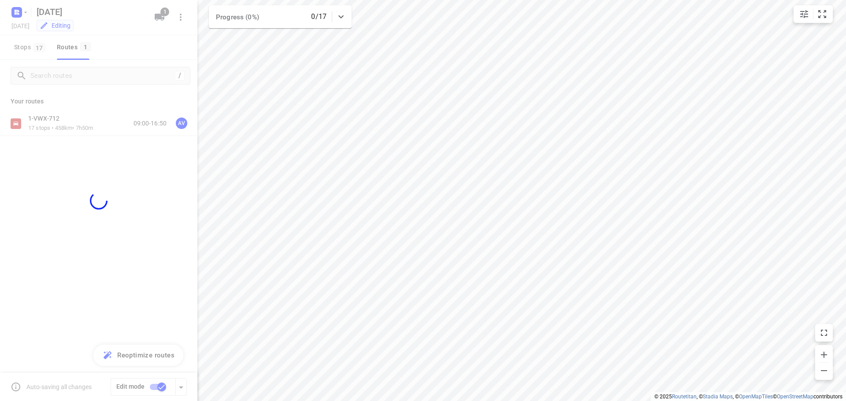
checkbox input "false"
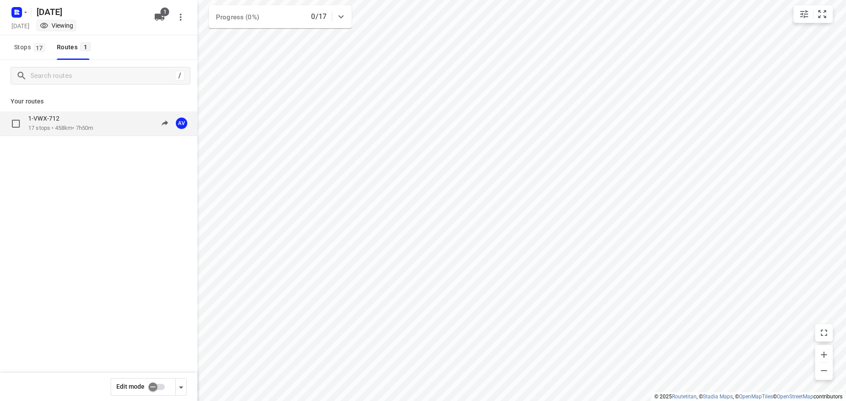
click at [100, 130] on div "1-VWX-712 17 stops • 458km • 7h50m 09:00-16:50 AV" at bounding box center [112, 124] width 169 height 18
